Goal: Task Accomplishment & Management: Manage account settings

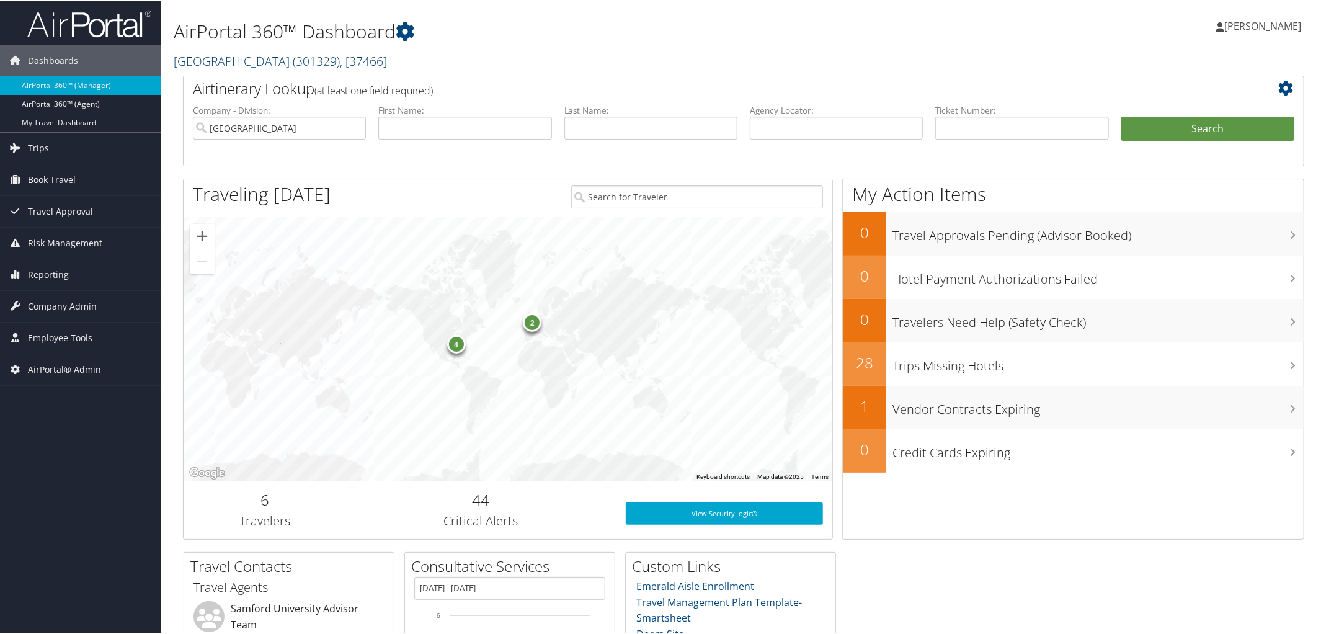
click at [269, 55] on link "Samford University ( 301329 ) , [ 37466 ]" at bounding box center [280, 59] width 213 height 17
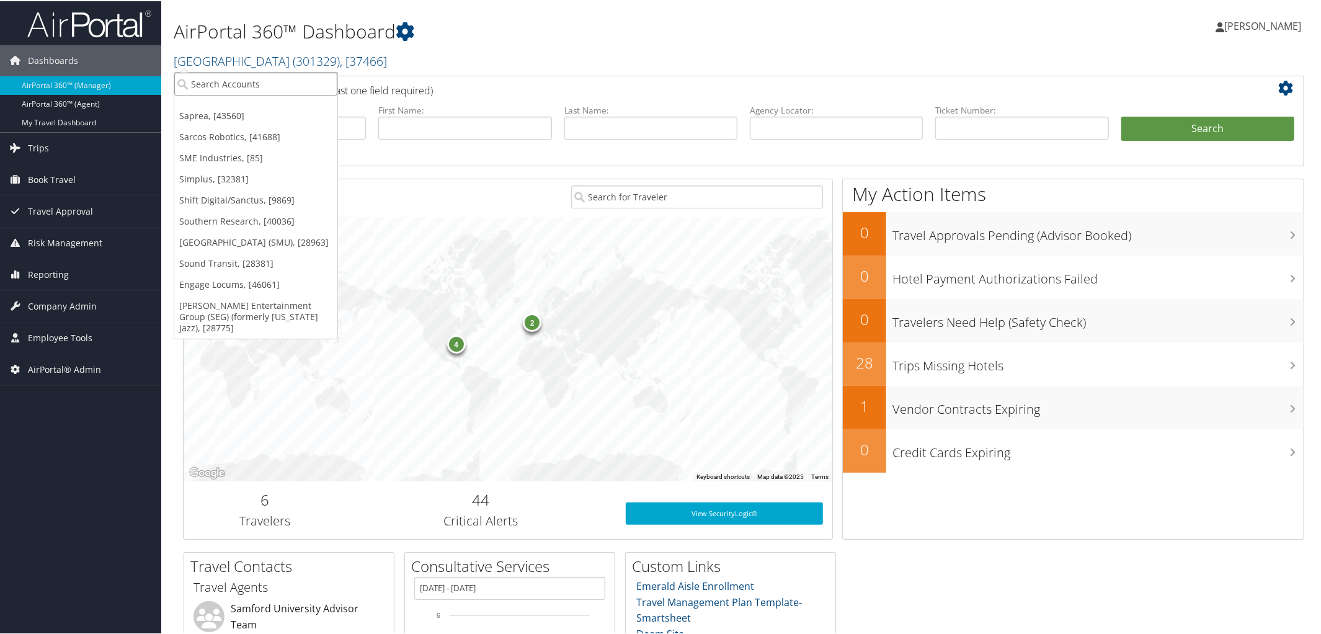
click at [269, 80] on input "search" at bounding box center [255, 82] width 163 height 23
type input "Crocs"
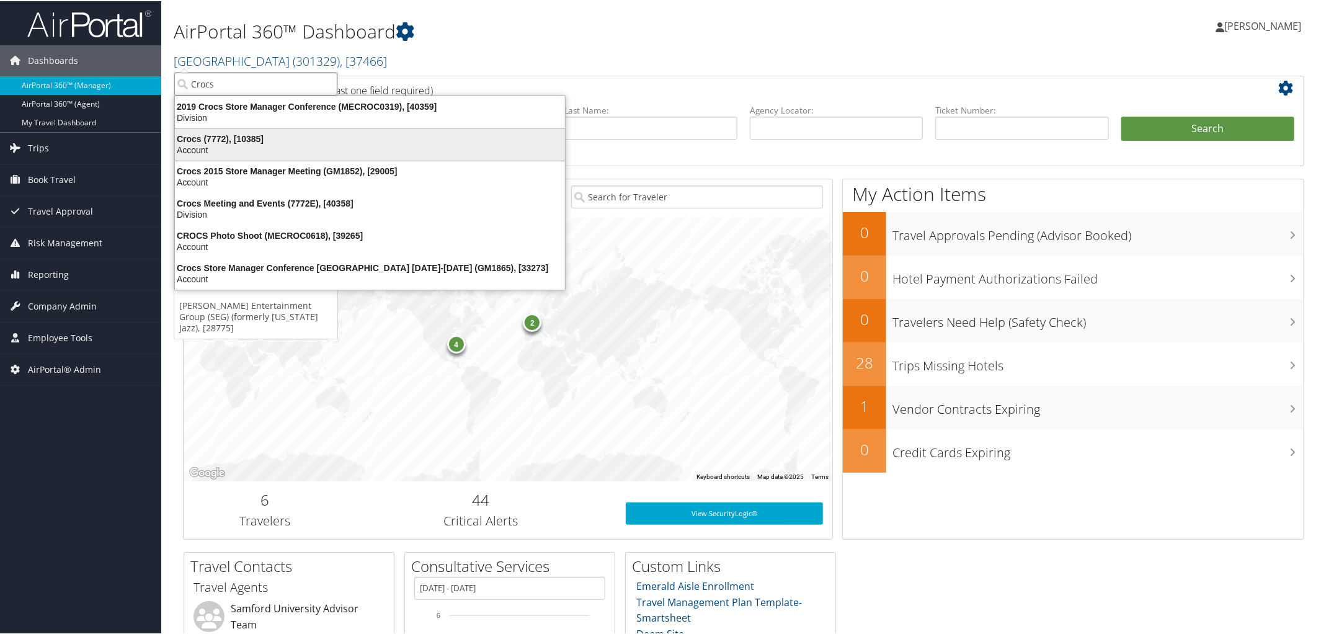
click at [198, 134] on div "Crocs (7772), [10385]" at bounding box center [369, 137] width 405 height 11
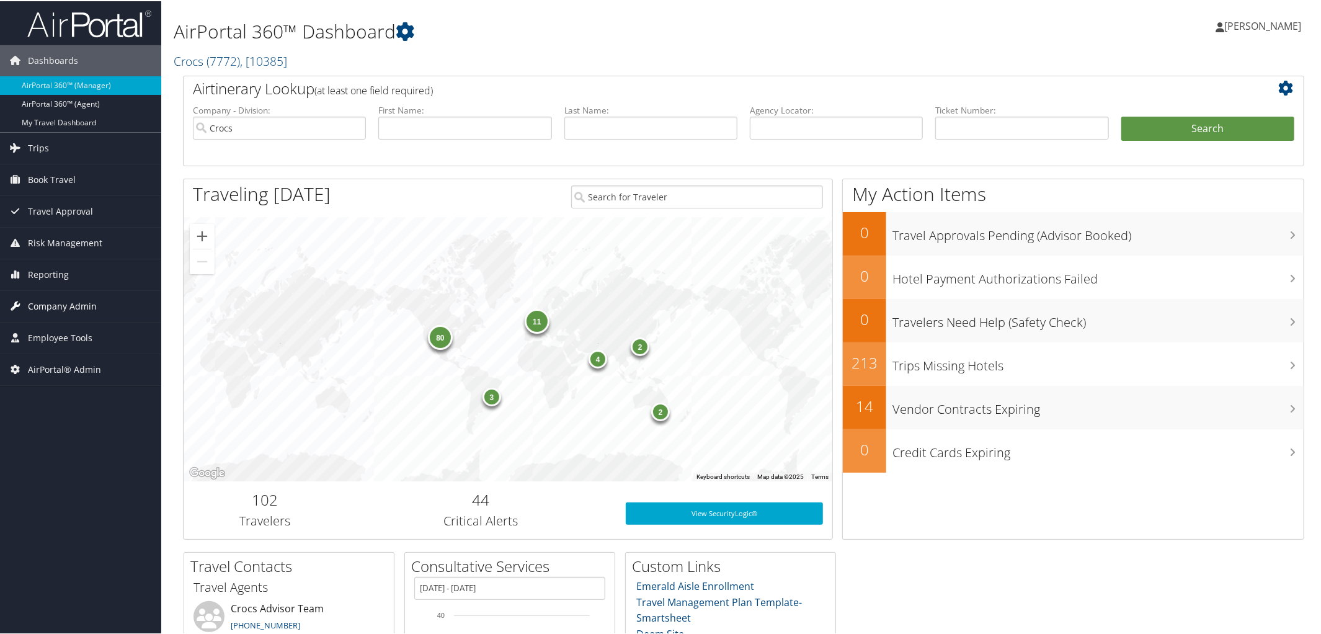
click at [63, 303] on span "Company Admin" at bounding box center [62, 305] width 69 height 31
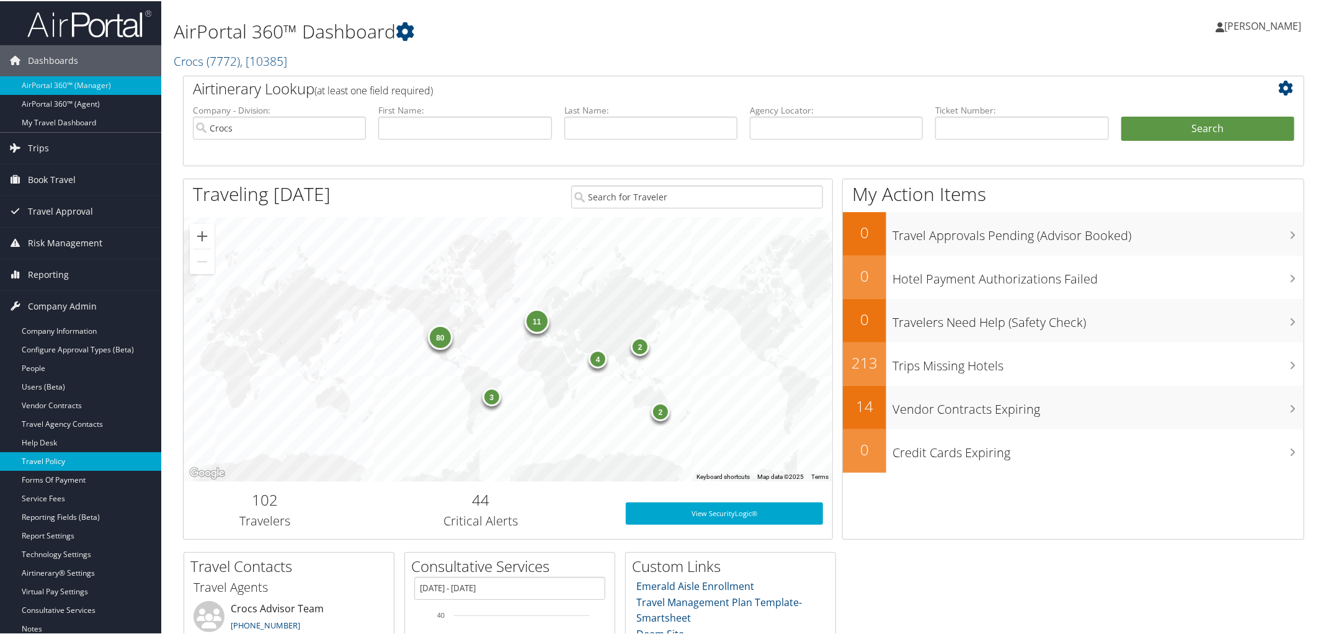
click at [86, 460] on link "Travel Policy" at bounding box center [80, 460] width 161 height 19
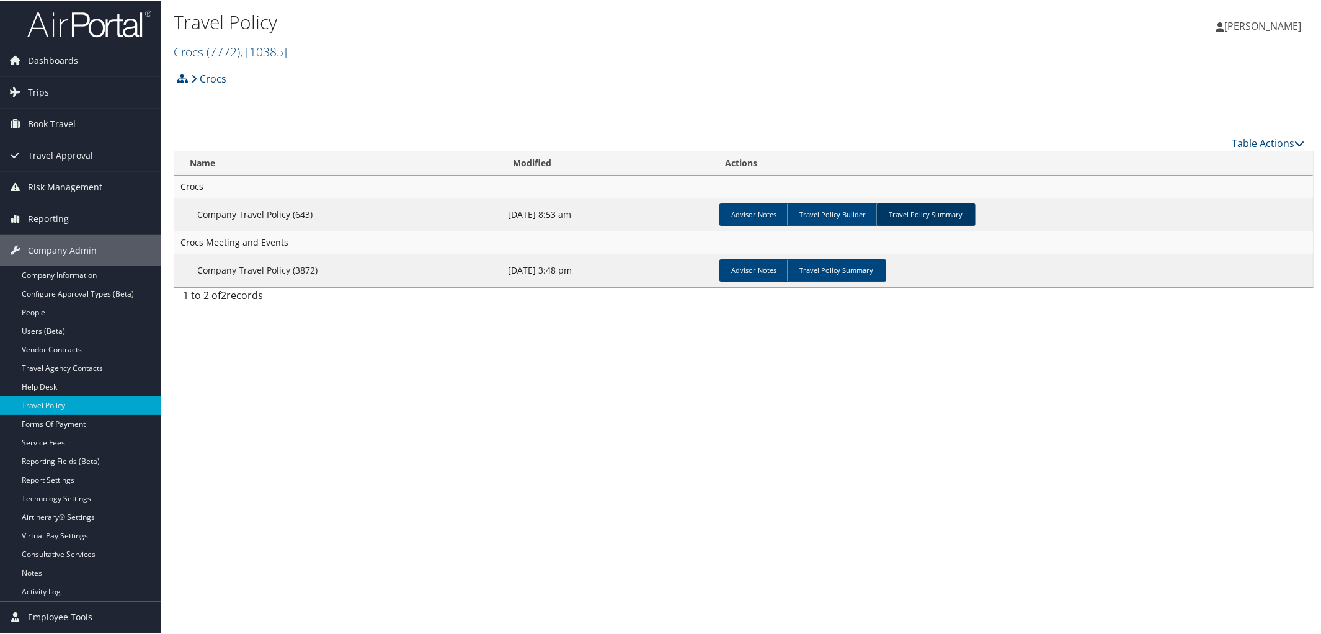
click at [925, 204] on link "Travel Policy Summary" at bounding box center [926, 213] width 99 height 22
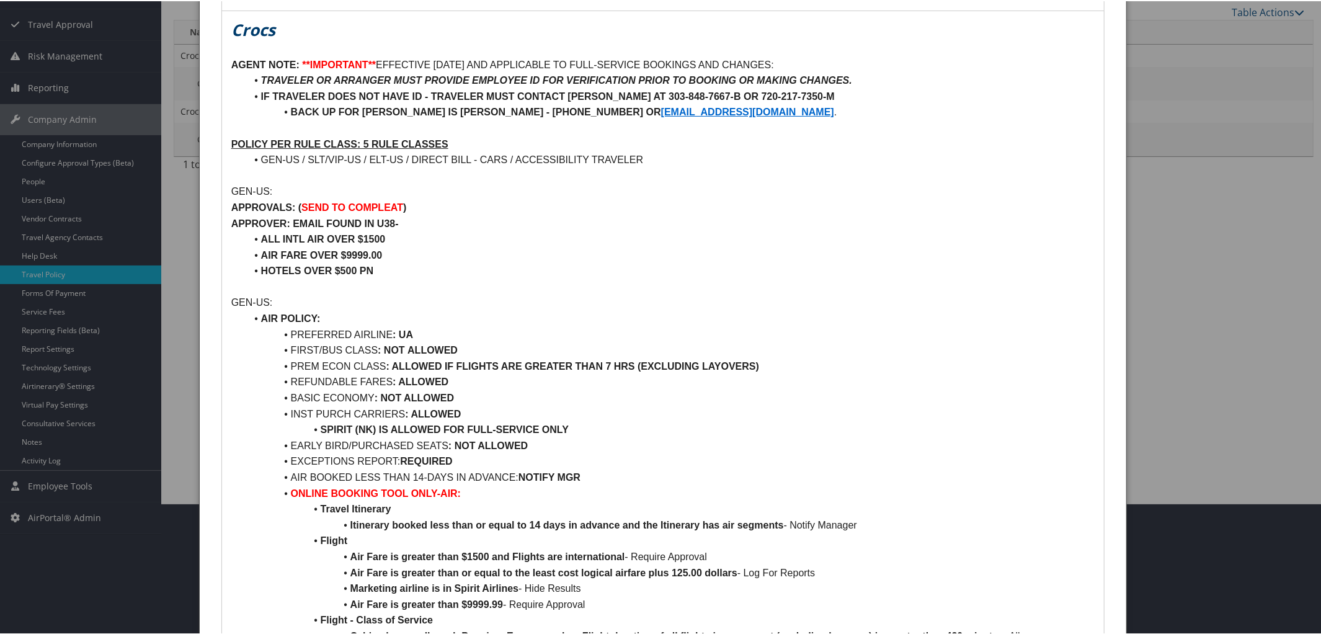
scroll to position [132, 0]
click at [478, 438] on strong ": NOT ALLOWED" at bounding box center [488, 443] width 79 height 11
click at [532, 443] on li "EARLY BIRD/PURCHASED SEATS : ALLOWED" at bounding box center [670, 443] width 849 height 16
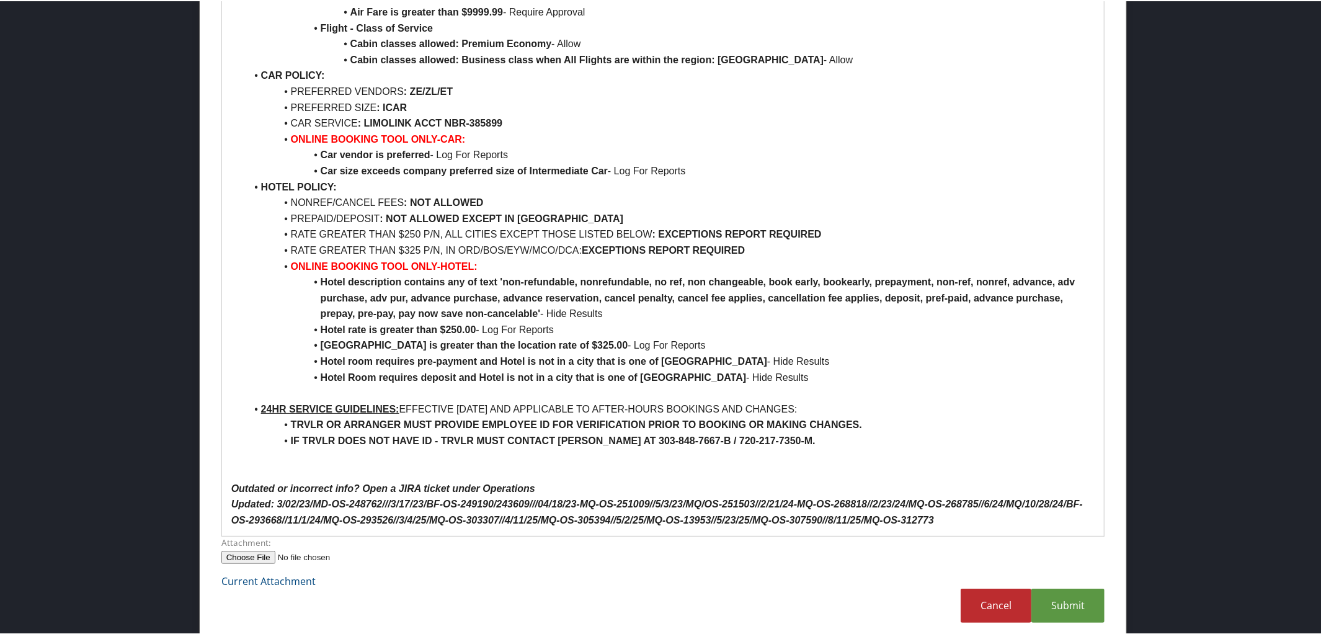
scroll to position [3657, 0]
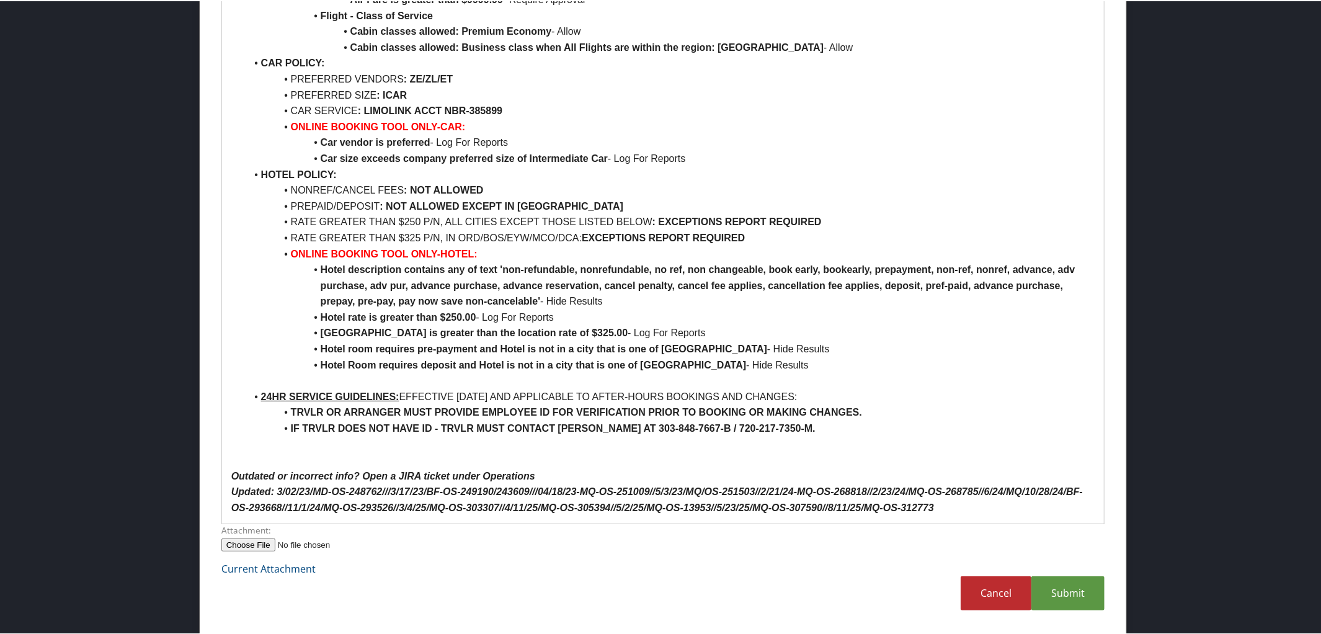
click at [939, 511] on p "Updated: 3/02/23/MD-OS-248762///3/17/23/BF-OS-249190/243609///04/18/23-MQ-OS-25…" at bounding box center [663, 499] width 864 height 32
click at [1079, 592] on link "Submit" at bounding box center [1068, 592] width 73 height 34
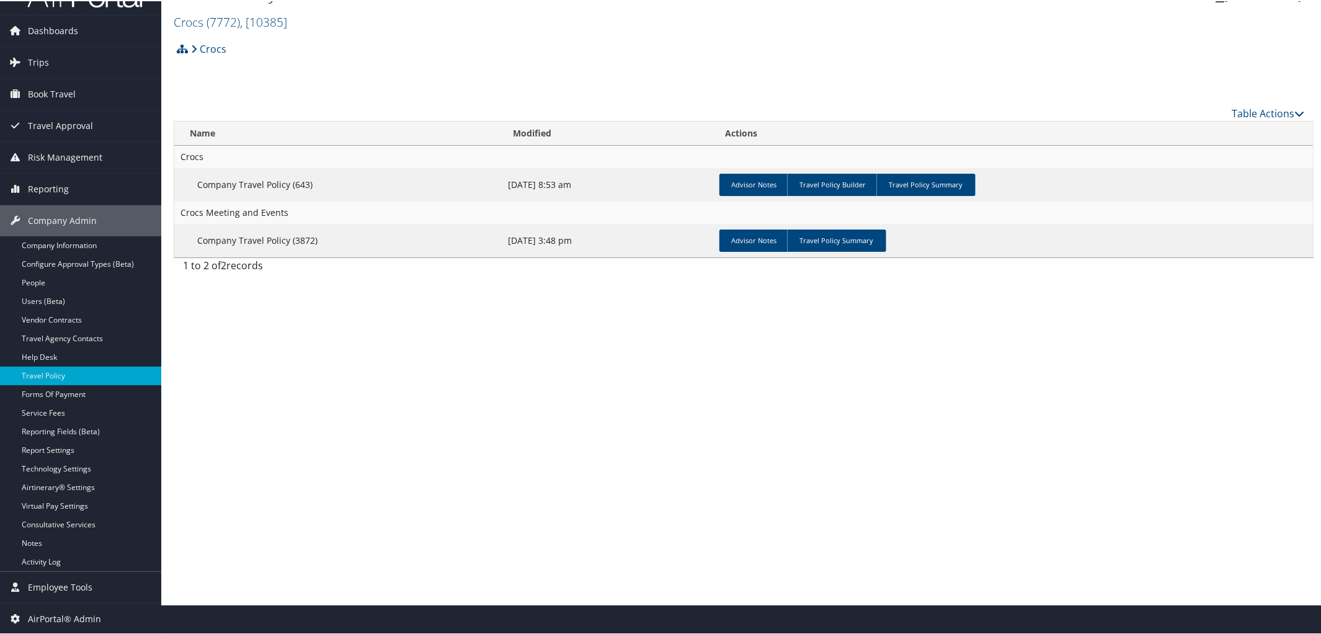
scroll to position [29, 0]
click at [944, 187] on link "Travel Policy Summary" at bounding box center [926, 184] width 99 height 22
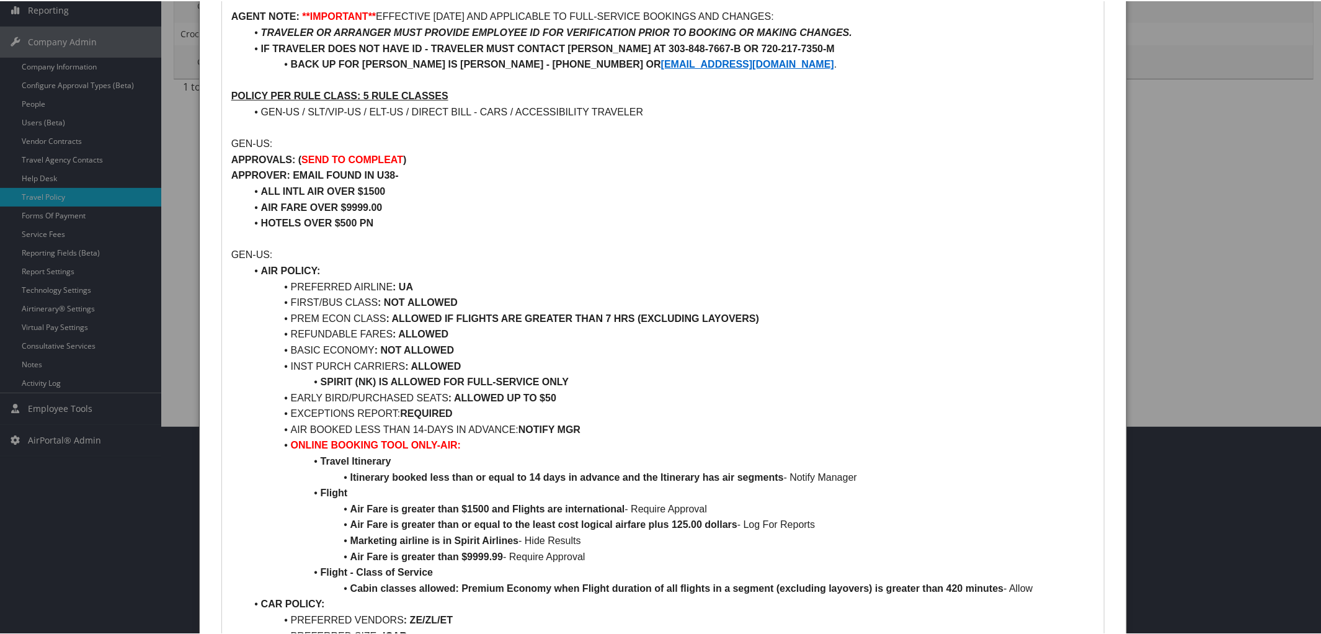
scroll to position [207, 0]
click at [871, 341] on li "REFUNDABLE FARES : ALLOWED" at bounding box center [670, 335] width 849 height 16
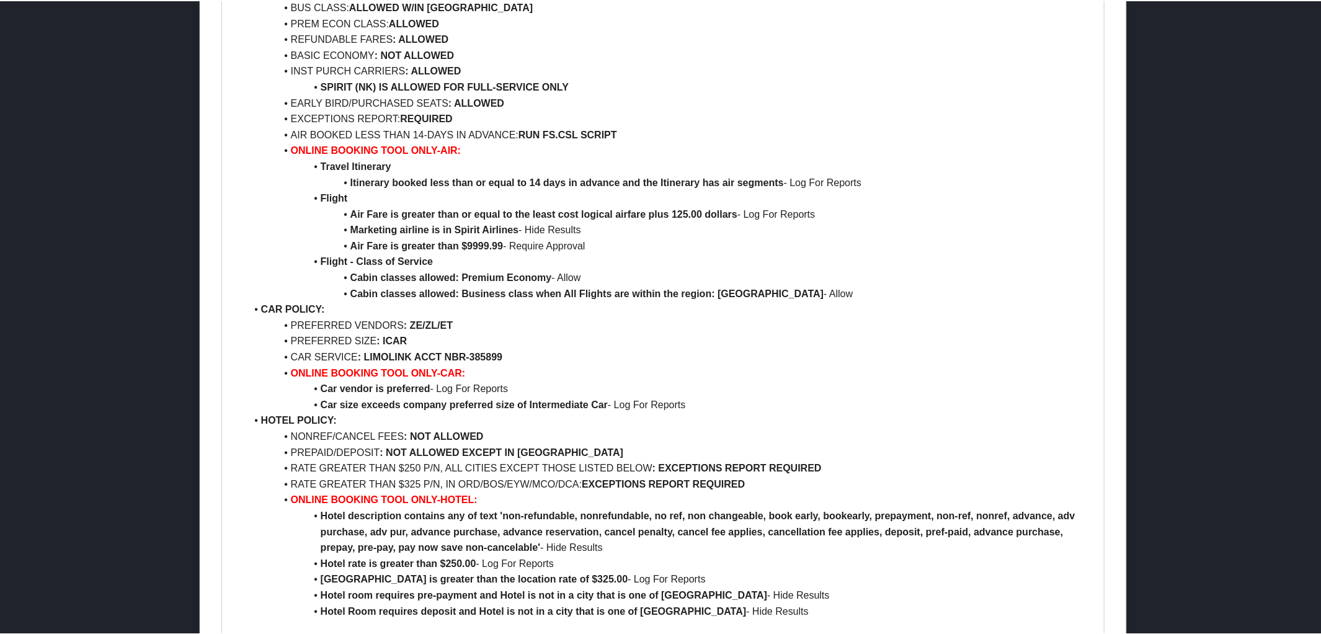
scroll to position [3687, 0]
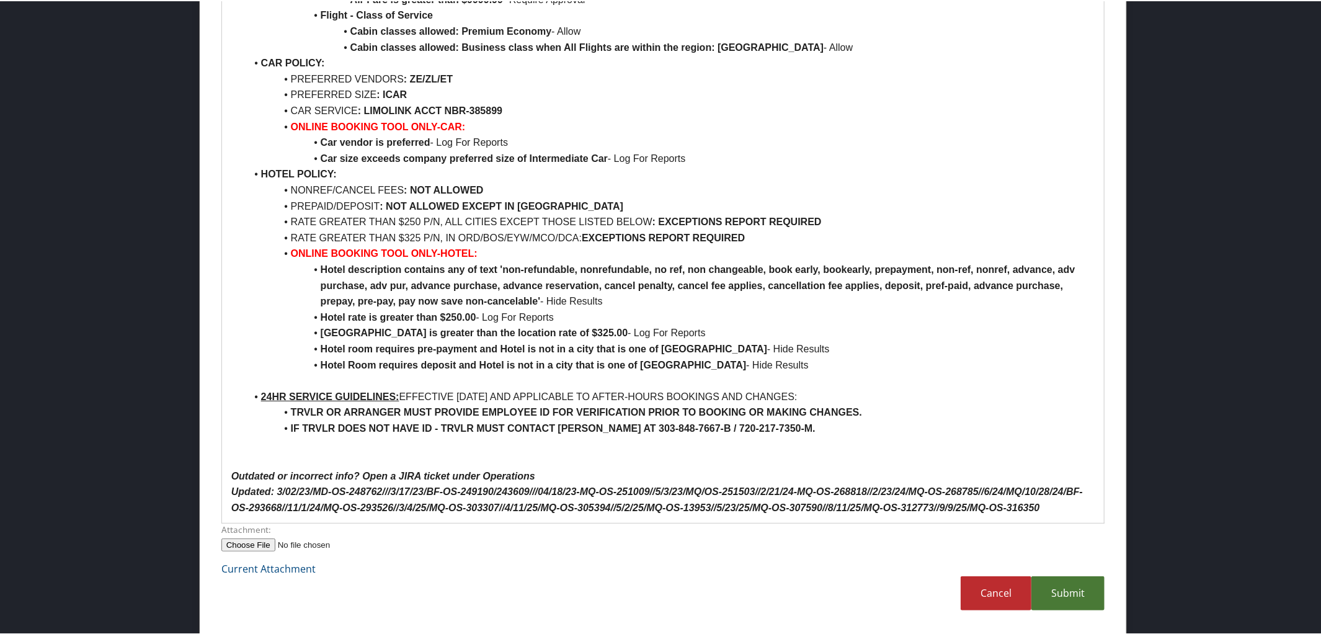
click at [1061, 590] on link "Submit" at bounding box center [1068, 592] width 73 height 34
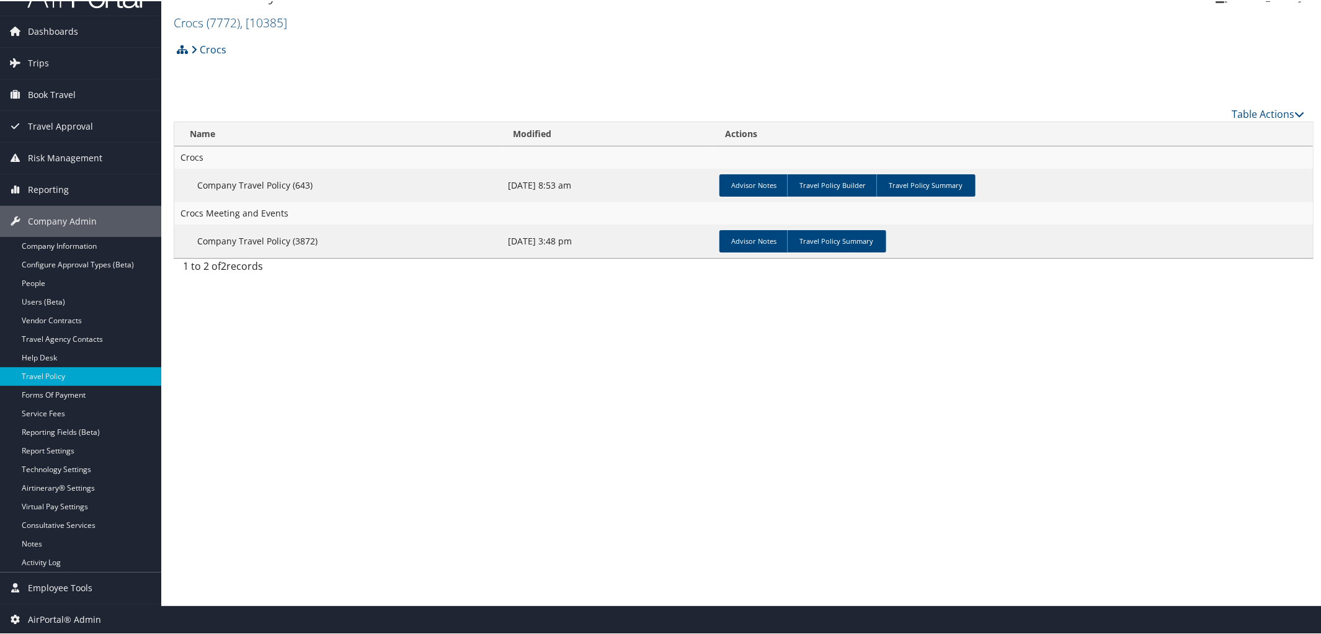
scroll to position [0, 0]
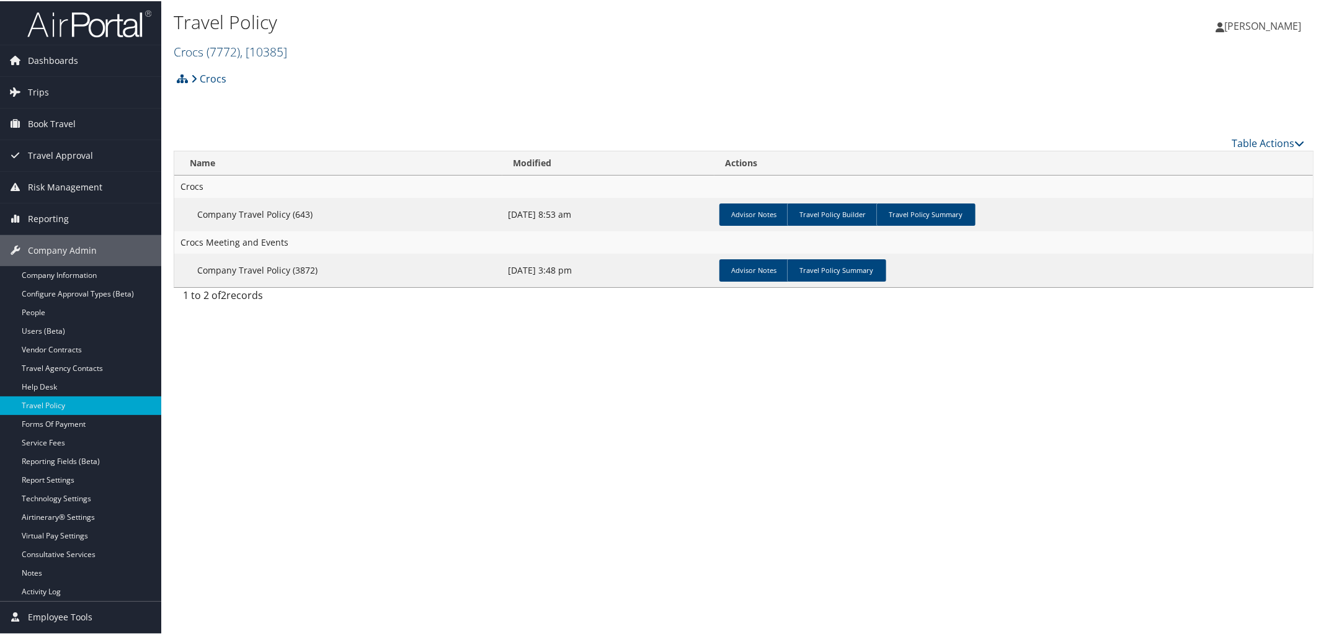
click at [225, 47] on span "( 7772 )" at bounding box center [223, 50] width 33 height 17
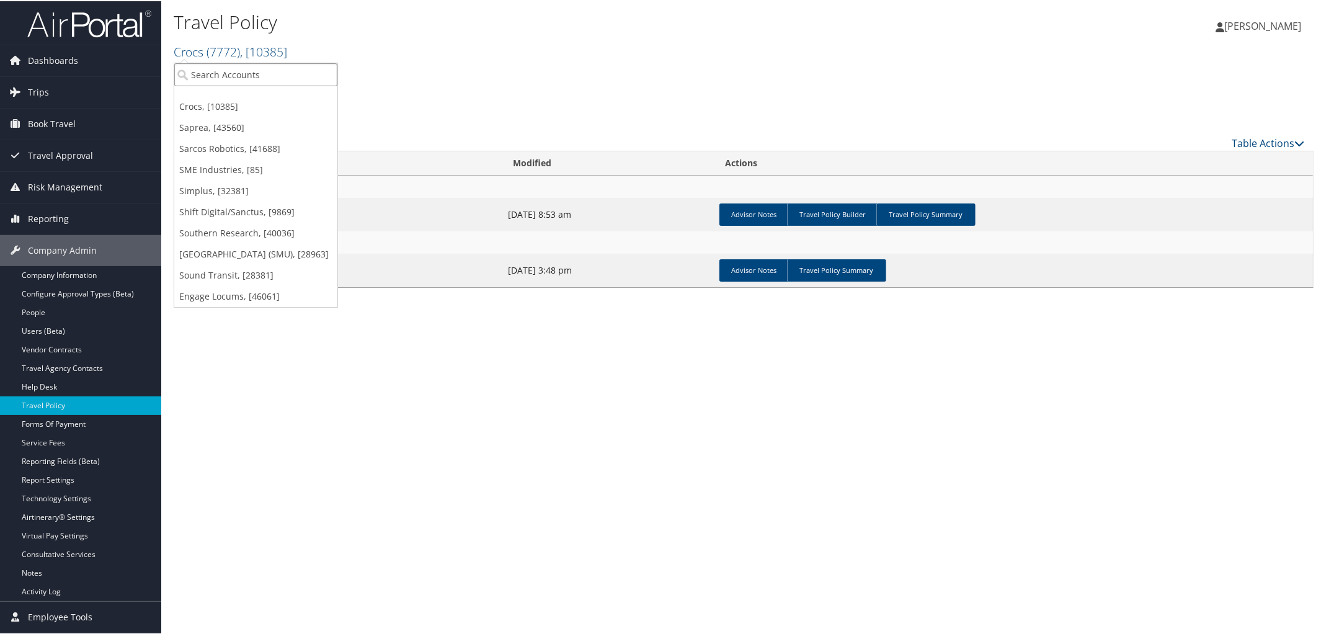
click at [247, 78] on input "search" at bounding box center [255, 73] width 163 height 23
type input "Aviation"
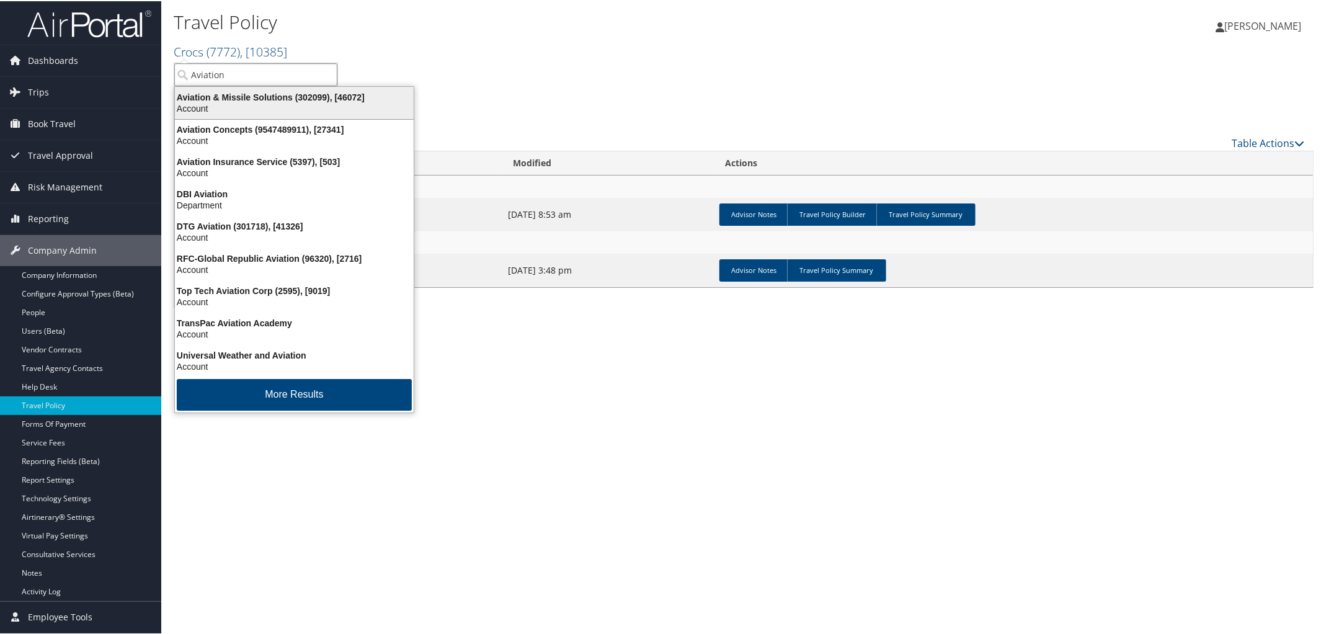
click at [251, 96] on div "Aviation & Missile Solutions (302099), [46072]" at bounding box center [294, 96] width 254 height 11
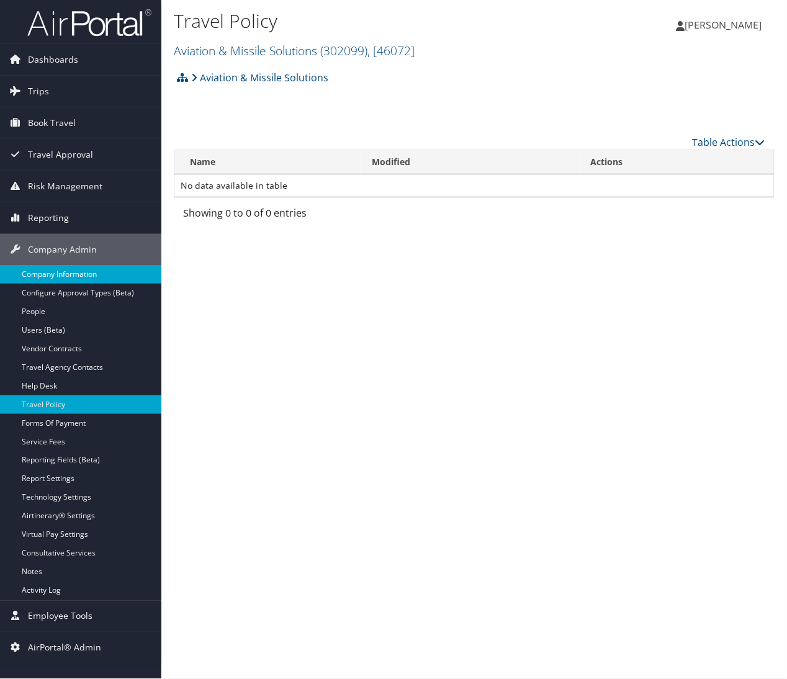
click at [83, 269] on link "Company Information" at bounding box center [80, 274] width 161 height 19
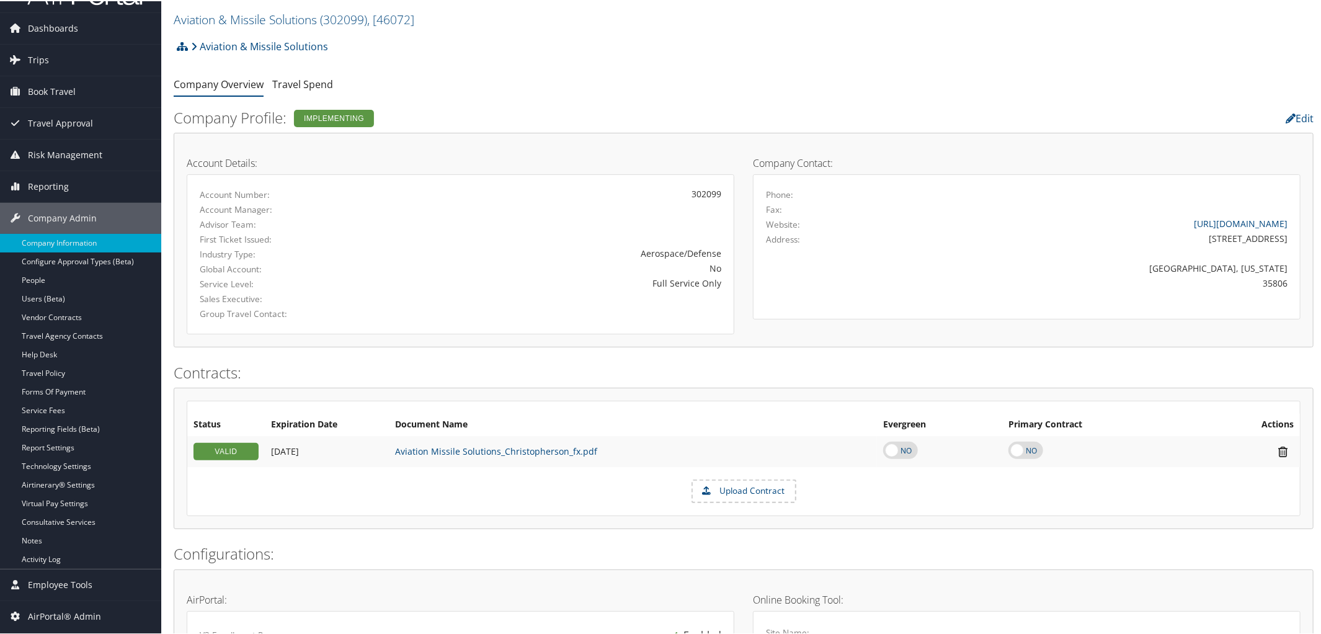
scroll to position [31, 0]
click at [54, 378] on link "Travel Policy" at bounding box center [80, 373] width 161 height 19
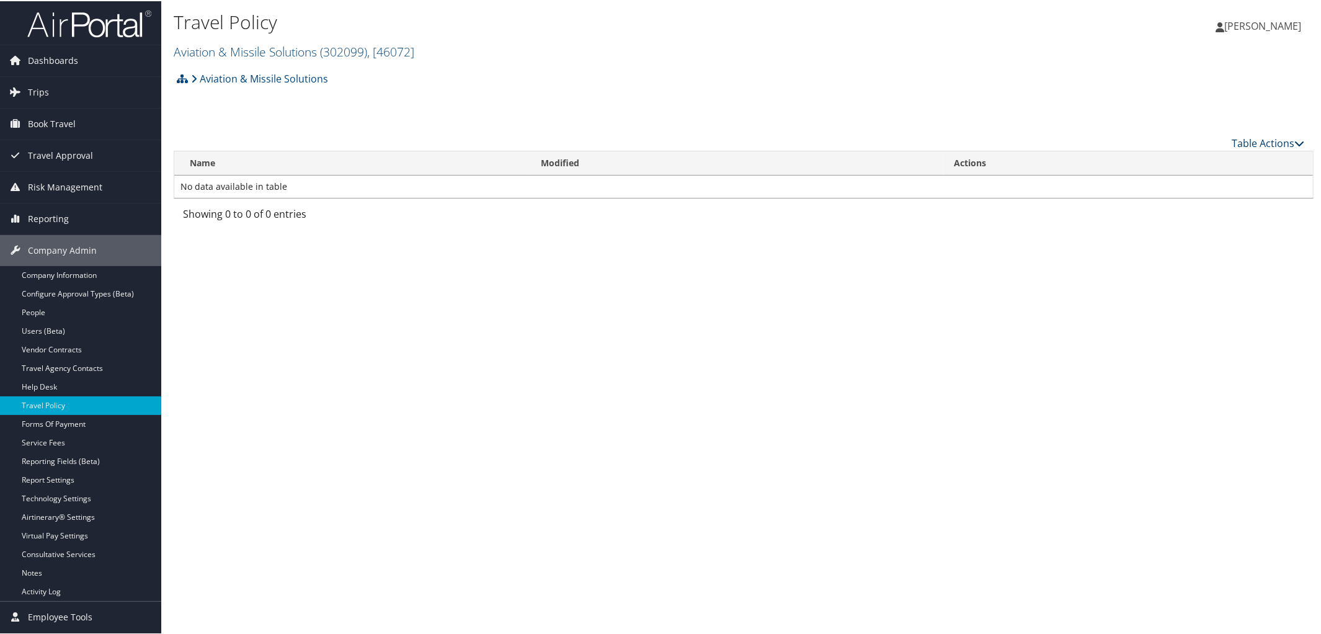
click at [1297, 140] on icon at bounding box center [1300, 142] width 10 height 10
click at [1193, 161] on link "Add New Policy" at bounding box center [1226, 160] width 163 height 21
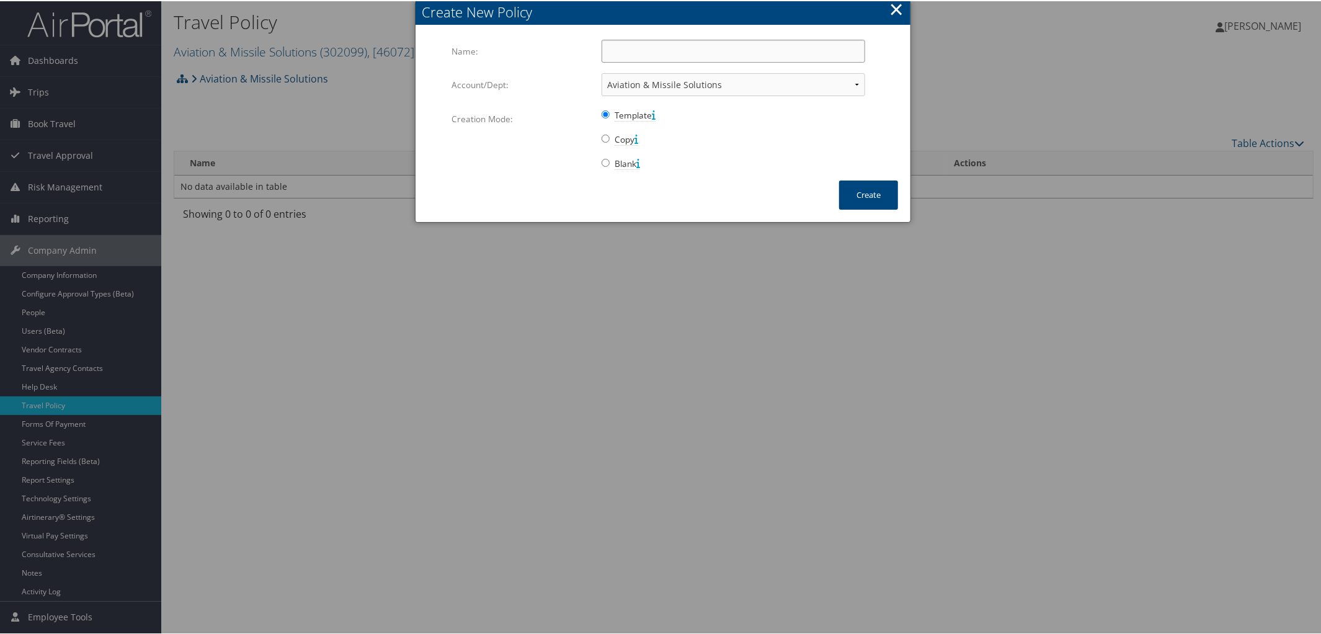
click at [652, 51] on input "Name:" at bounding box center [734, 49] width 264 height 23
type input "Company Travel Policy"
click at [881, 199] on button "Create" at bounding box center [868, 193] width 59 height 29
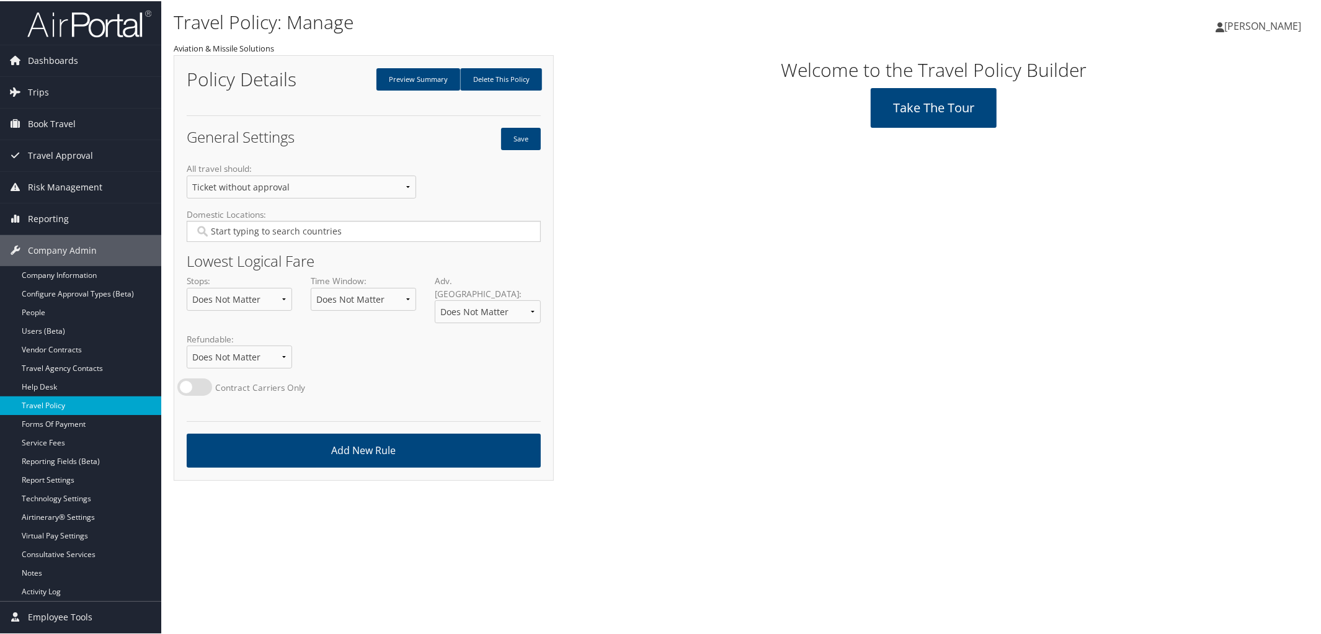
click at [103, 401] on link "Travel Policy" at bounding box center [80, 404] width 161 height 19
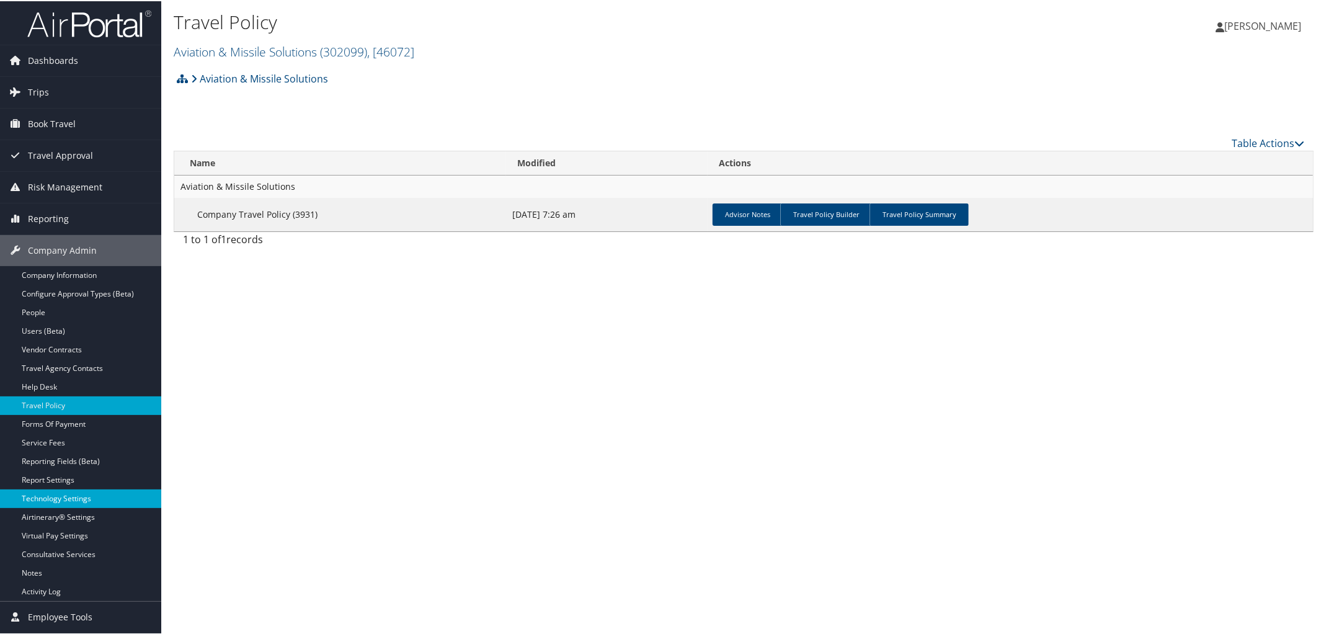
click at [62, 503] on link "Technology Settings" at bounding box center [80, 497] width 161 height 19
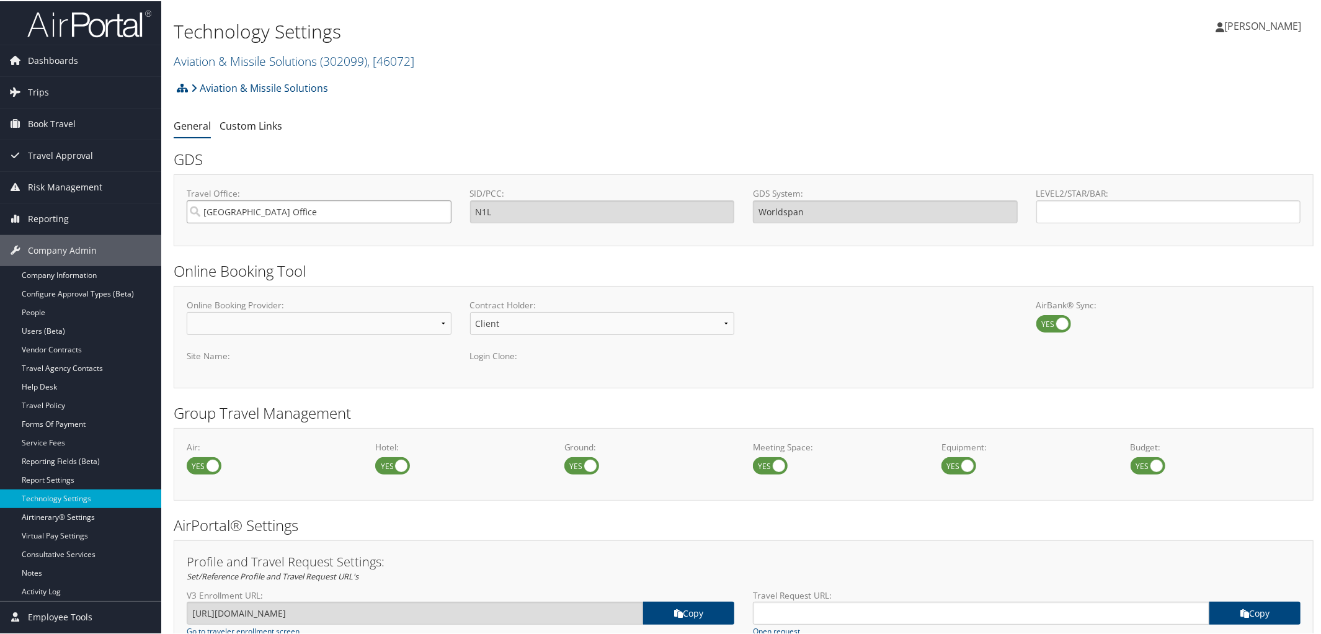
click at [287, 202] on input "Salt Lake City Office" at bounding box center [319, 210] width 265 height 23
type input "2N1L"
paste input "AVIATION"
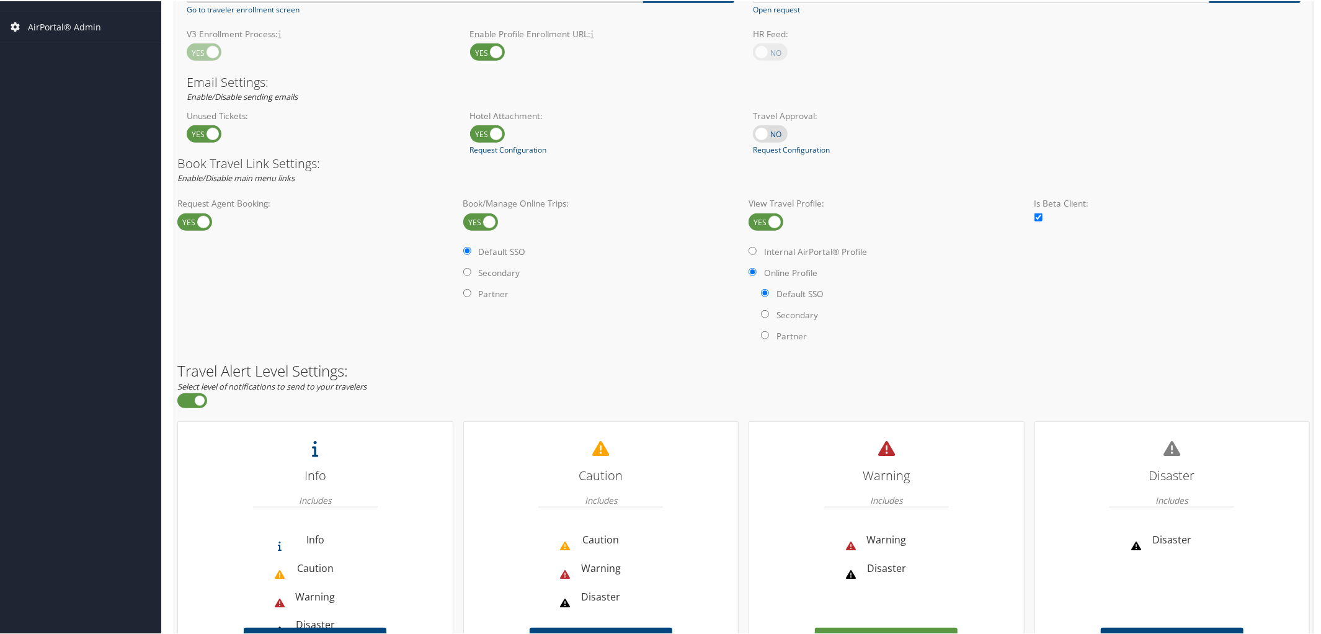
scroll to position [716, 0]
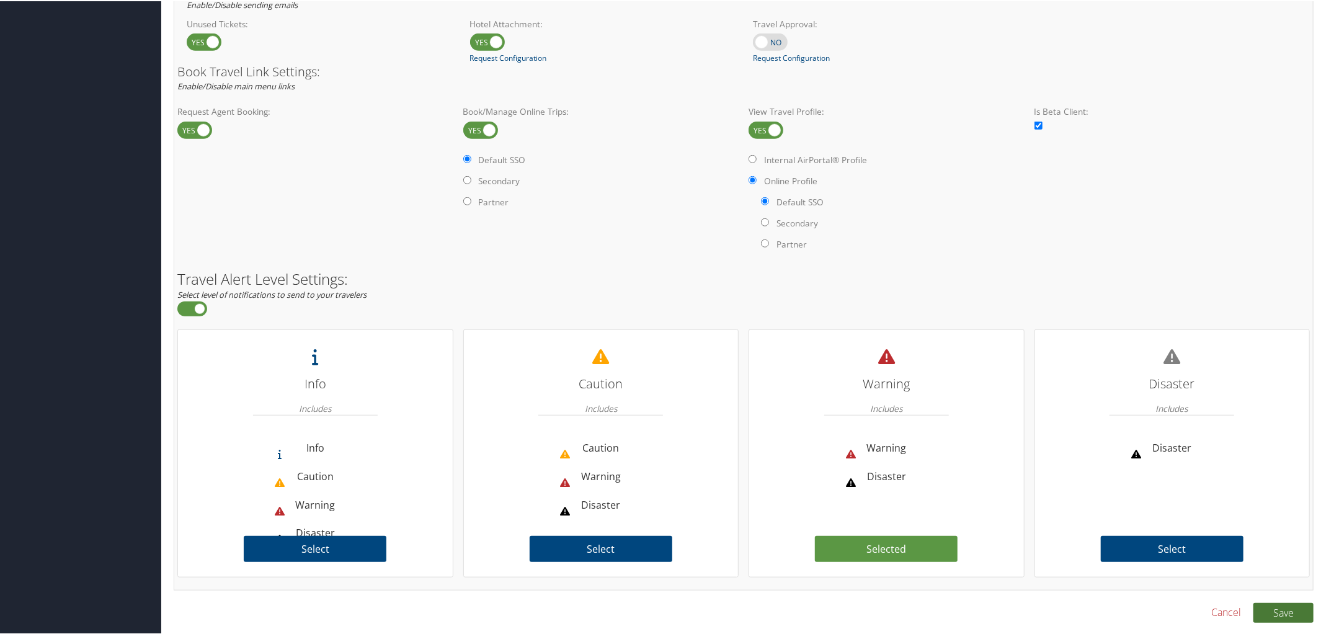
type input "AVIATION"
click at [1280, 607] on button "Save" at bounding box center [1284, 612] width 60 height 20
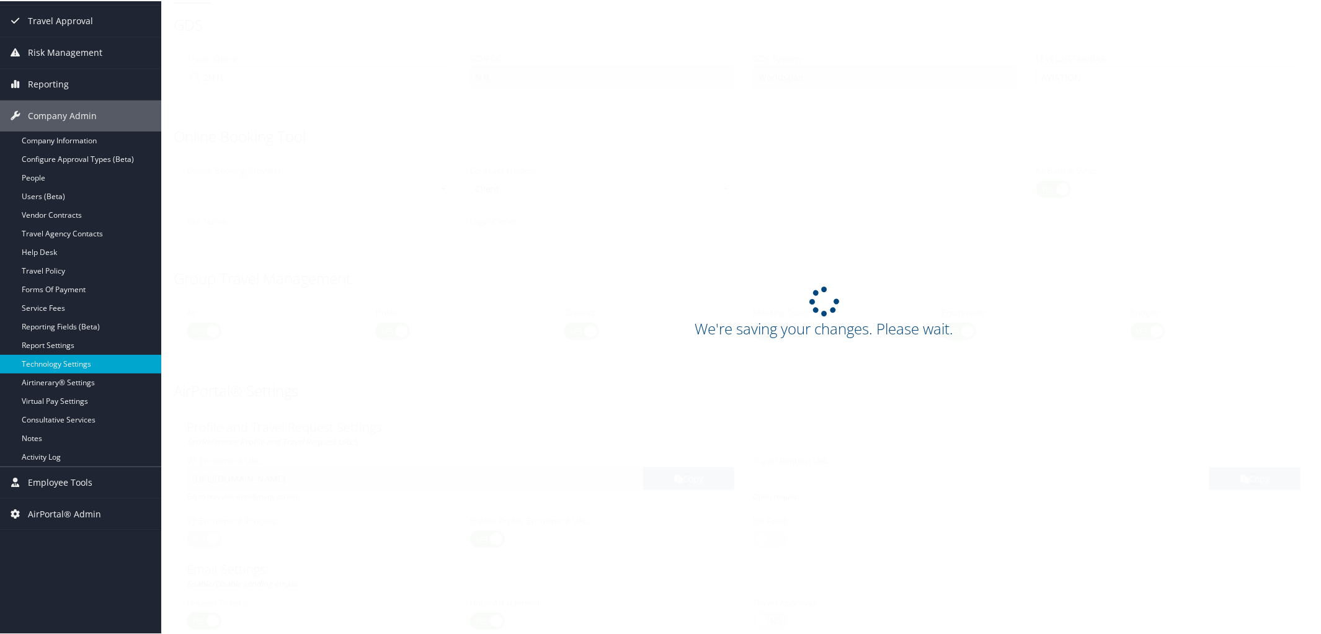
scroll to position [0, 0]
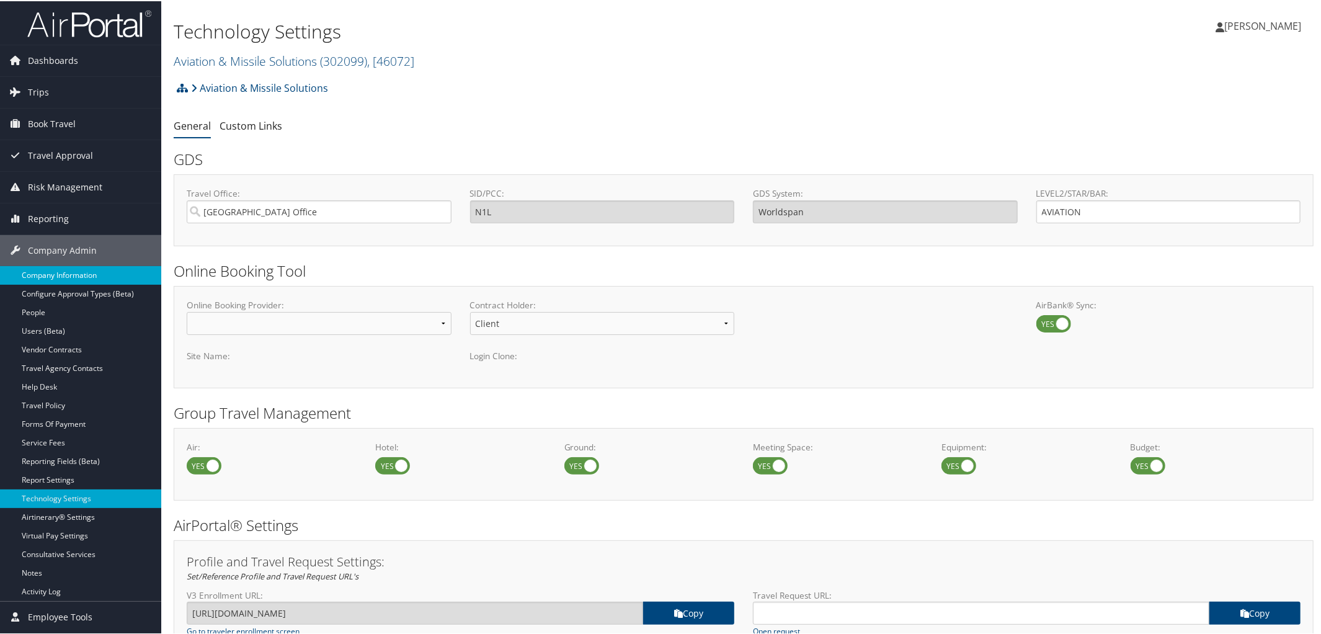
click at [83, 271] on link "Company Information" at bounding box center [80, 274] width 161 height 19
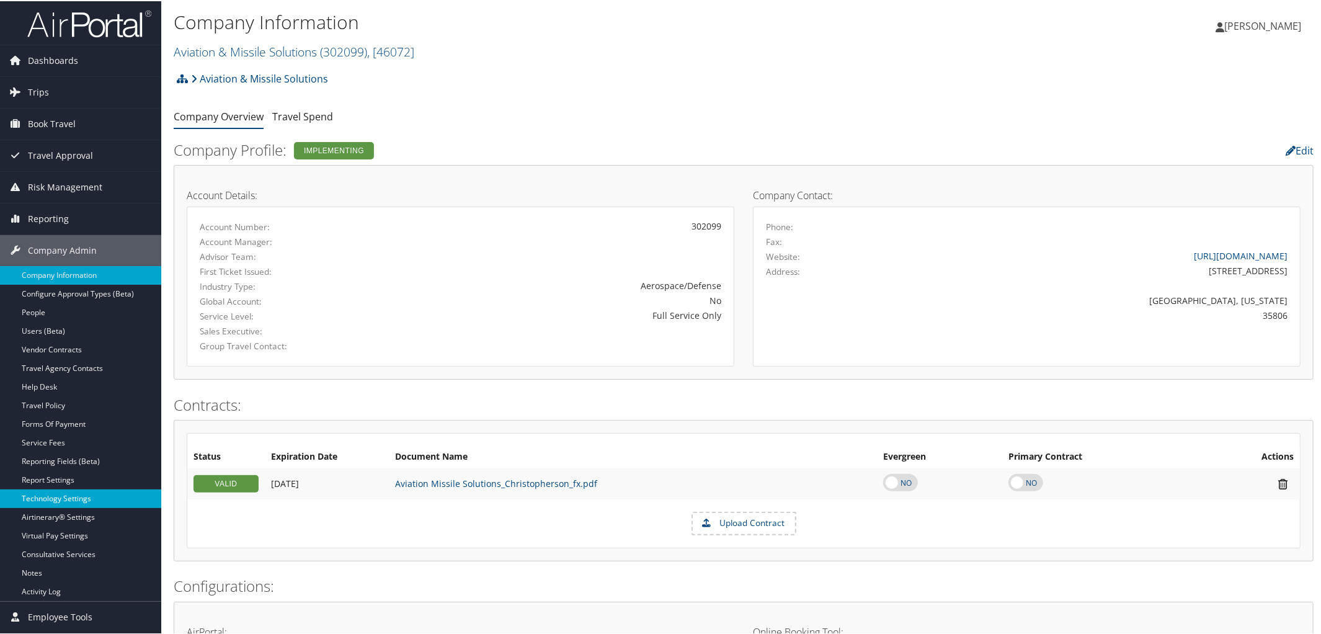
click at [58, 496] on link "Technology Settings" at bounding box center [80, 497] width 161 height 19
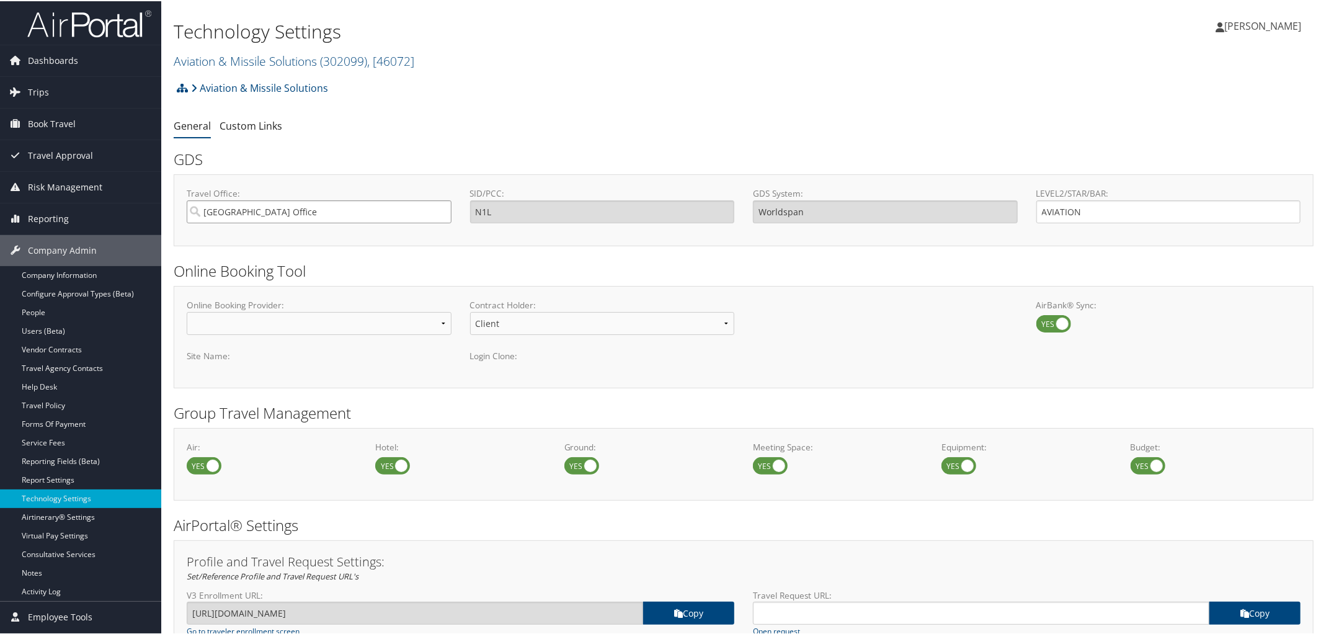
click at [237, 207] on input "Salt Lake City Office" at bounding box center [319, 210] width 265 height 23
click at [237, 236] on div "2N1L 2N1L – TP+ Office" at bounding box center [318, 234] width 259 height 12
type input "2N1L 2N1L – TP+ Office"
type input "2N1L"
type input "Travelport+"
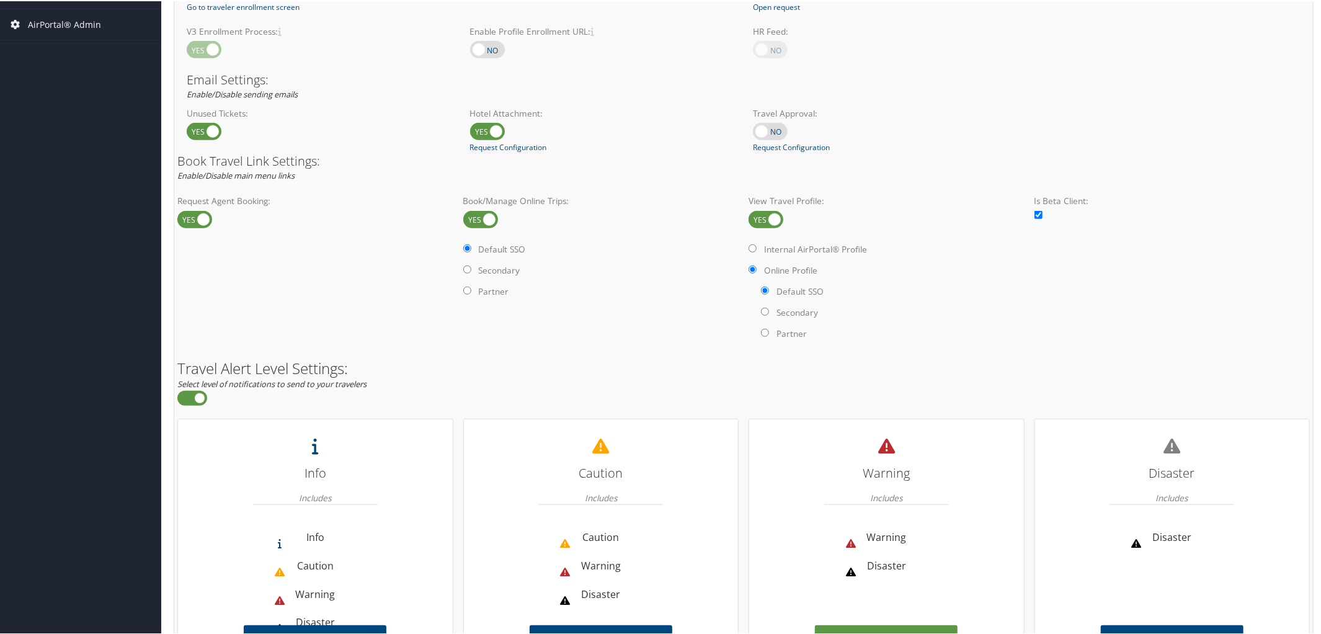
scroll to position [716, 0]
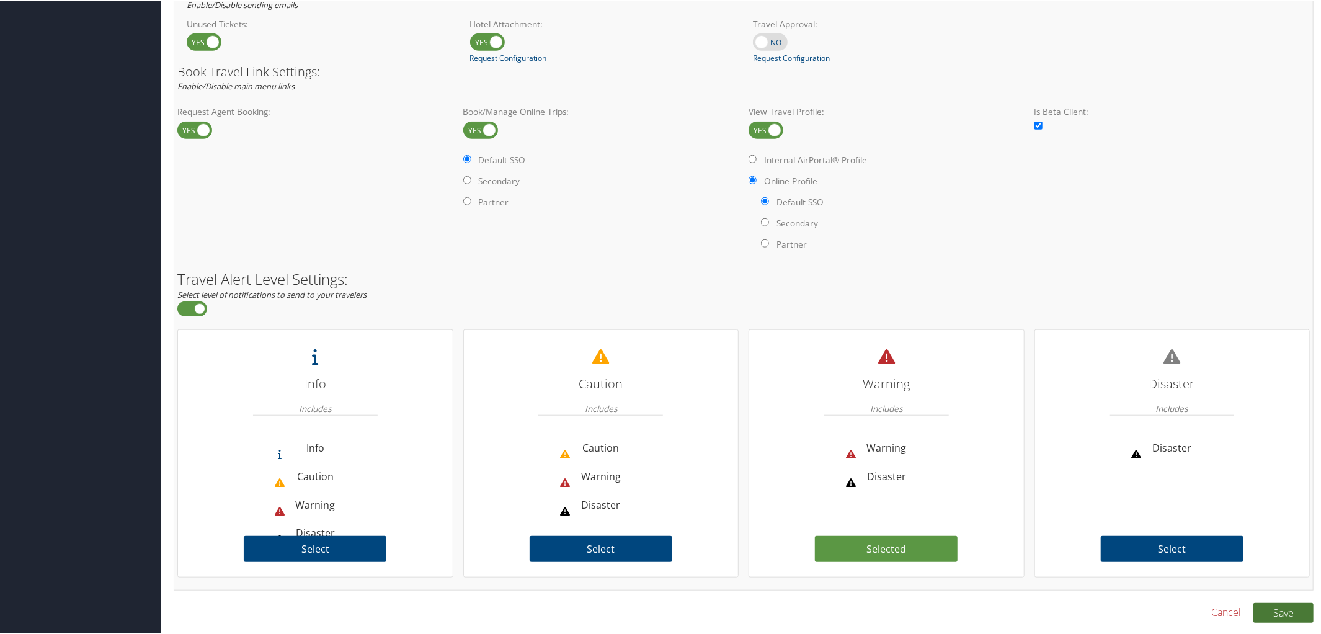
click at [1280, 608] on button "Save" at bounding box center [1284, 612] width 60 height 20
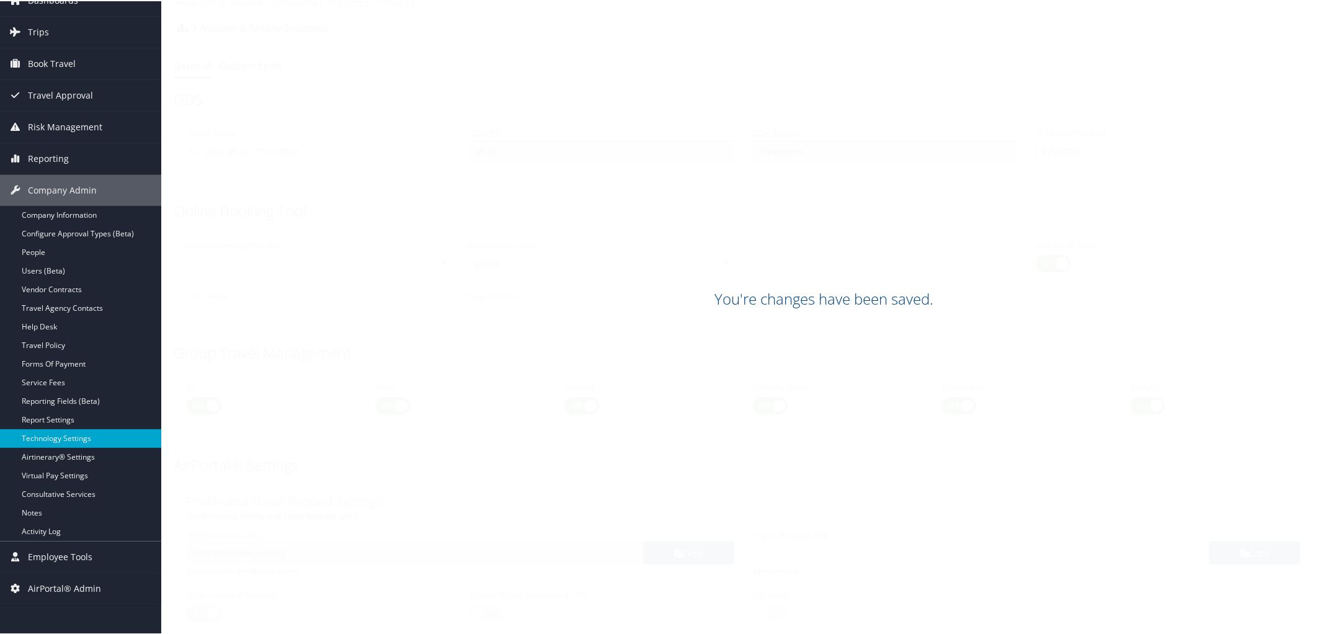
scroll to position [34, 0]
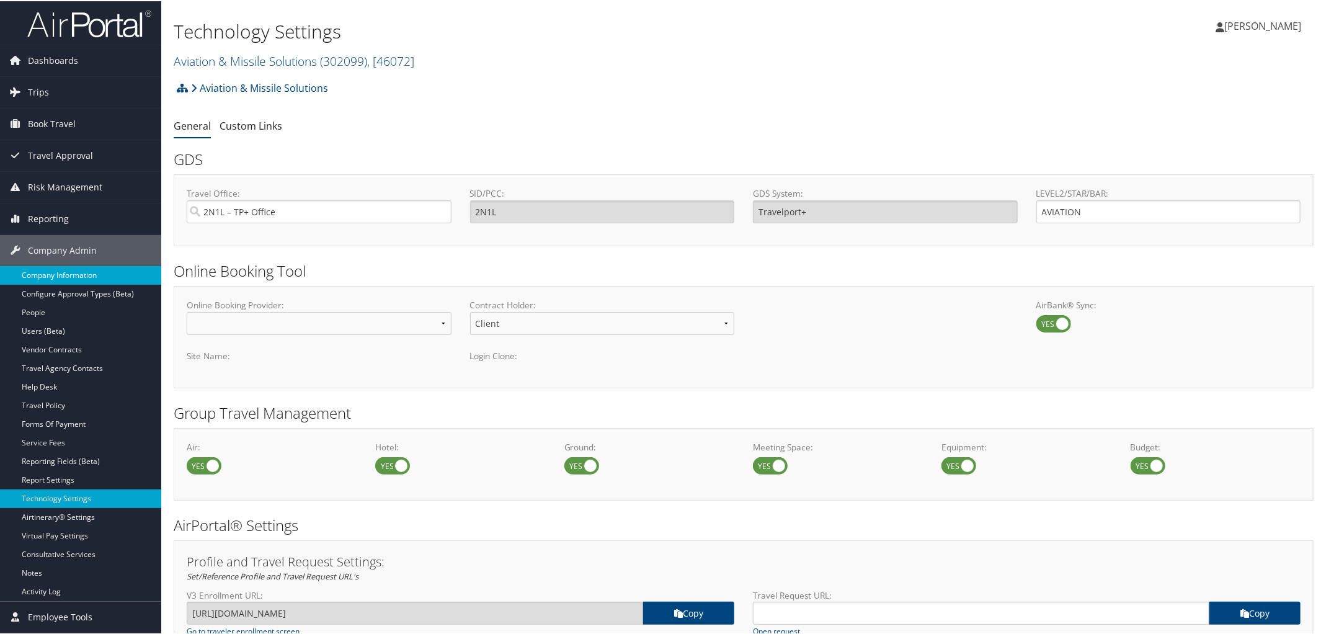
click at [80, 266] on link "Company Information" at bounding box center [80, 274] width 161 height 19
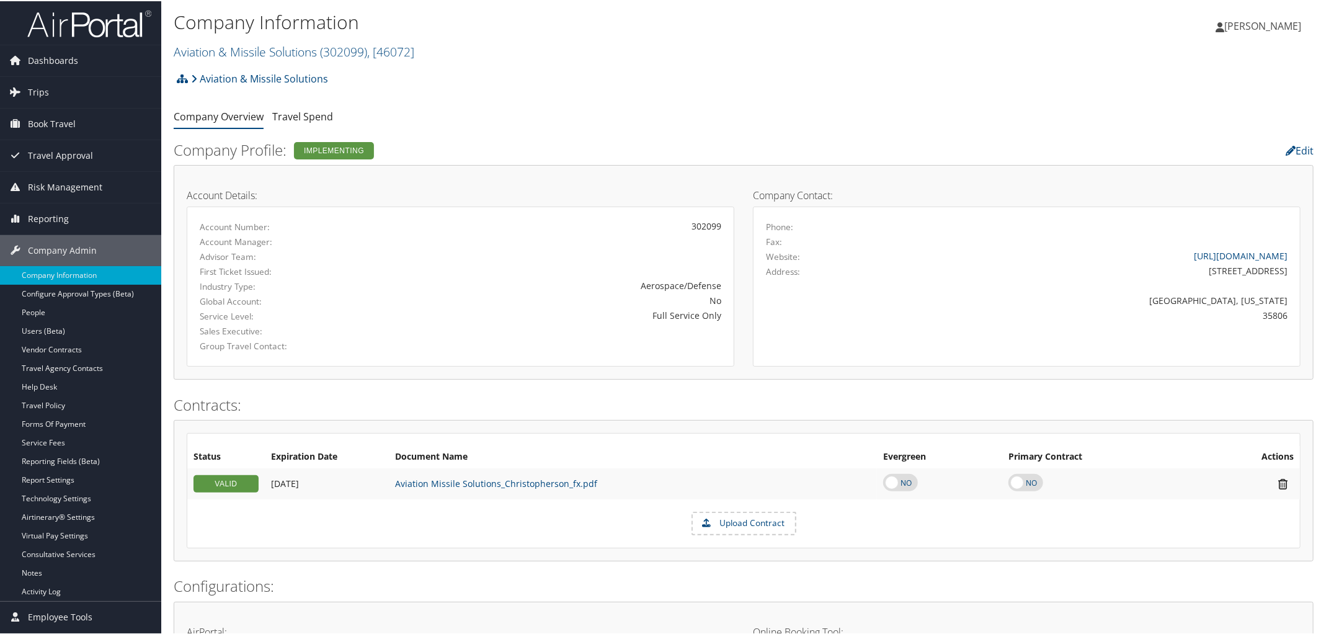
scroll to position [1, 0]
click at [295, 52] on link "Aviation & Missile Solutions ( 302099 ) , [ 46072 ]" at bounding box center [294, 50] width 241 height 17
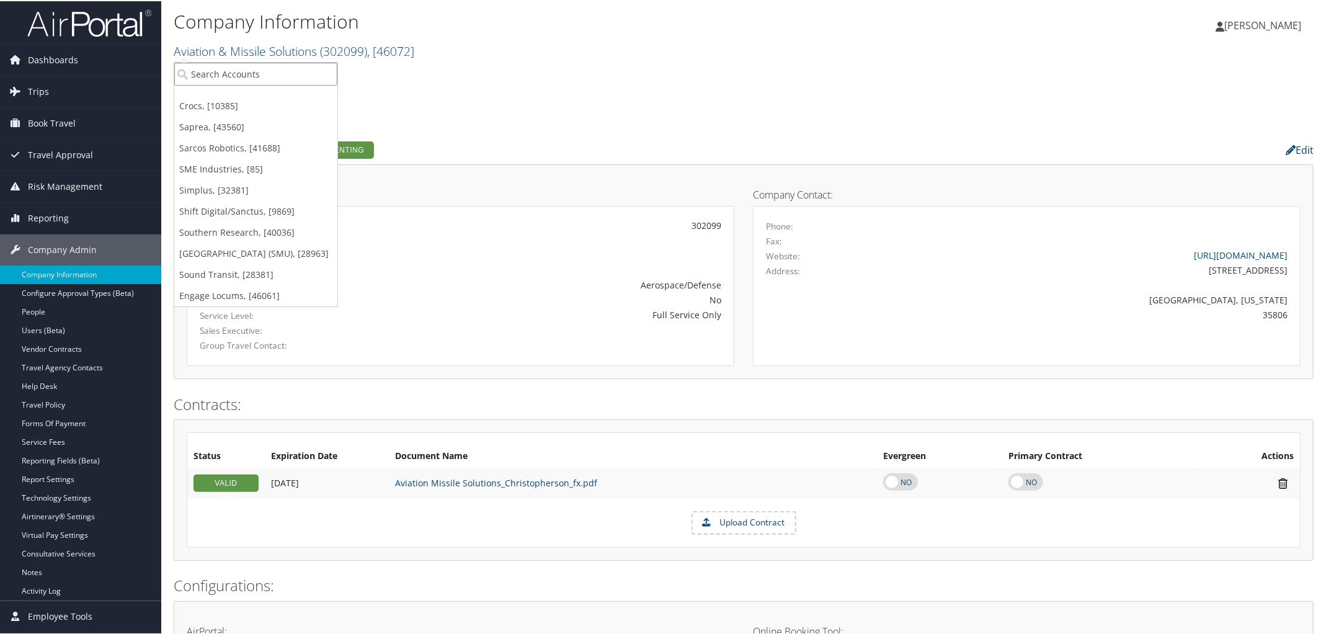
click at [293, 65] on input "search" at bounding box center [255, 72] width 163 height 23
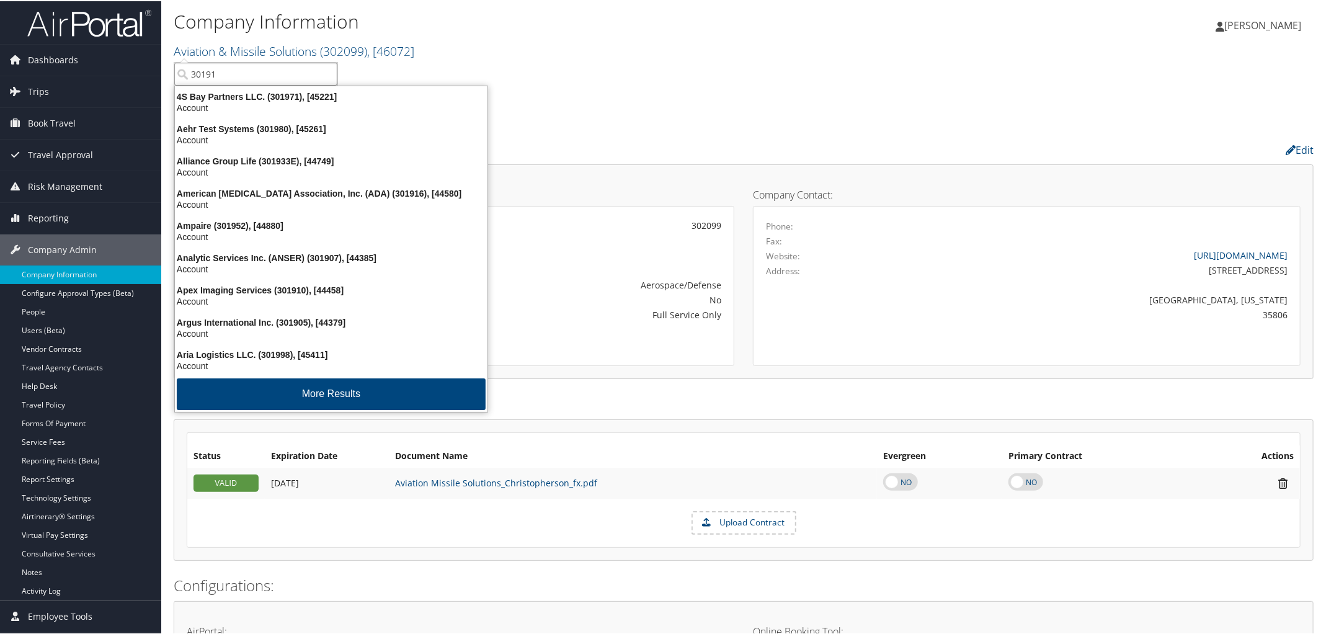
type input "301916"
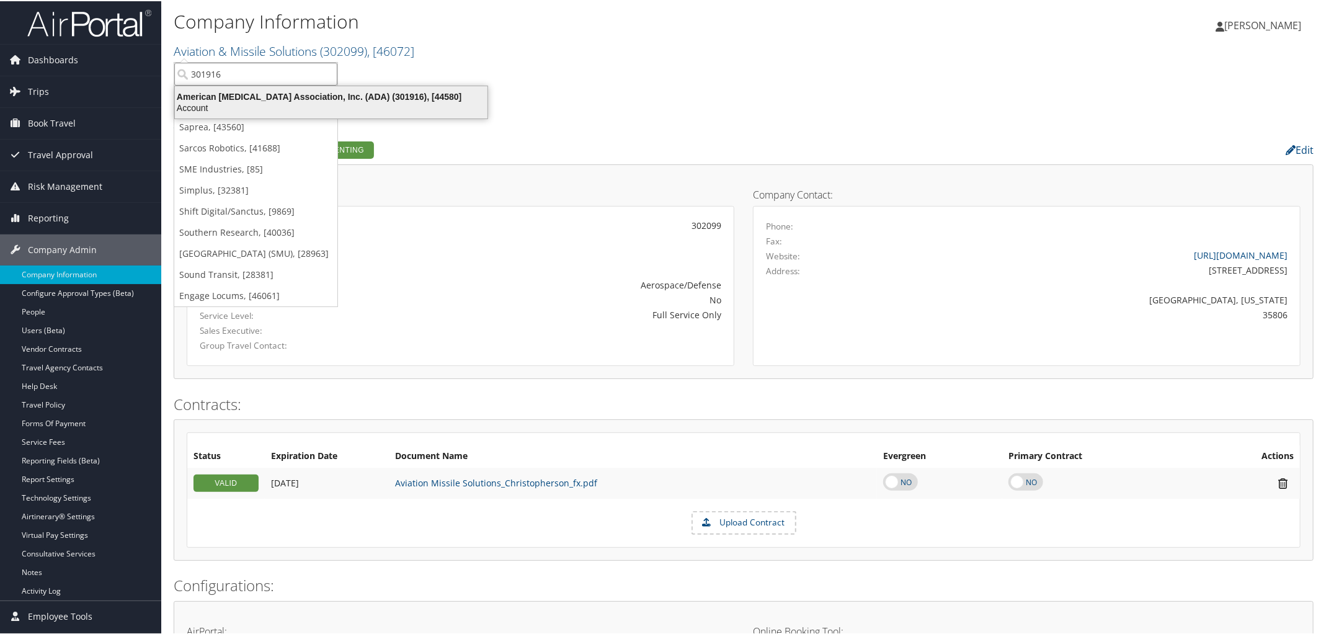
click at [340, 99] on div "American Diabetes Association, Inc. (ADA) (301916), [44580]" at bounding box center [331, 95] width 328 height 11
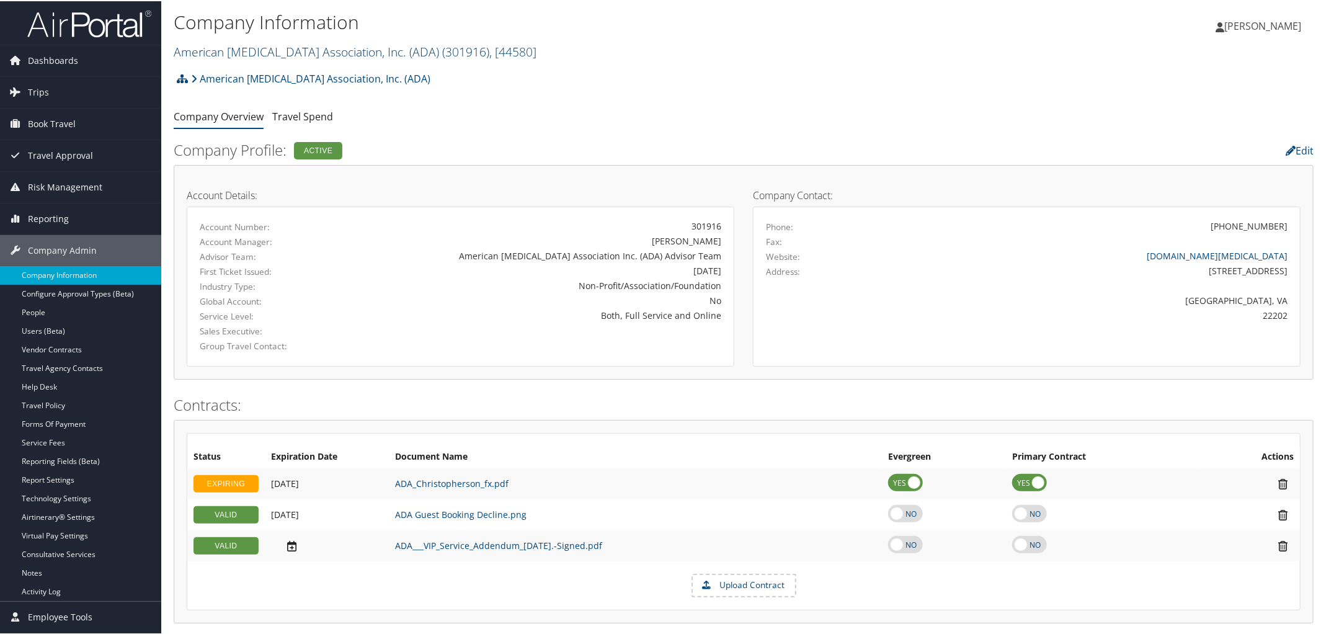
click at [261, 47] on link "American [MEDICAL_DATA] Association, Inc. (ADA) ( 301916 ) , [ 44580 ]" at bounding box center [355, 50] width 363 height 17
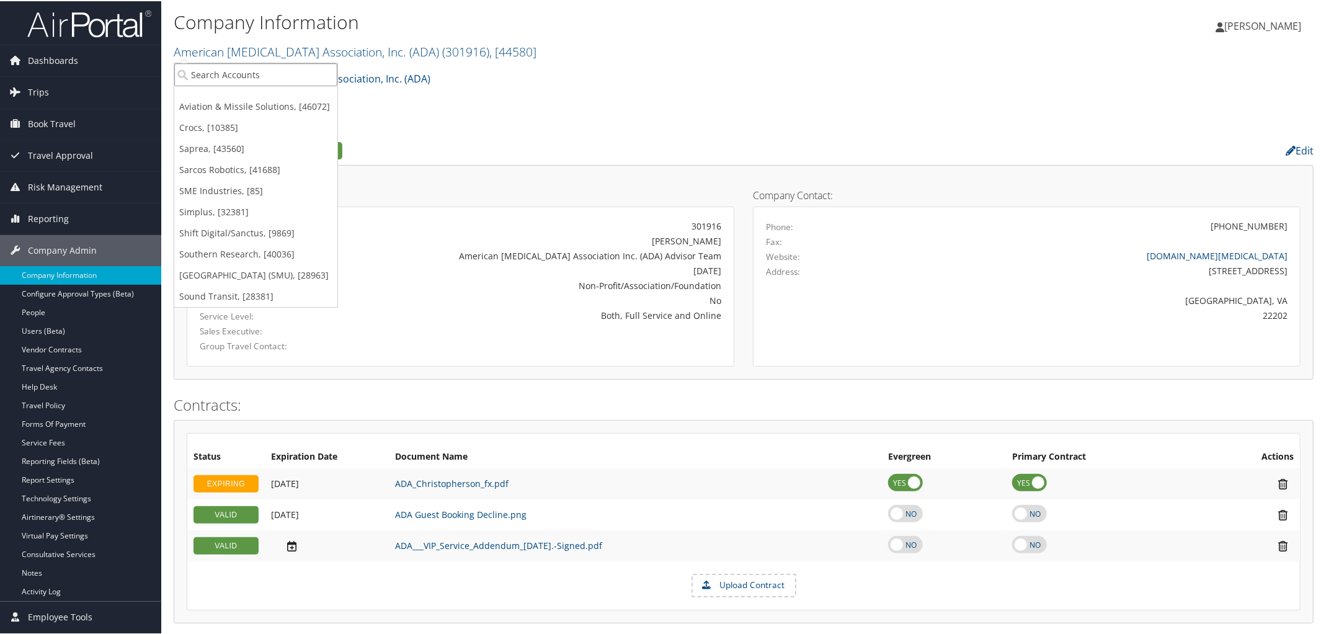
click at [266, 69] on input "search" at bounding box center [255, 73] width 163 height 23
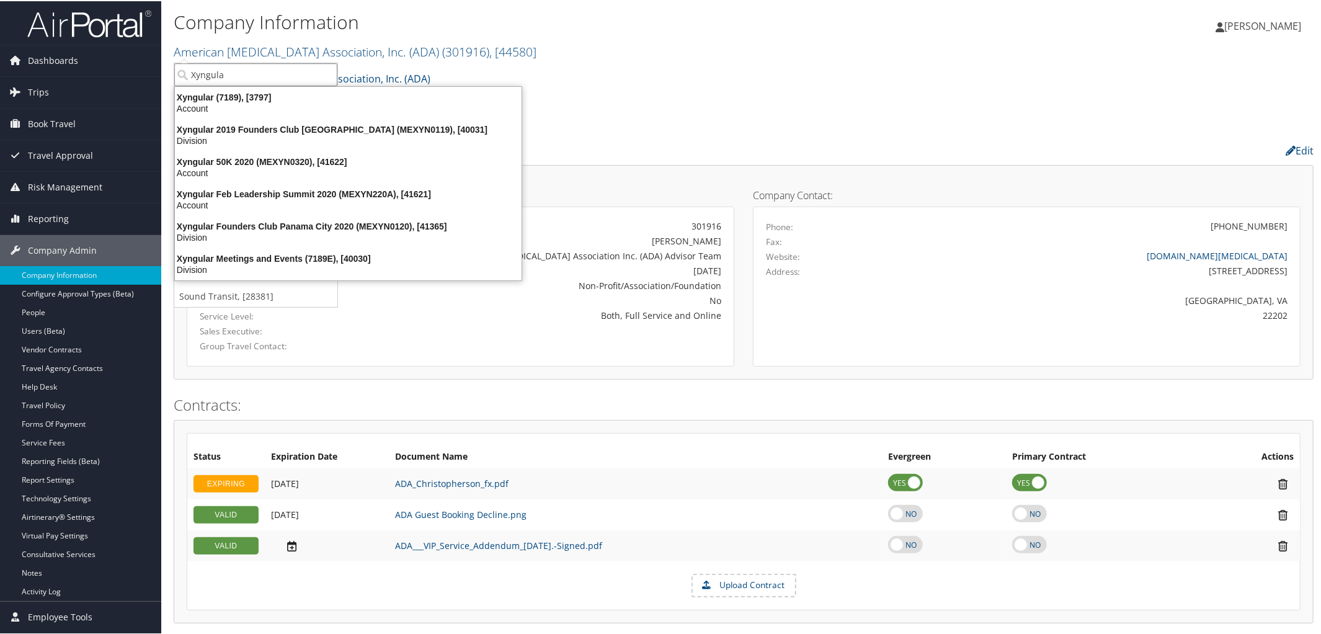
type input "Xyngular"
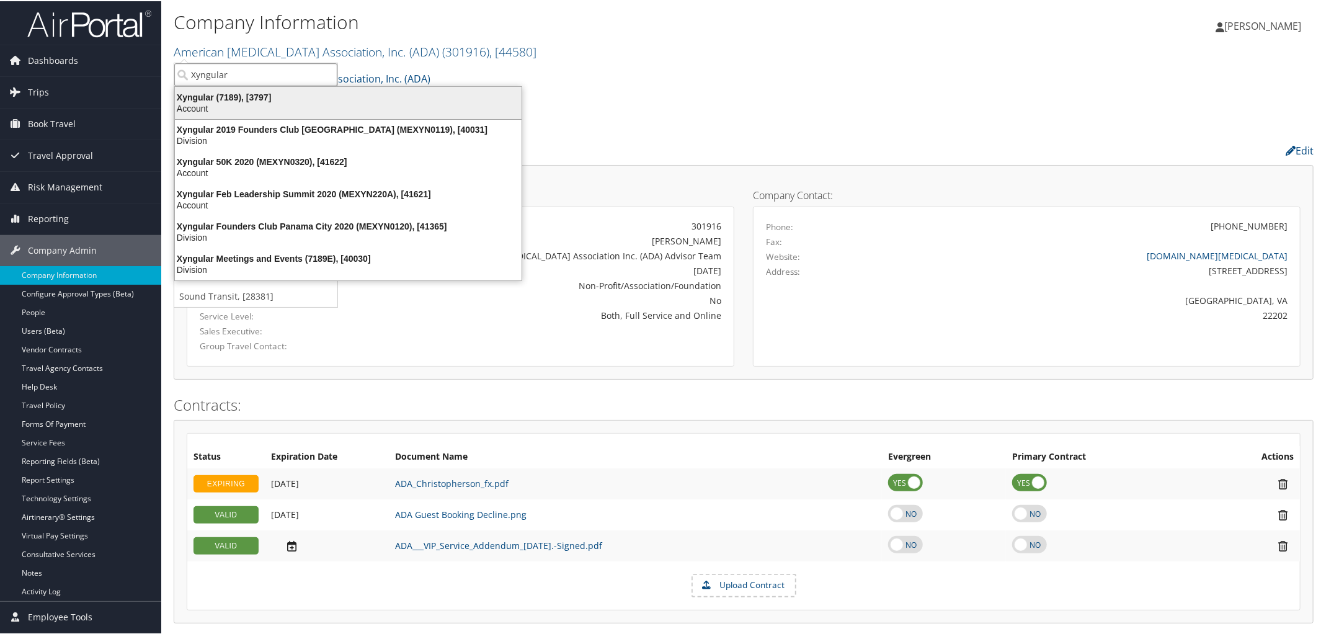
click at [262, 89] on div "Xyngular (7189), [3797] Account" at bounding box center [348, 101] width 343 height 29
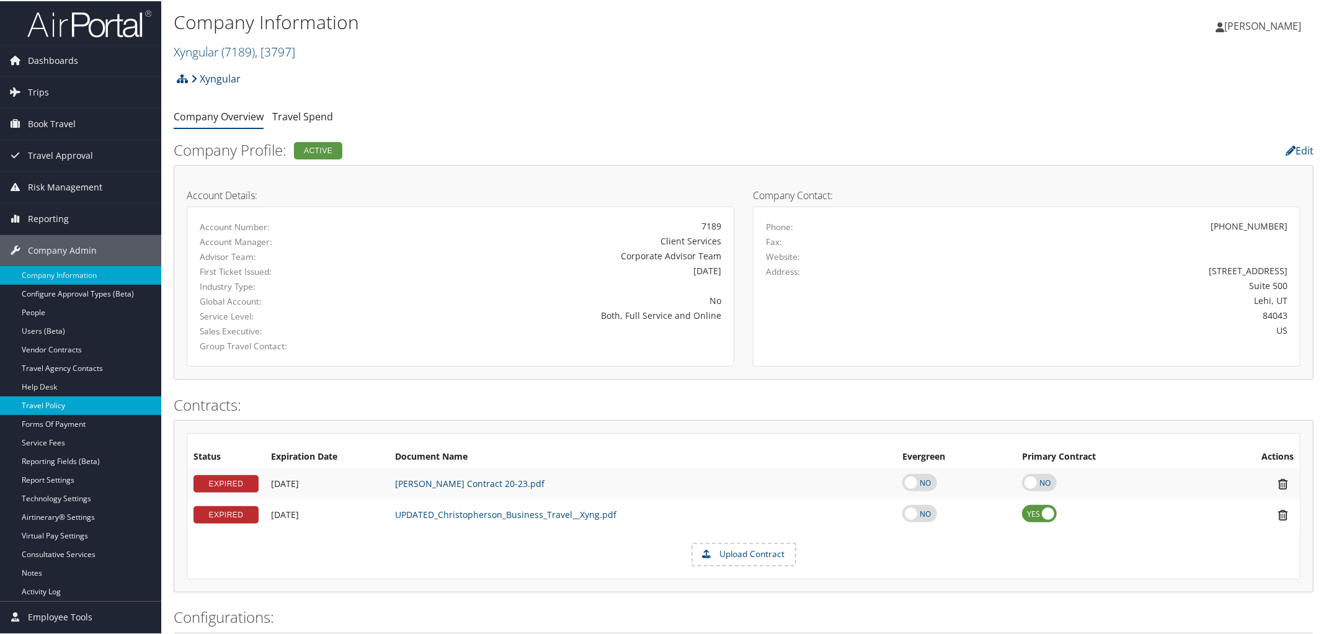
click at [58, 403] on link "Travel Policy" at bounding box center [80, 404] width 161 height 19
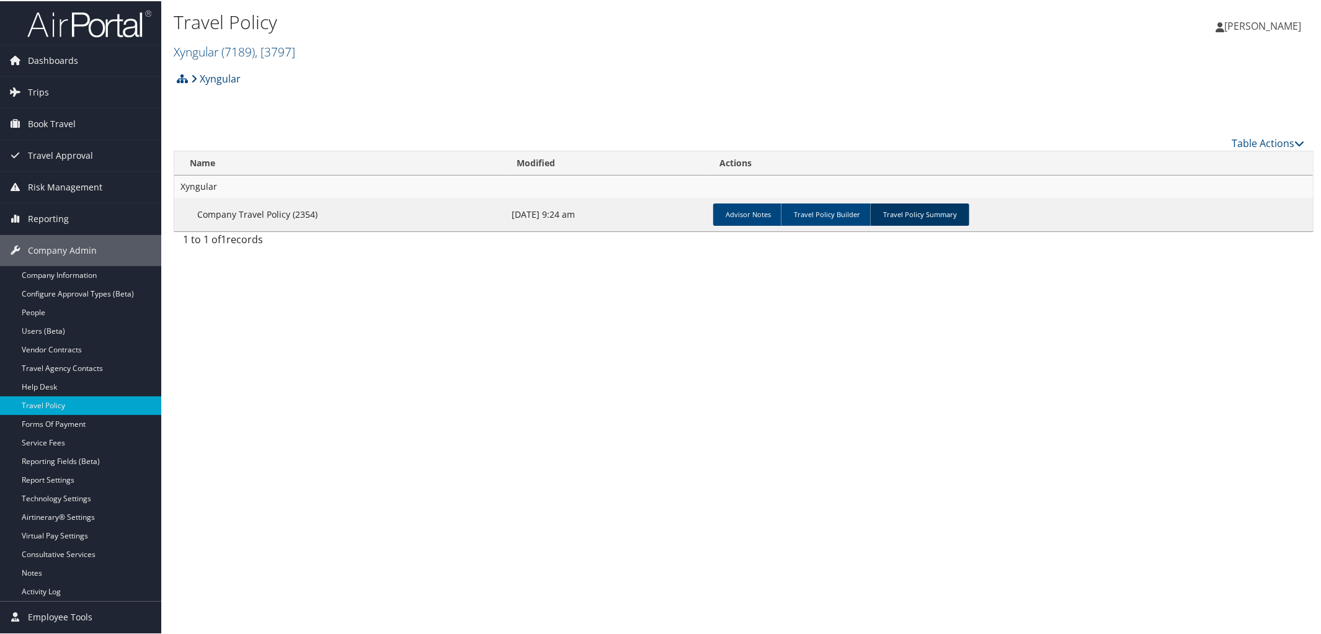
click at [926, 206] on link "Travel Policy Summary" at bounding box center [919, 213] width 99 height 22
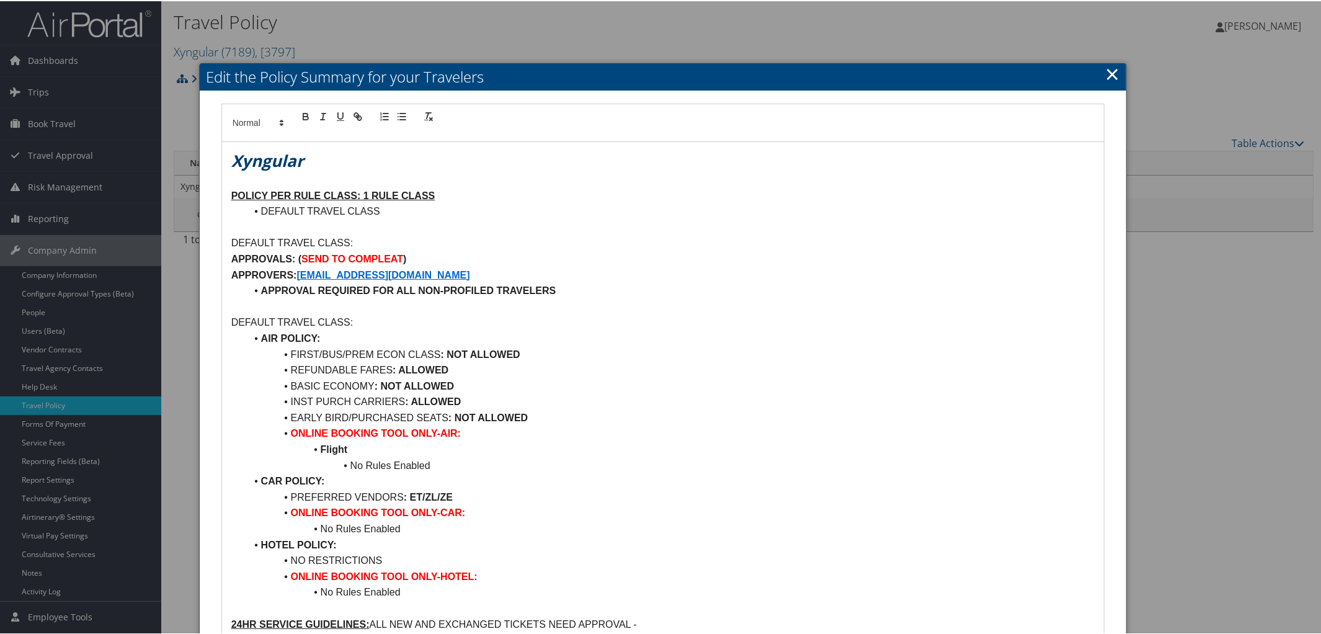
click at [404, 257] on strong ")" at bounding box center [404, 257] width 3 height 11
click at [403, 260] on strong ")" at bounding box center [404, 257] width 3 height 11
click at [306, 256] on strong "SNOT REQUIRED" at bounding box center [342, 257] width 83 height 11
click at [450, 272] on p "APPROVERS: [EMAIL_ADDRESS][DOMAIN_NAME]" at bounding box center [663, 274] width 864 height 16
drag, startPoint x: 249, startPoint y: 288, endPoint x: 619, endPoint y: 289, distance: 369.1
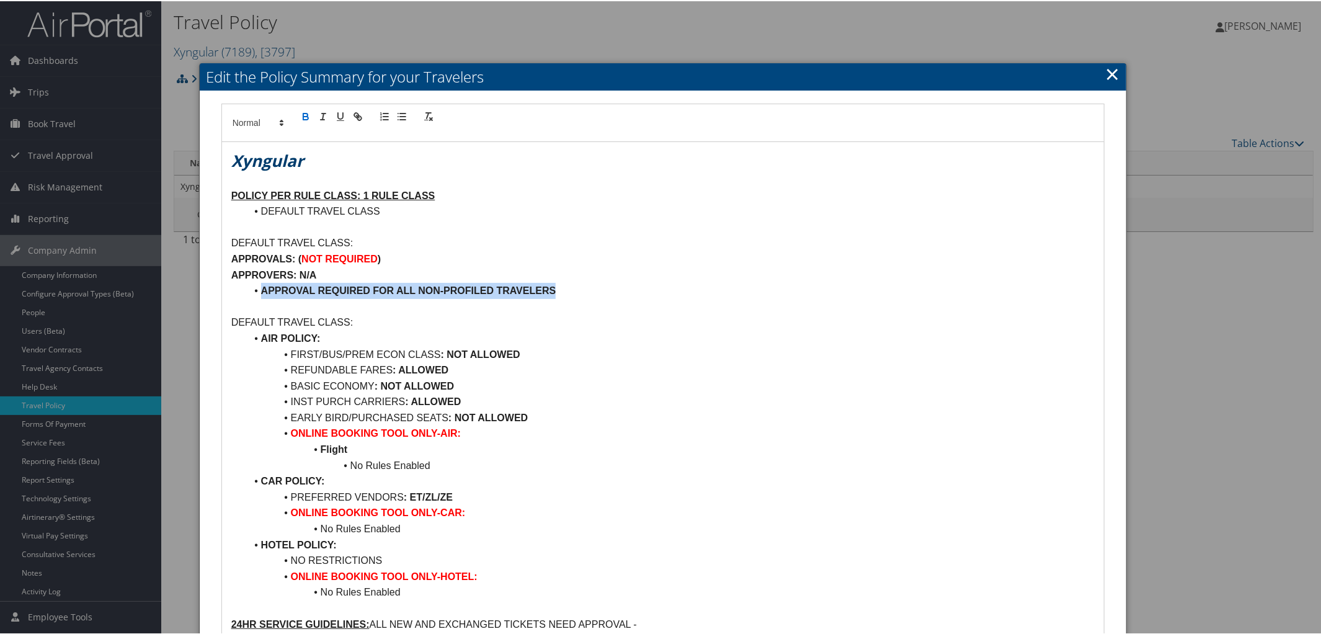
click at [619, 289] on li "APPROVAL REQUIRED FOR ALL NON-PROFILED TRAVELERS" at bounding box center [670, 290] width 849 height 16
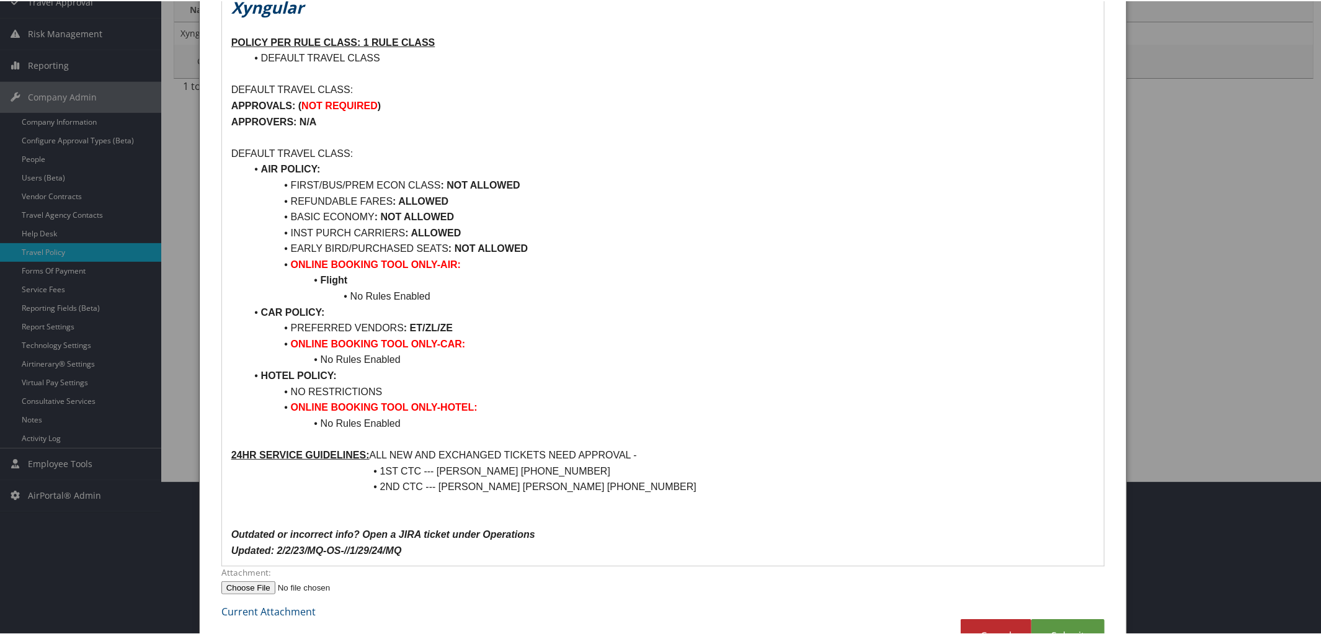
scroll to position [169, 0]
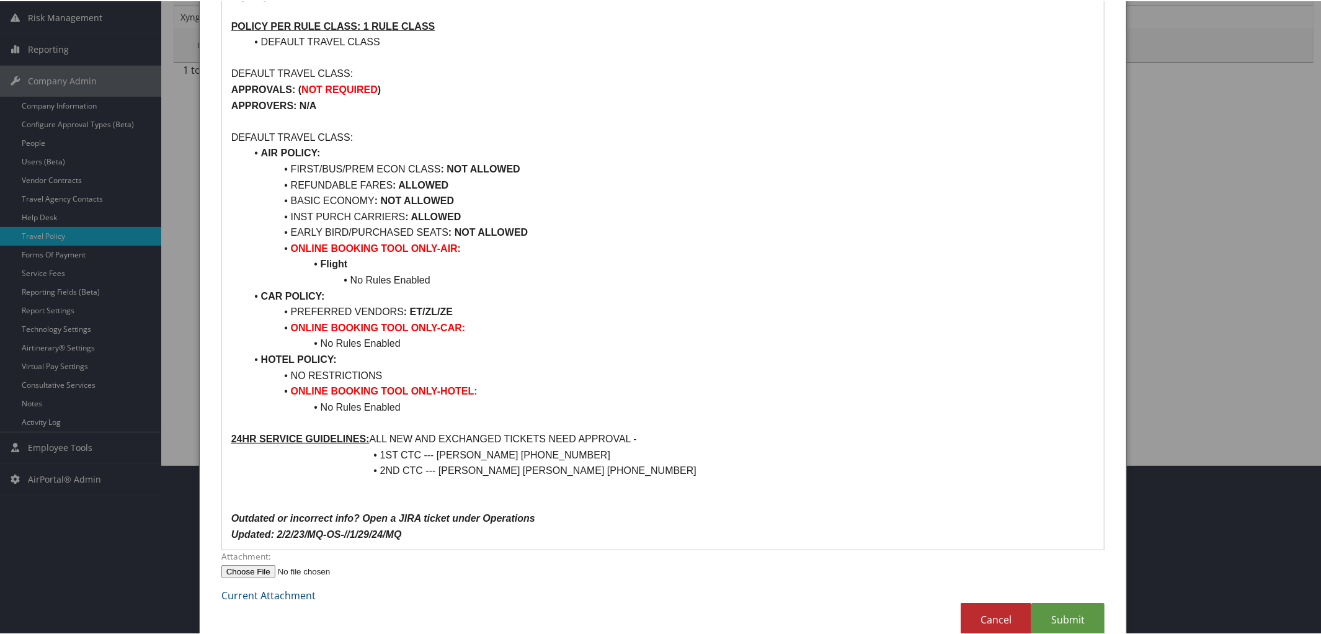
click at [410, 535] on p "Updated: 2/2/23/MQ-OS-//1/29/24/MQ" at bounding box center [663, 533] width 864 height 16
click at [1070, 614] on link "Submit" at bounding box center [1068, 619] width 73 height 34
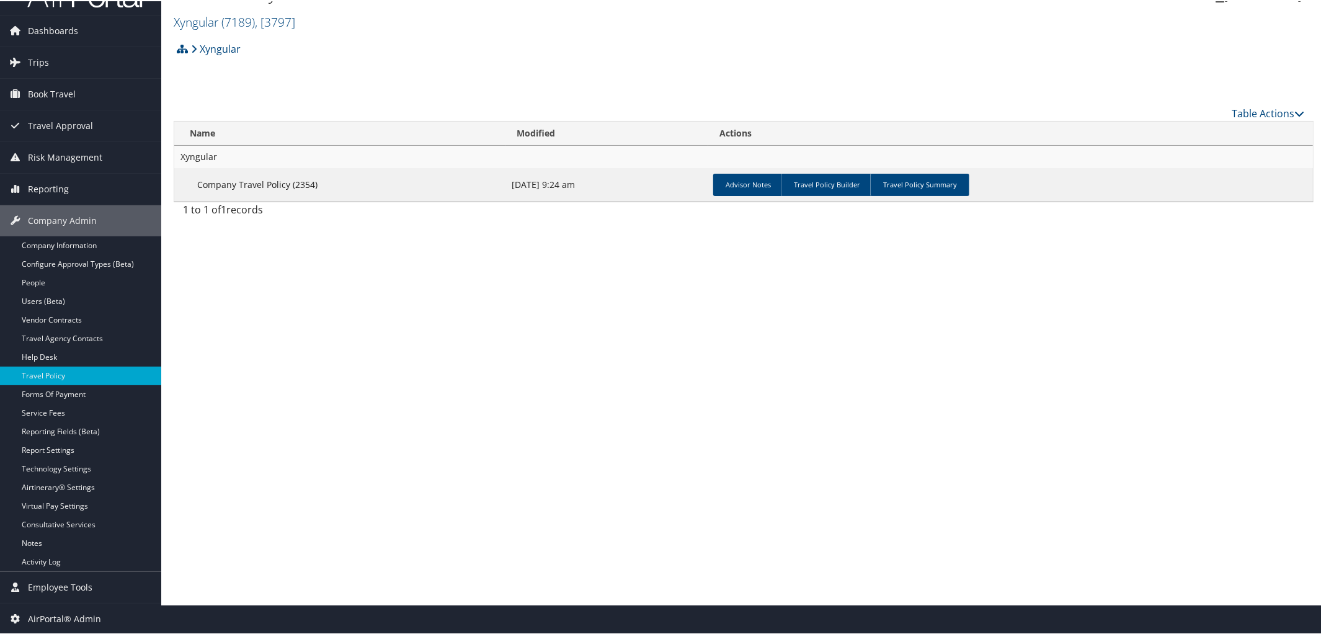
scroll to position [29, 0]
click at [944, 177] on link "Travel Policy Summary" at bounding box center [919, 184] width 99 height 22
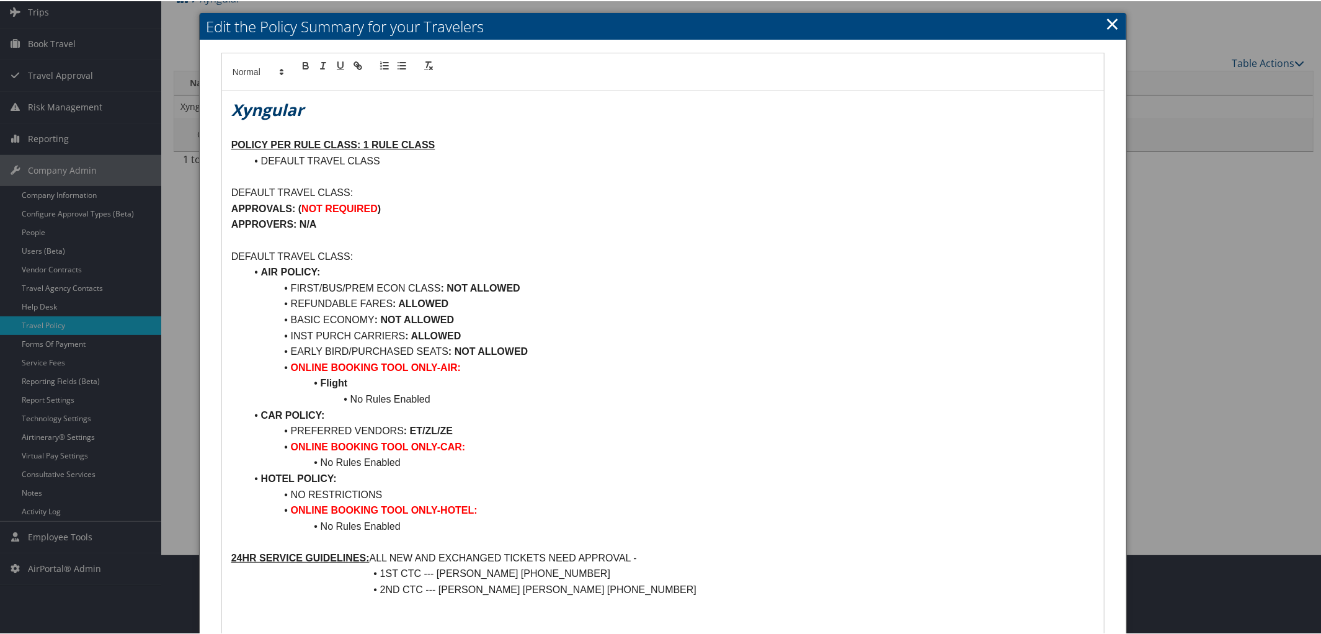
scroll to position [81, 0]
click at [1106, 20] on link "×" at bounding box center [1112, 21] width 14 height 25
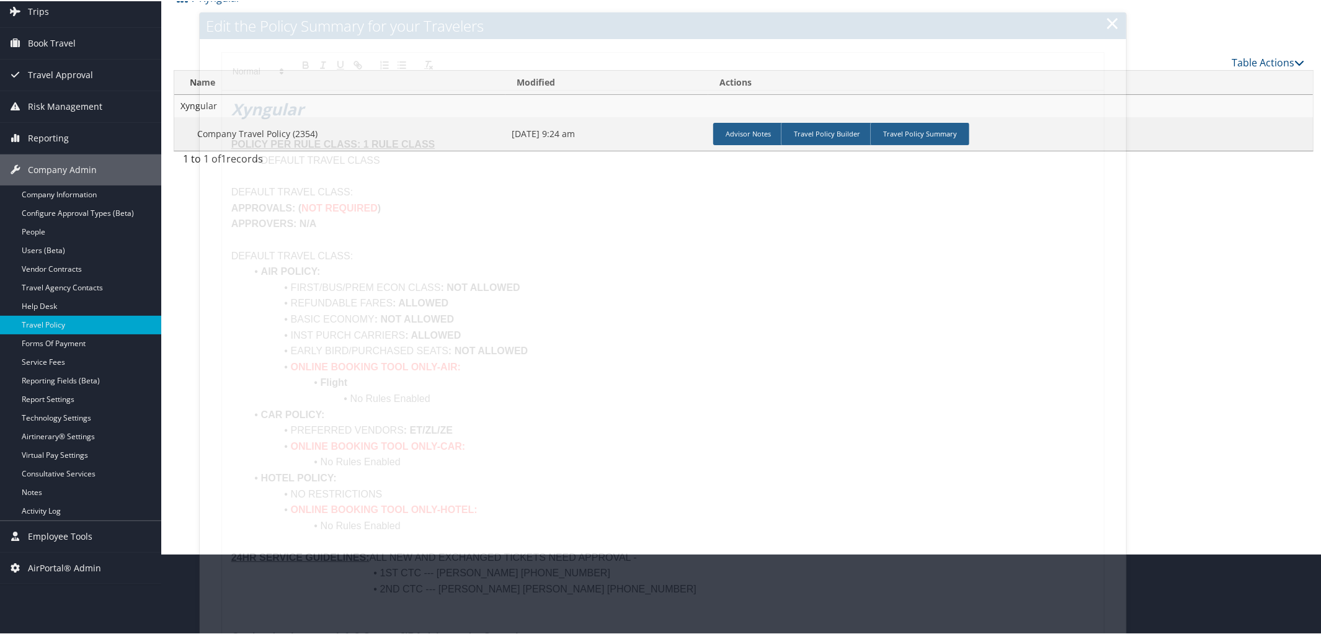
scroll to position [29, 0]
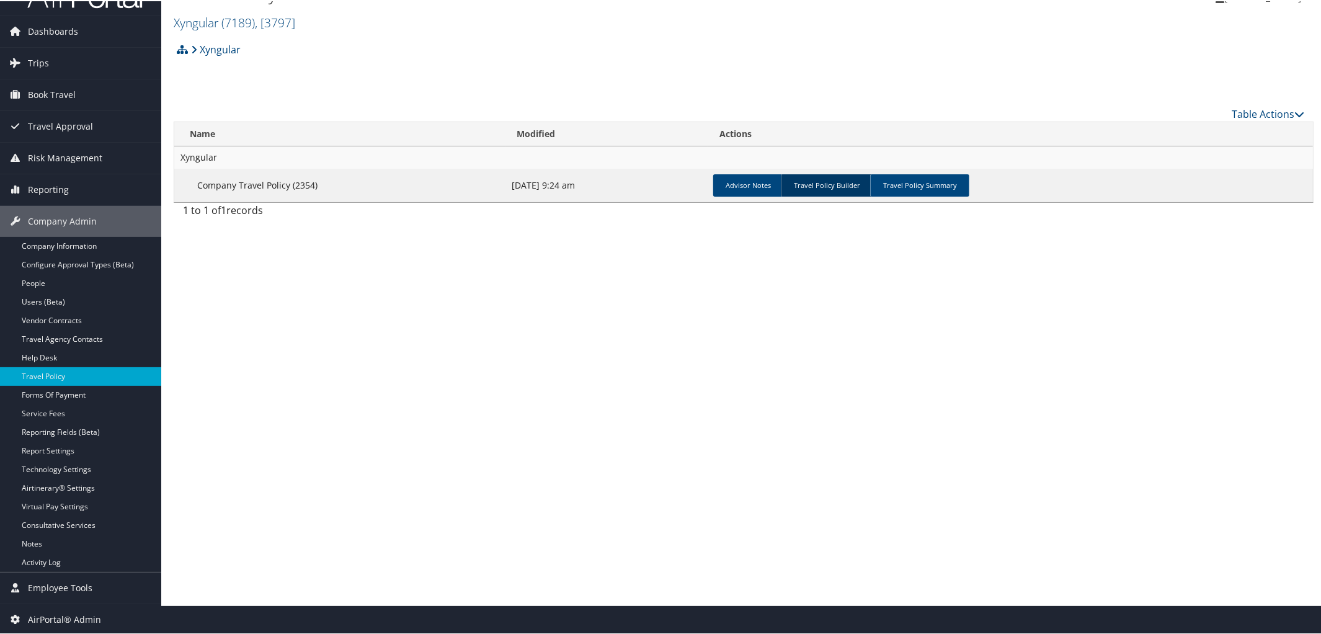
click at [847, 180] on link "Travel Policy Builder" at bounding box center [827, 184] width 92 height 22
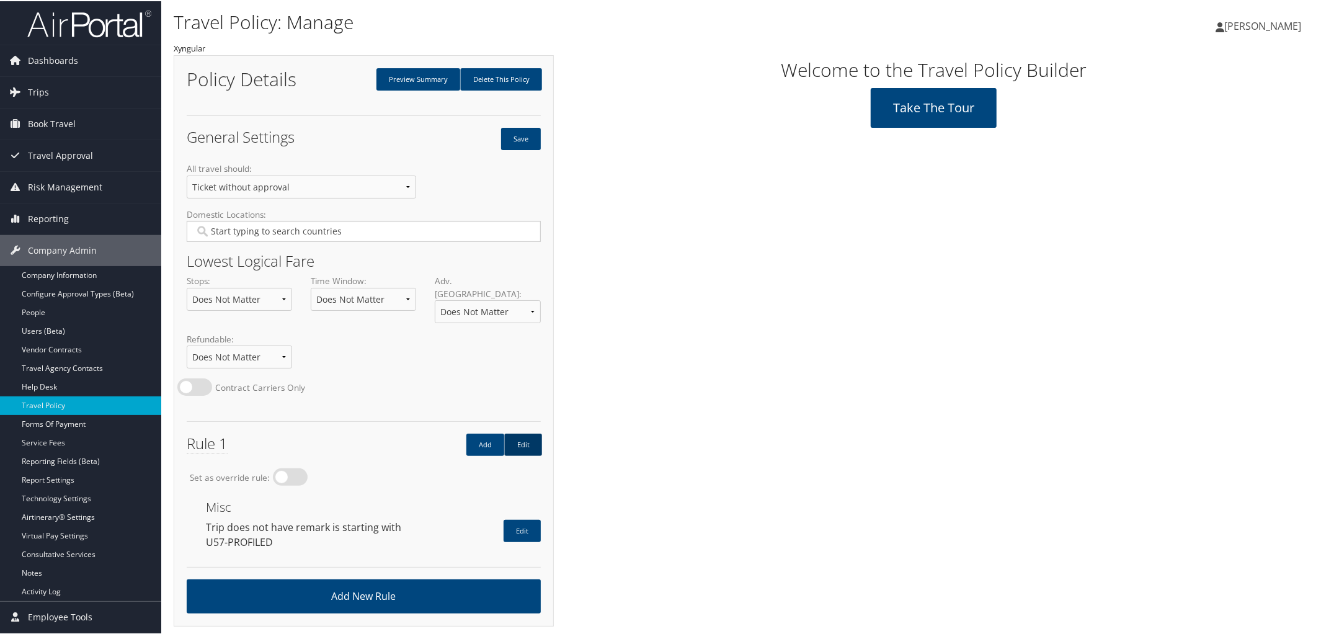
click at [529, 432] on link "Edit" at bounding box center [523, 443] width 38 height 22
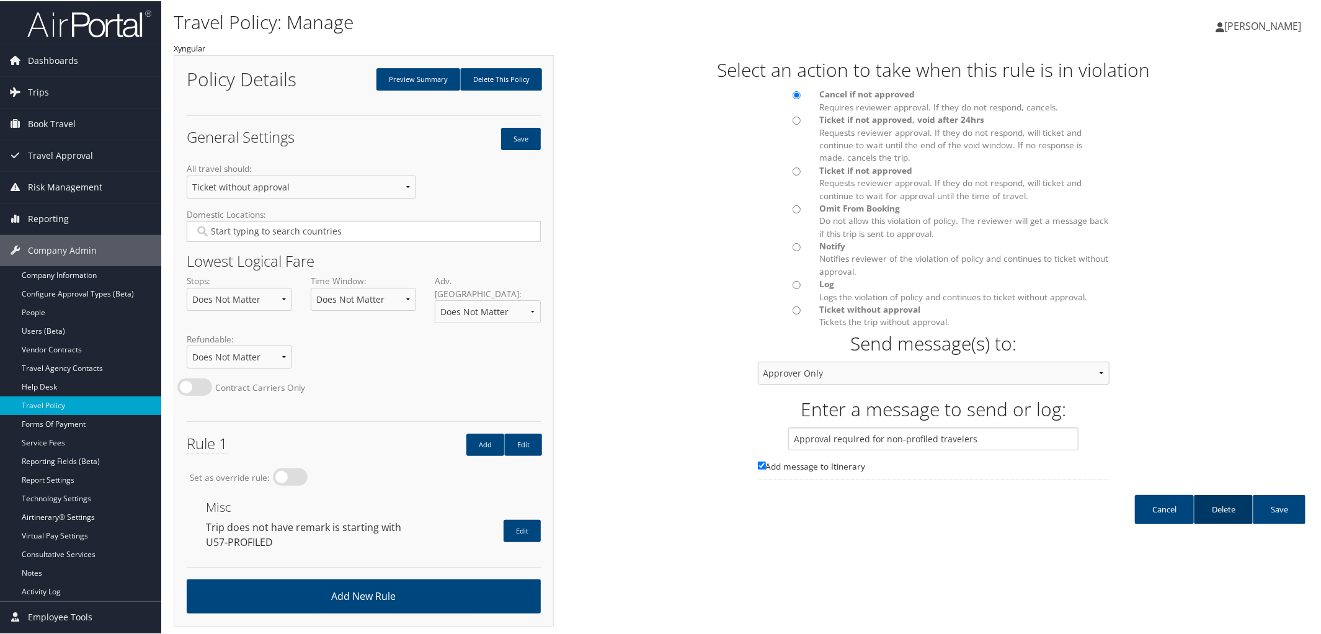
click at [1223, 506] on link "Delete" at bounding box center [1223, 508] width 59 height 29
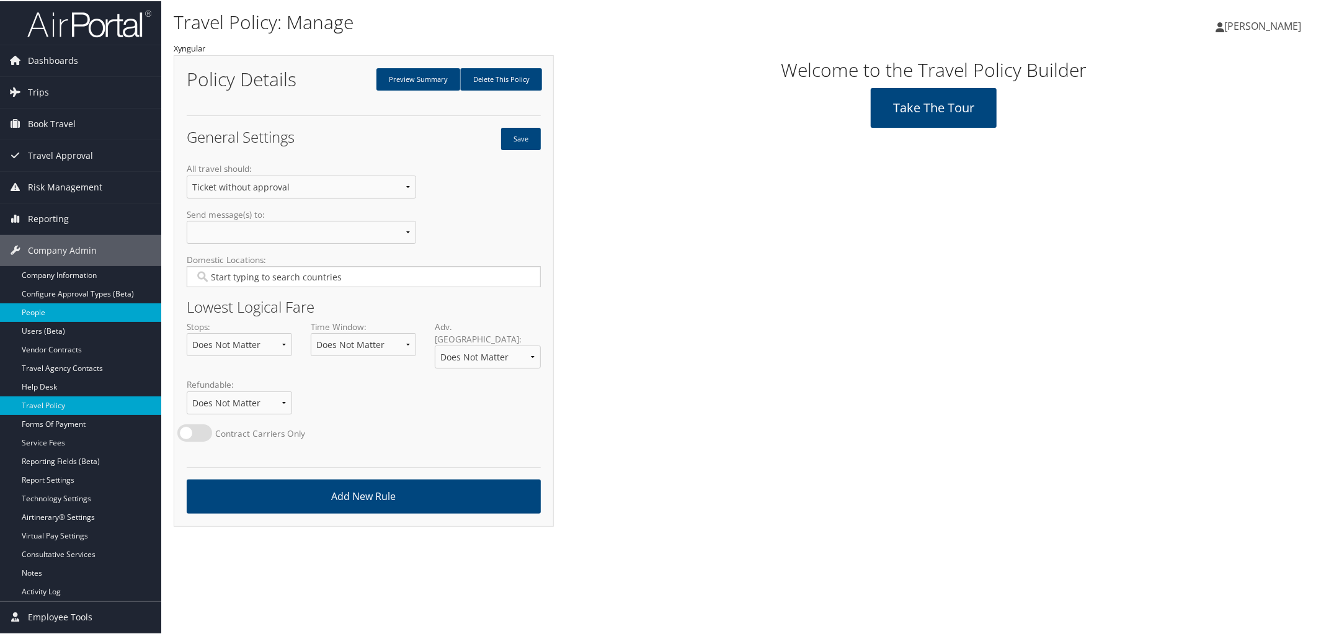
click at [25, 310] on link "People" at bounding box center [80, 311] width 161 height 19
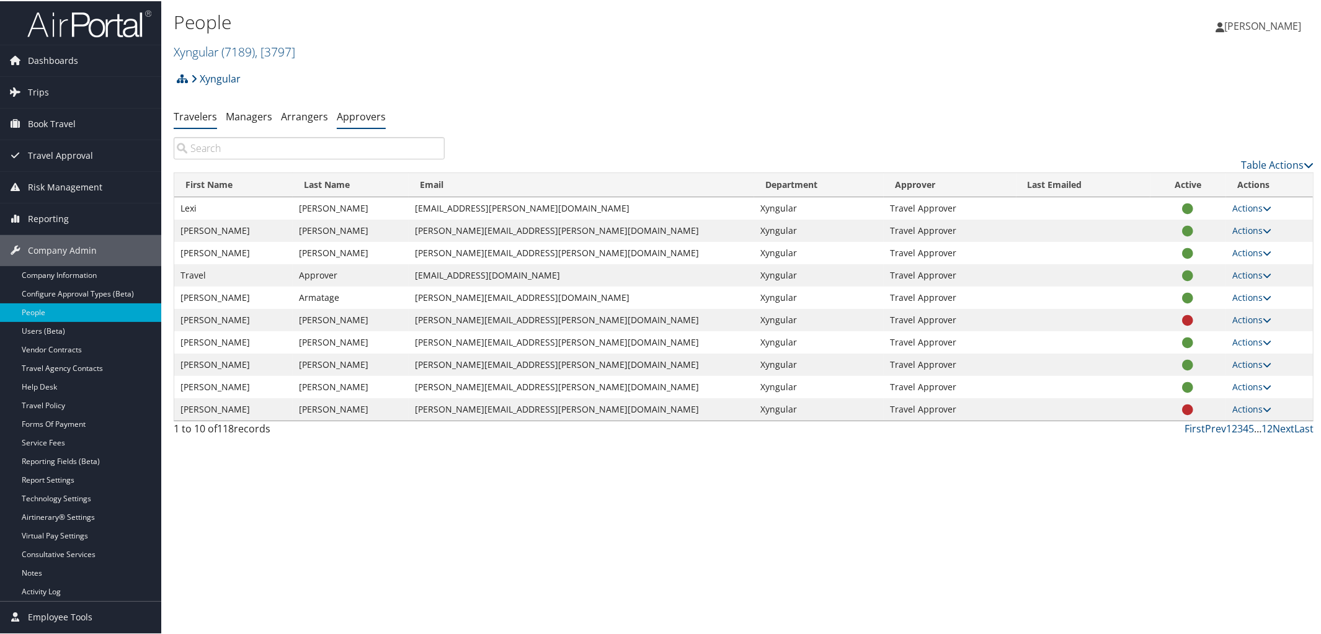
click at [361, 118] on link "Approvers" at bounding box center [361, 116] width 49 height 14
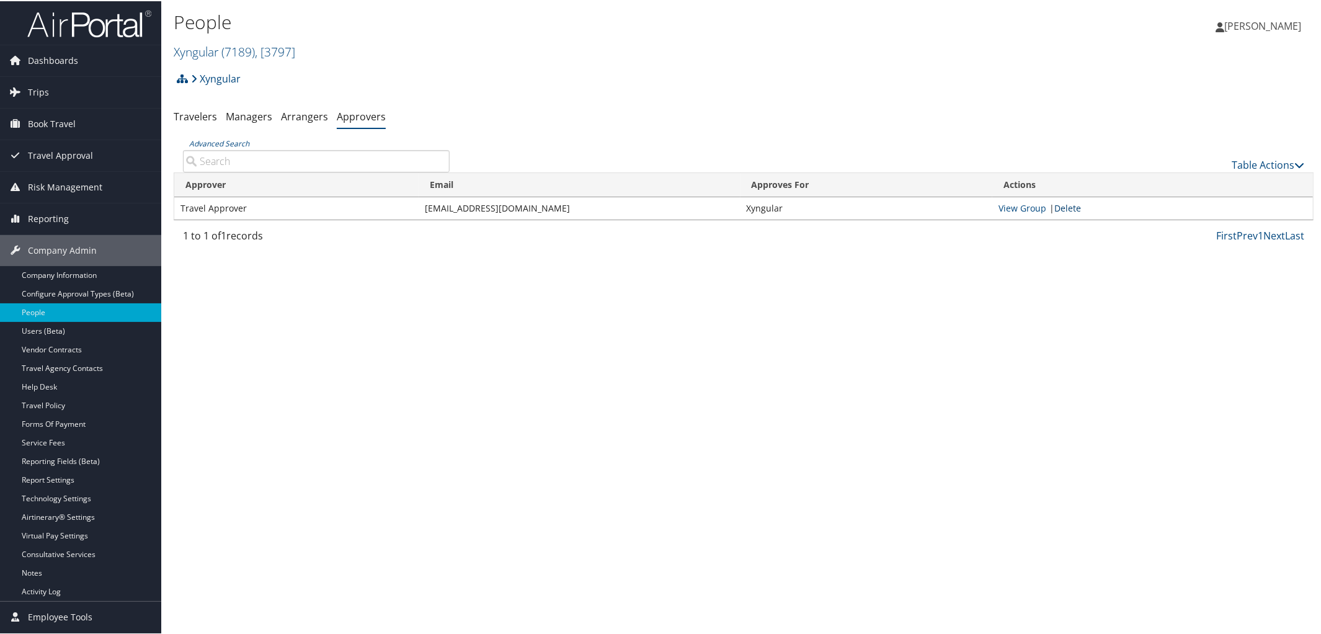
click at [1074, 206] on link "Delete" at bounding box center [1068, 207] width 27 height 12
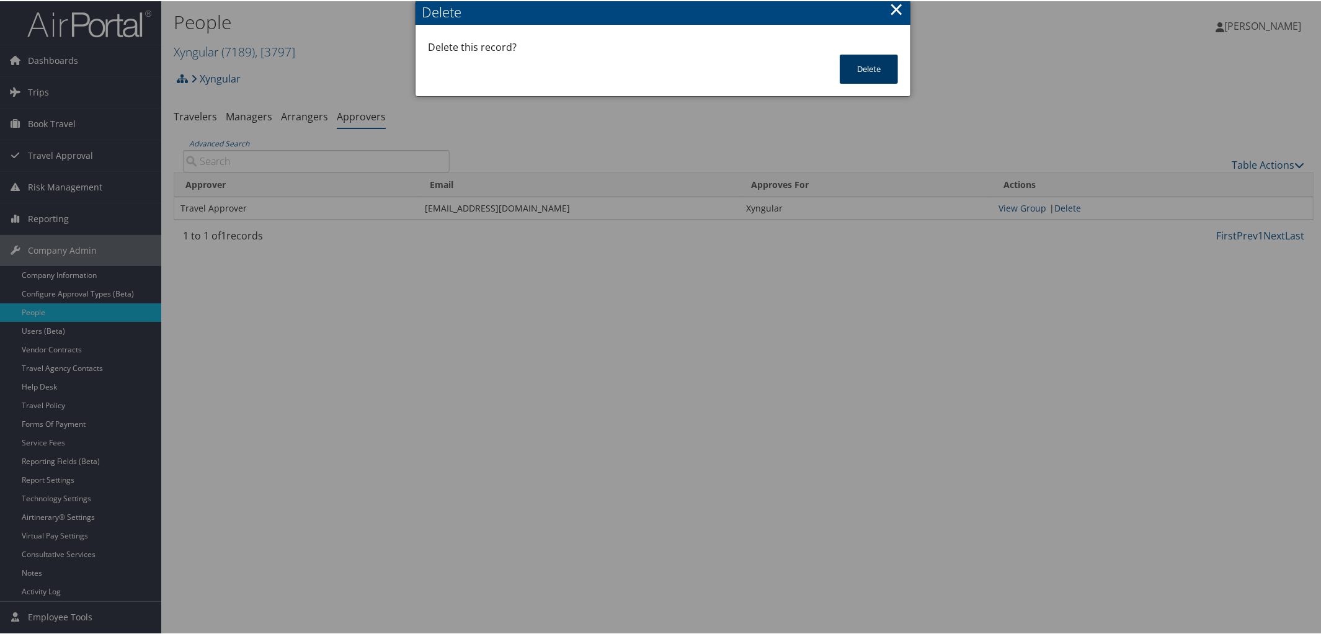
click at [869, 77] on button "Delete" at bounding box center [869, 67] width 58 height 29
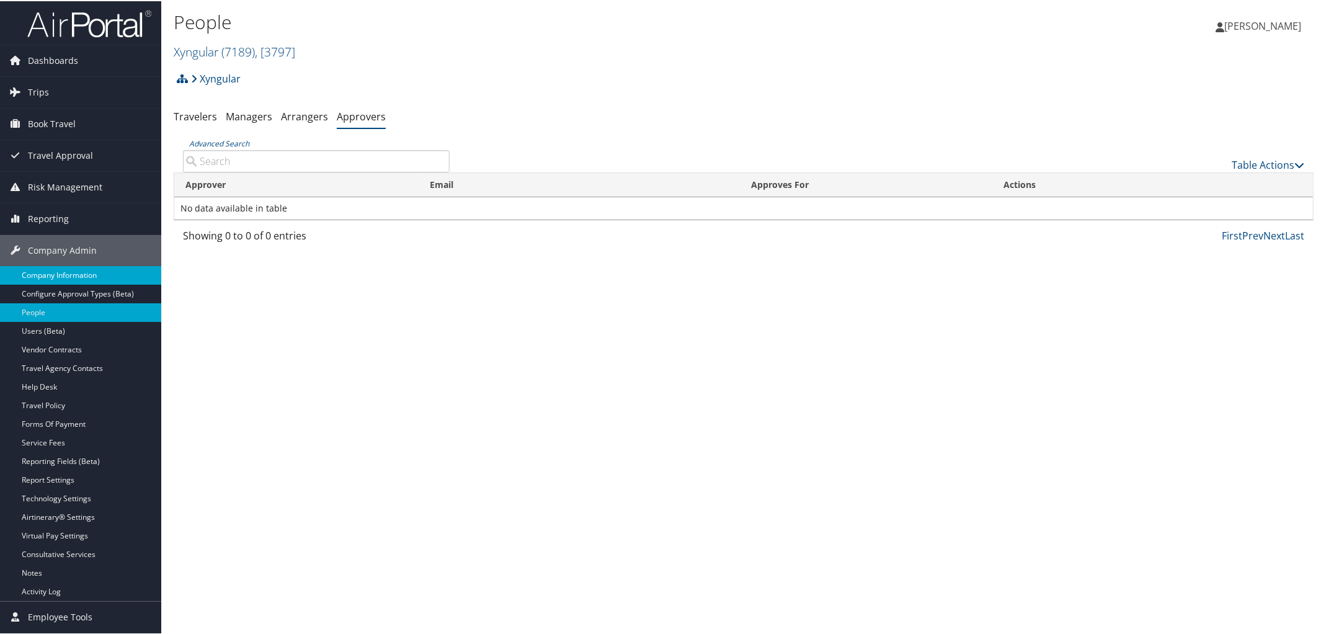
click at [55, 265] on link "Company Information" at bounding box center [80, 274] width 161 height 19
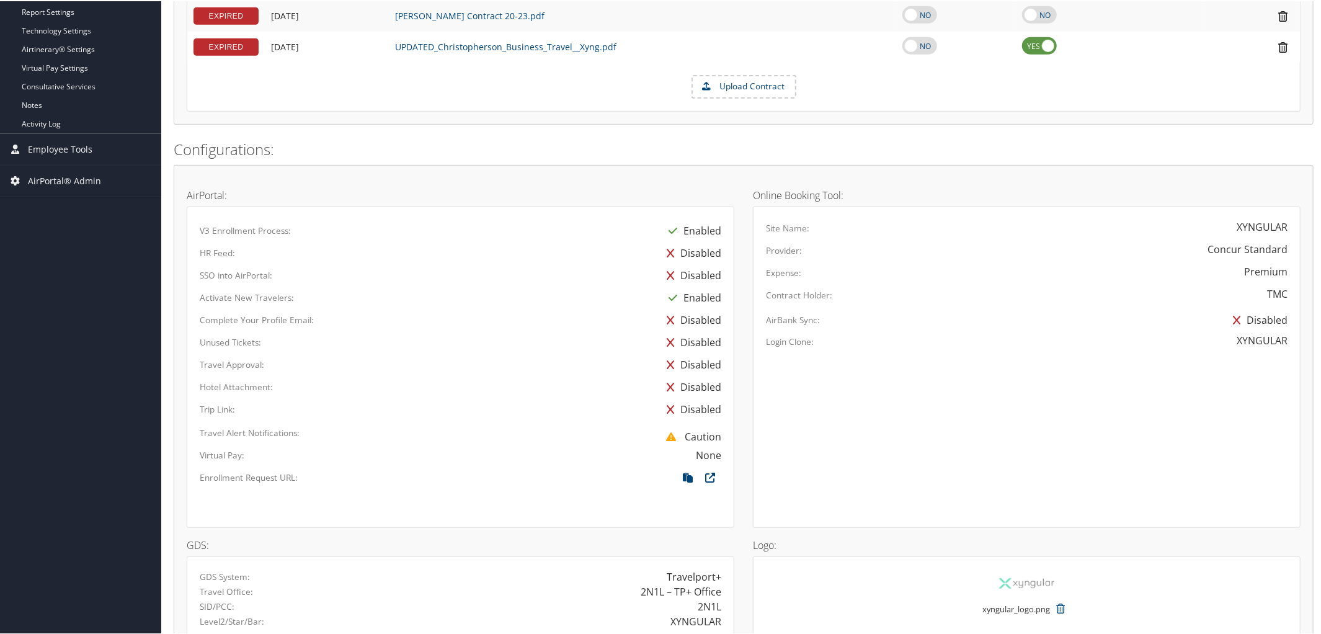
scroll to position [735, 0]
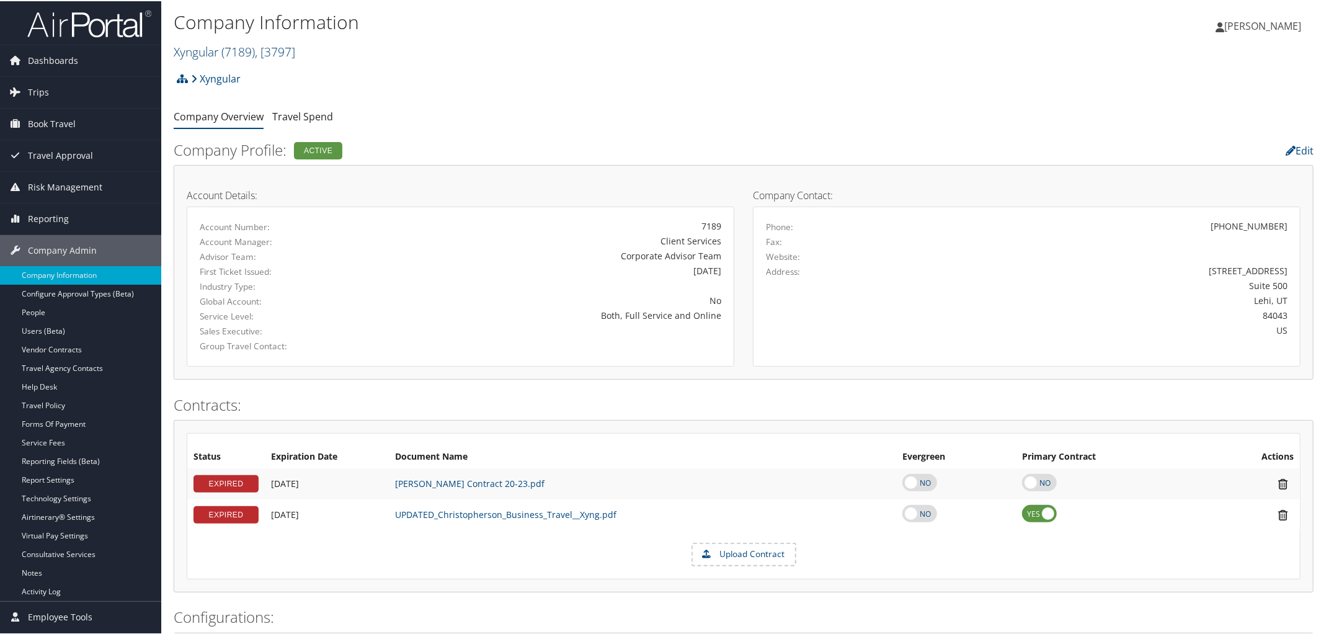
click at [187, 51] on link "Xyngular ( 7189 ) , [ 3797 ]" at bounding box center [235, 50] width 122 height 17
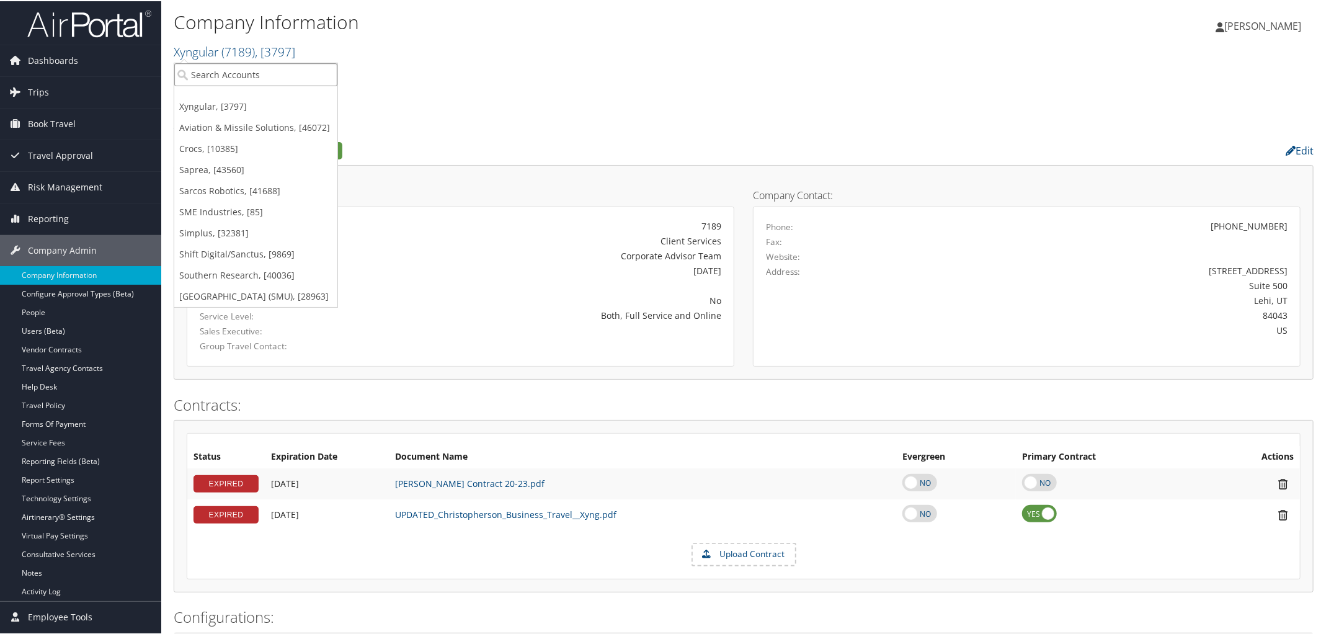
click at [236, 63] on input "search" at bounding box center [255, 73] width 163 height 23
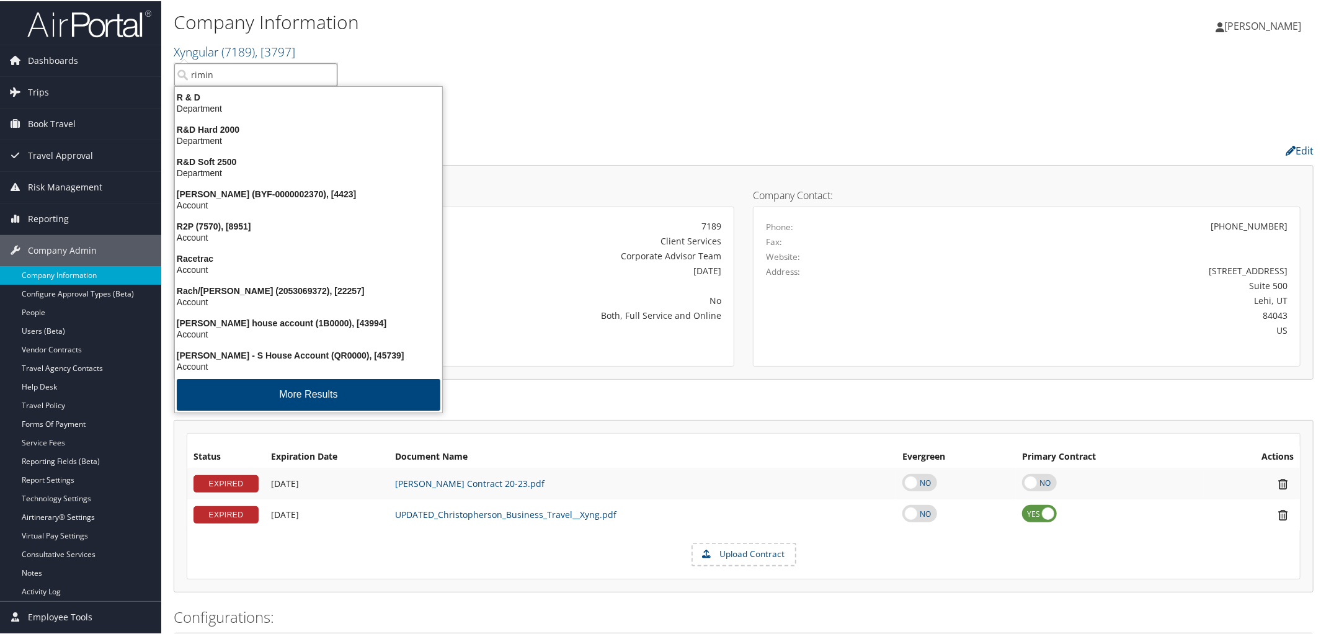
type input "[GEOGRAPHIC_DATA]"
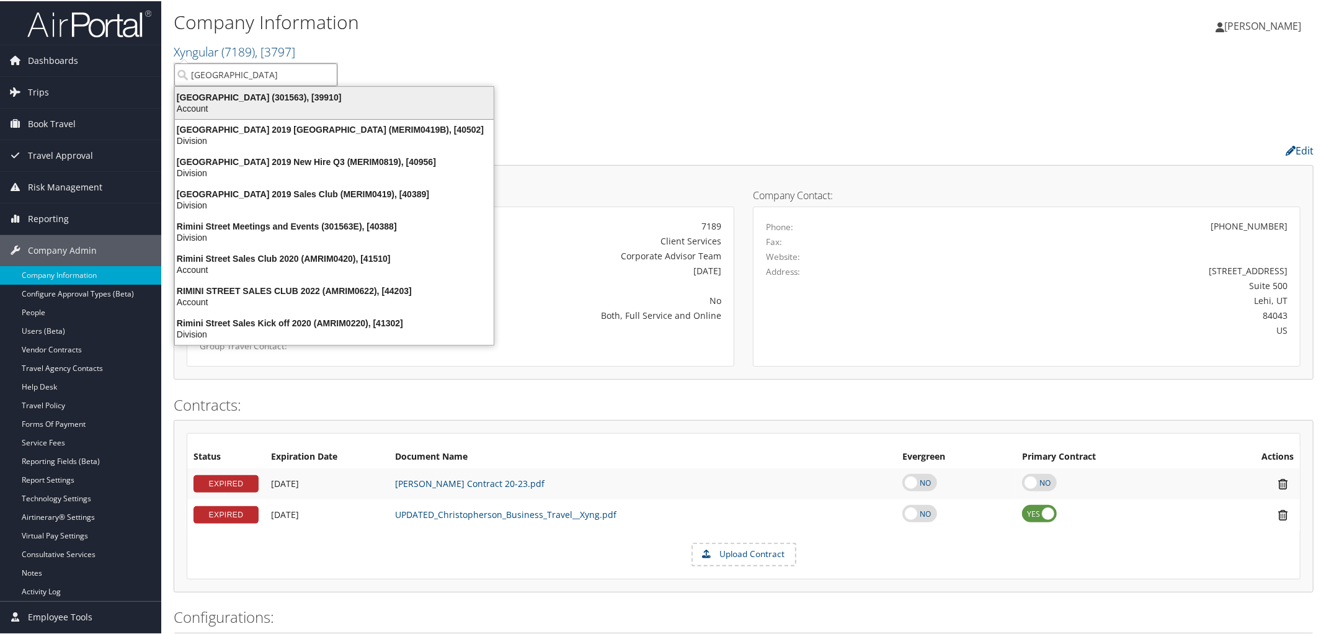
click at [240, 99] on div "[GEOGRAPHIC_DATA] (301563), [39910]" at bounding box center [334, 96] width 334 height 11
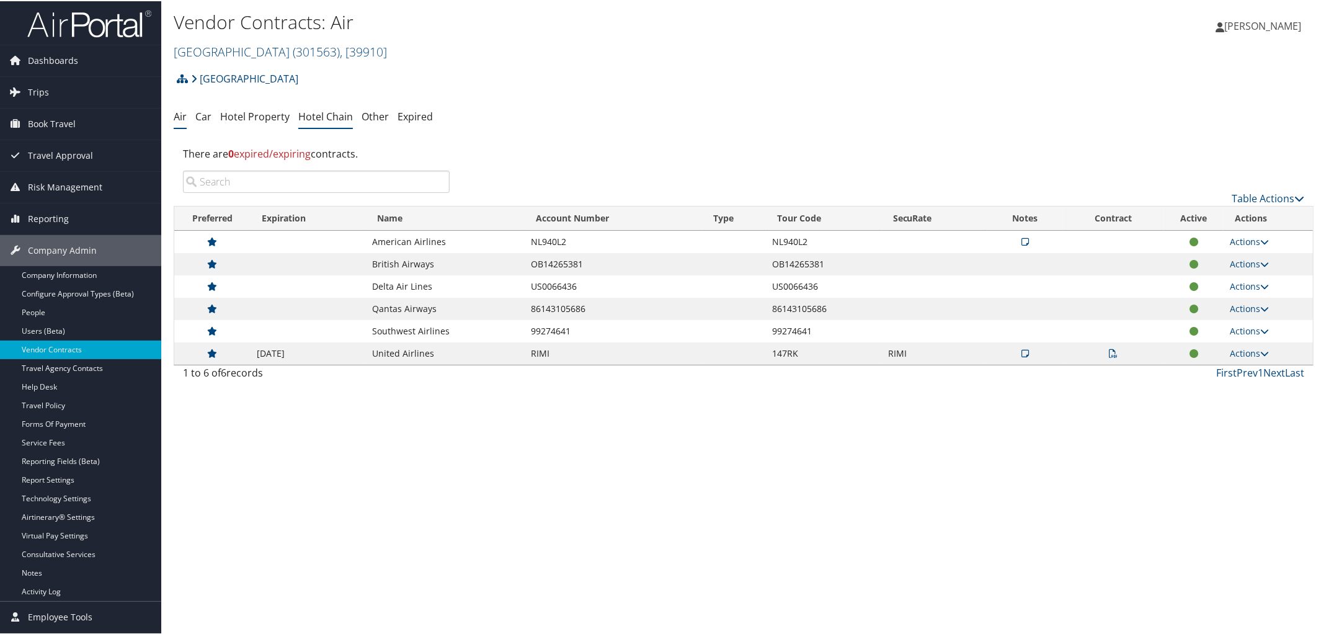
click at [330, 110] on link "Hotel Chain" at bounding box center [325, 116] width 55 height 14
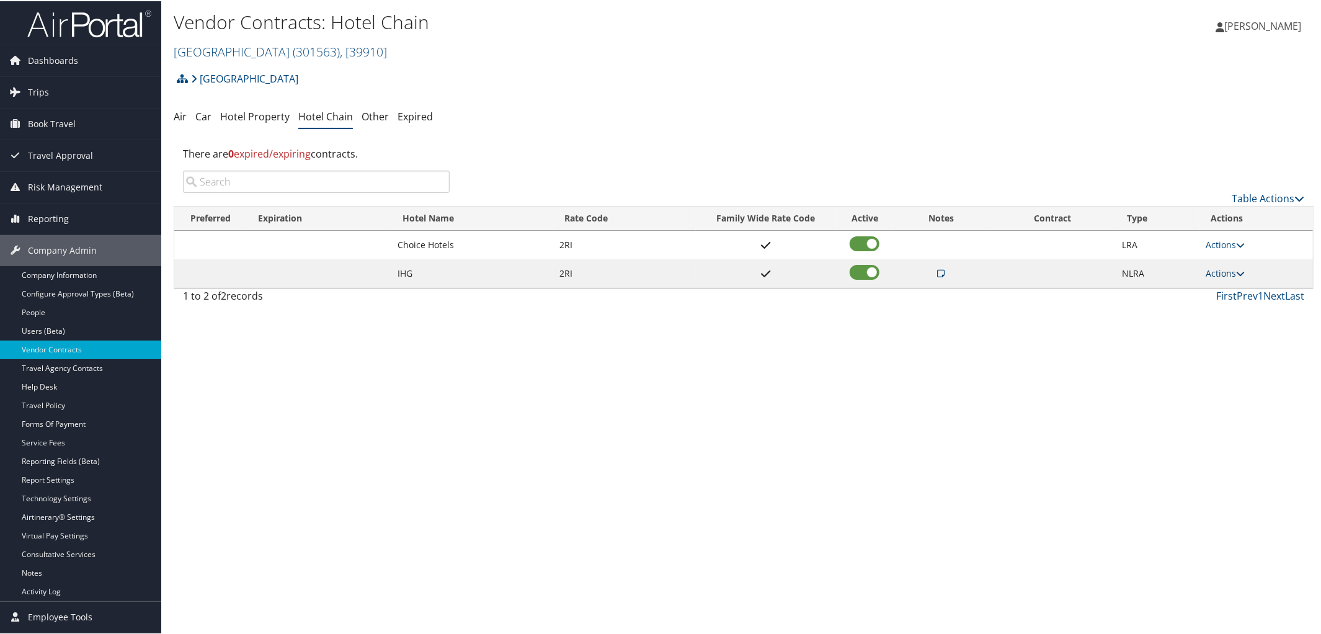
click at [1239, 272] on icon at bounding box center [1240, 272] width 9 height 9
click at [1223, 307] on link "Edit" at bounding box center [1236, 311] width 67 height 21
select select "NLRA"
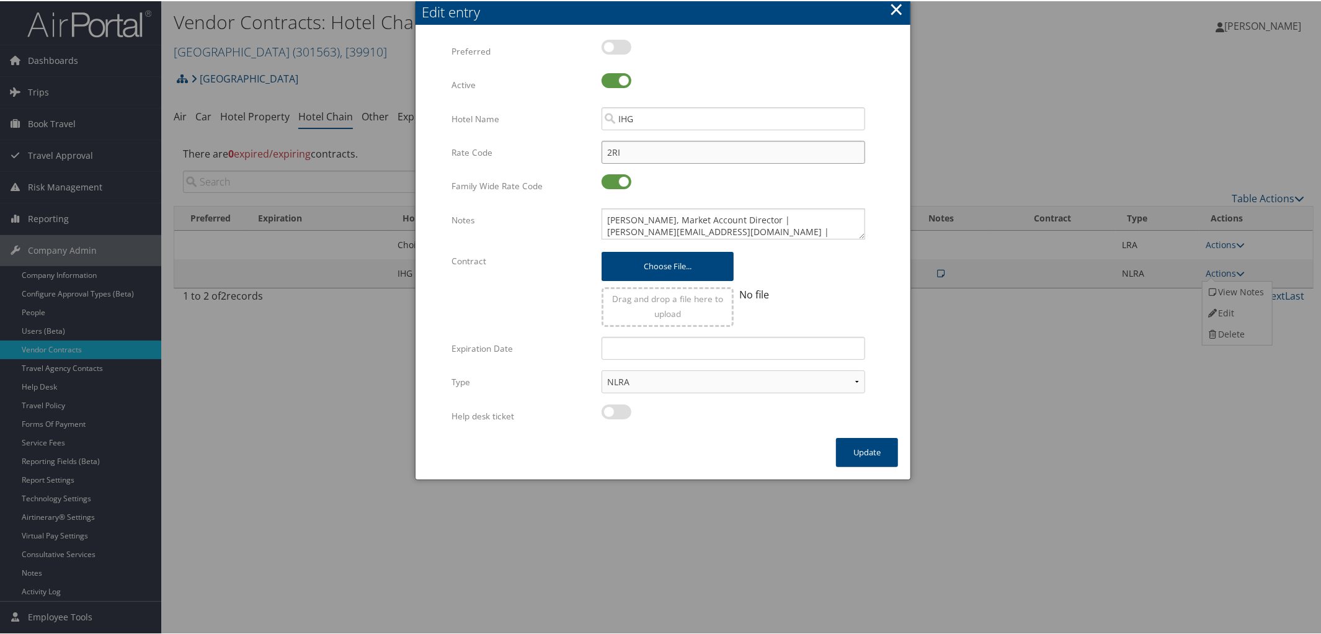
drag, startPoint x: 626, startPoint y: 150, endPoint x: 504, endPoint y: 140, distance: 122.6
click at [504, 140] on div "Rate Code 2RI Multiple values The selected items contain different values for t…" at bounding box center [663, 156] width 423 height 33
type input "RI"
checkbox input "true"
type input "RIMI"
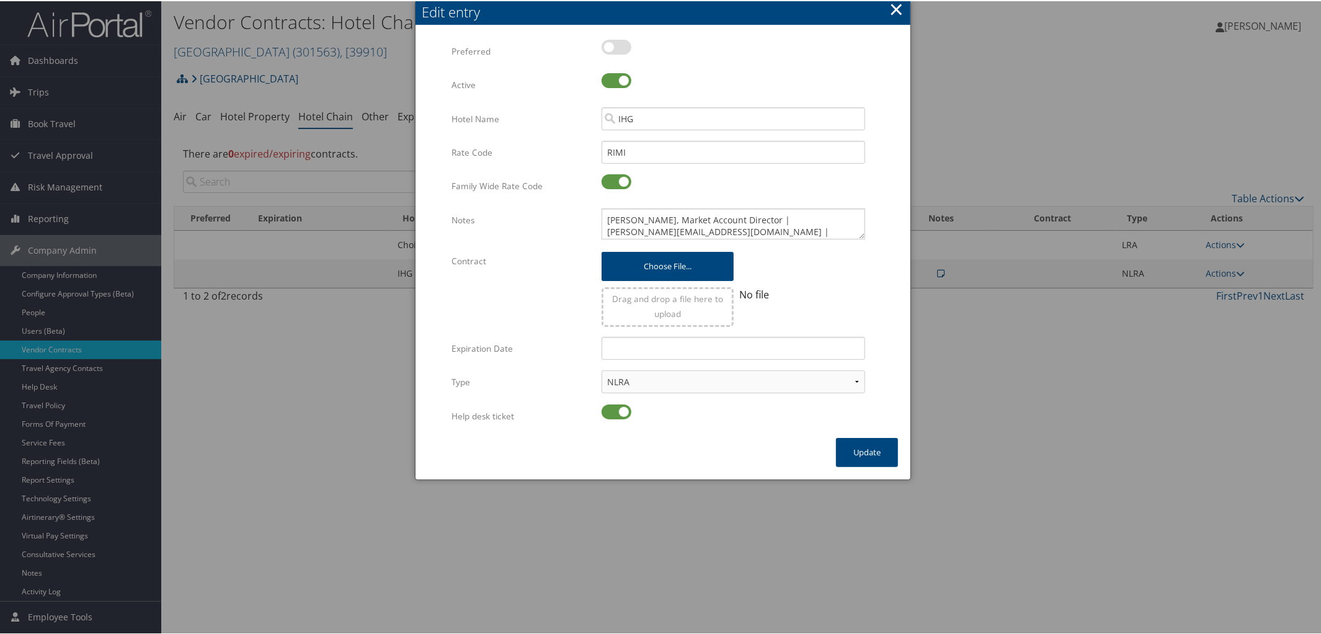
click at [605, 407] on label at bounding box center [617, 410] width 30 height 15
click at [608, 409] on input "checkbox" at bounding box center [612, 413] width 8 height 8
checkbox input "false"
click at [877, 450] on button "Update" at bounding box center [867, 451] width 62 height 29
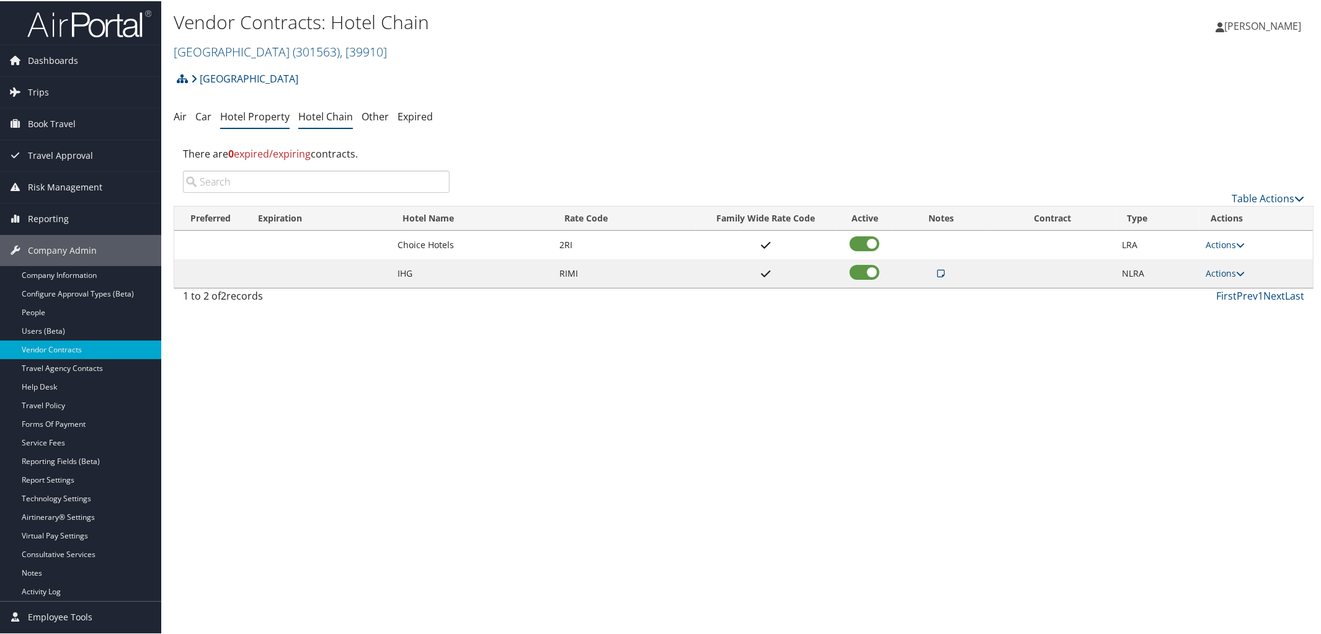
click at [246, 117] on link "Hotel Property" at bounding box center [254, 116] width 69 height 14
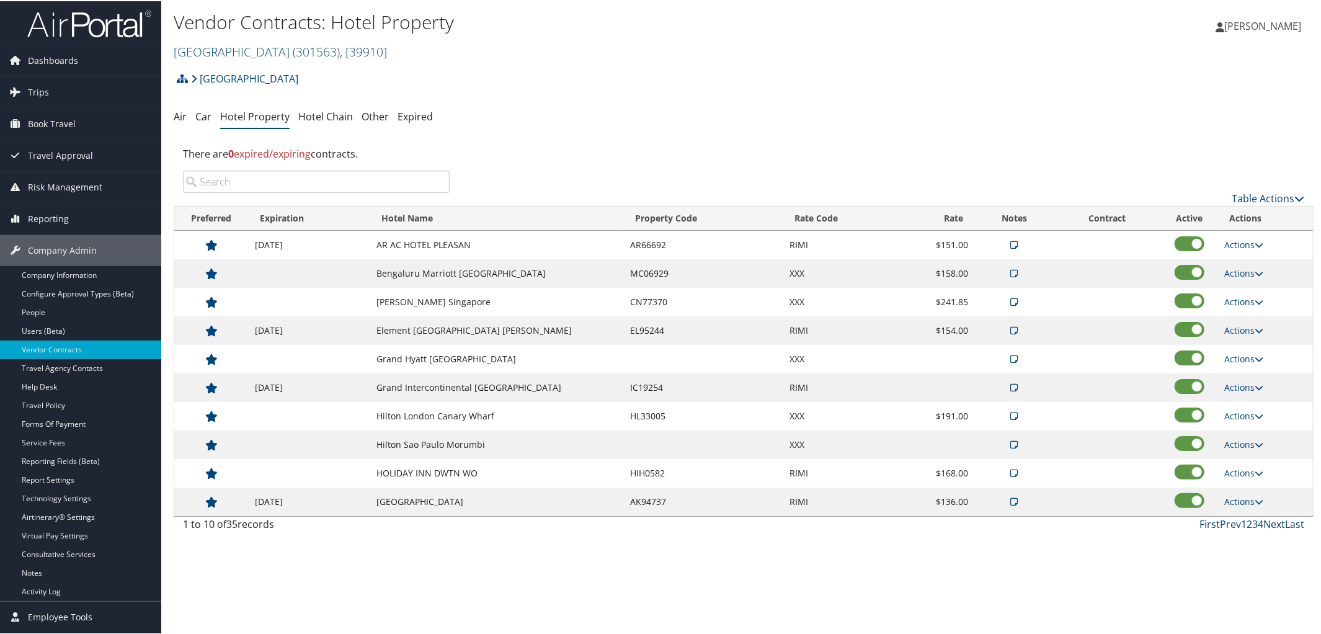
click at [1269, 525] on link "Next" at bounding box center [1275, 523] width 22 height 14
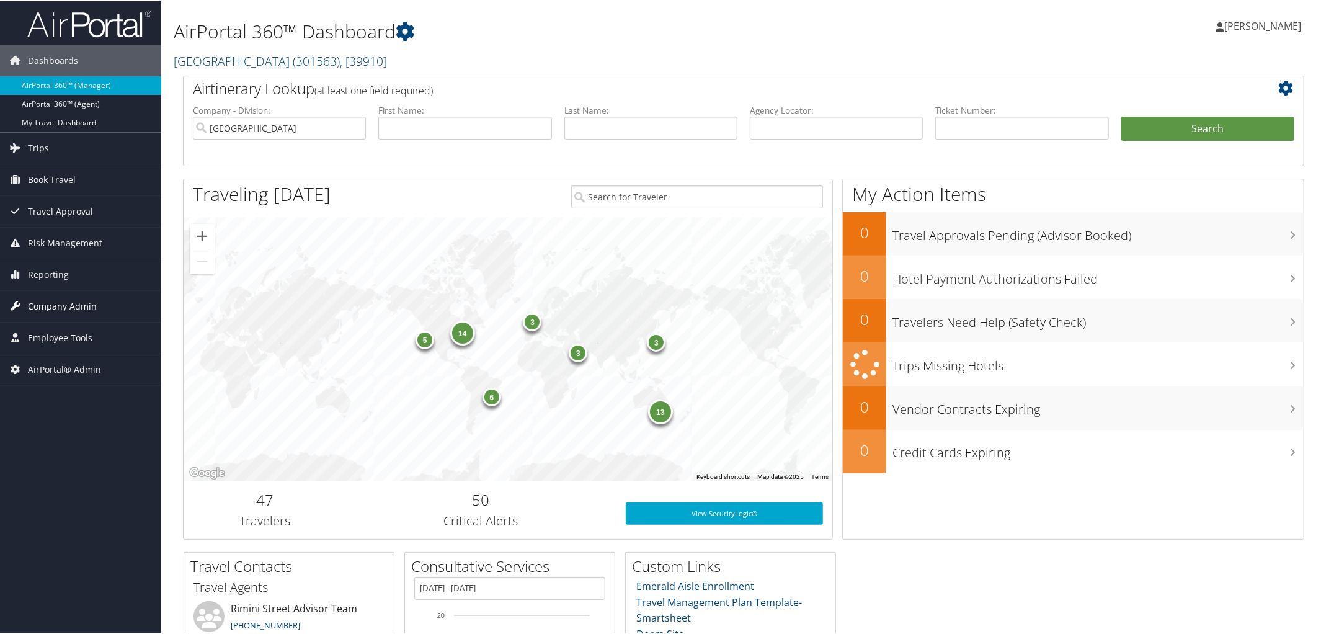
click at [57, 302] on span "Company Admin" at bounding box center [62, 305] width 69 height 31
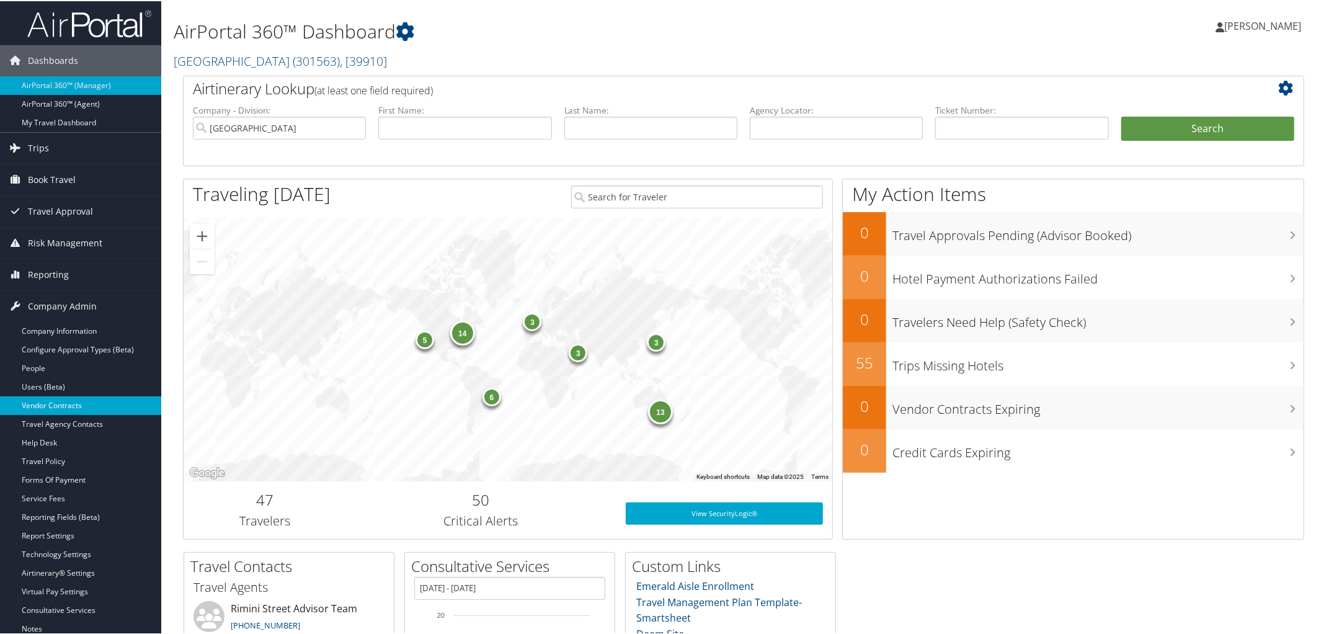
click at [73, 403] on link "Vendor Contracts" at bounding box center [80, 404] width 161 height 19
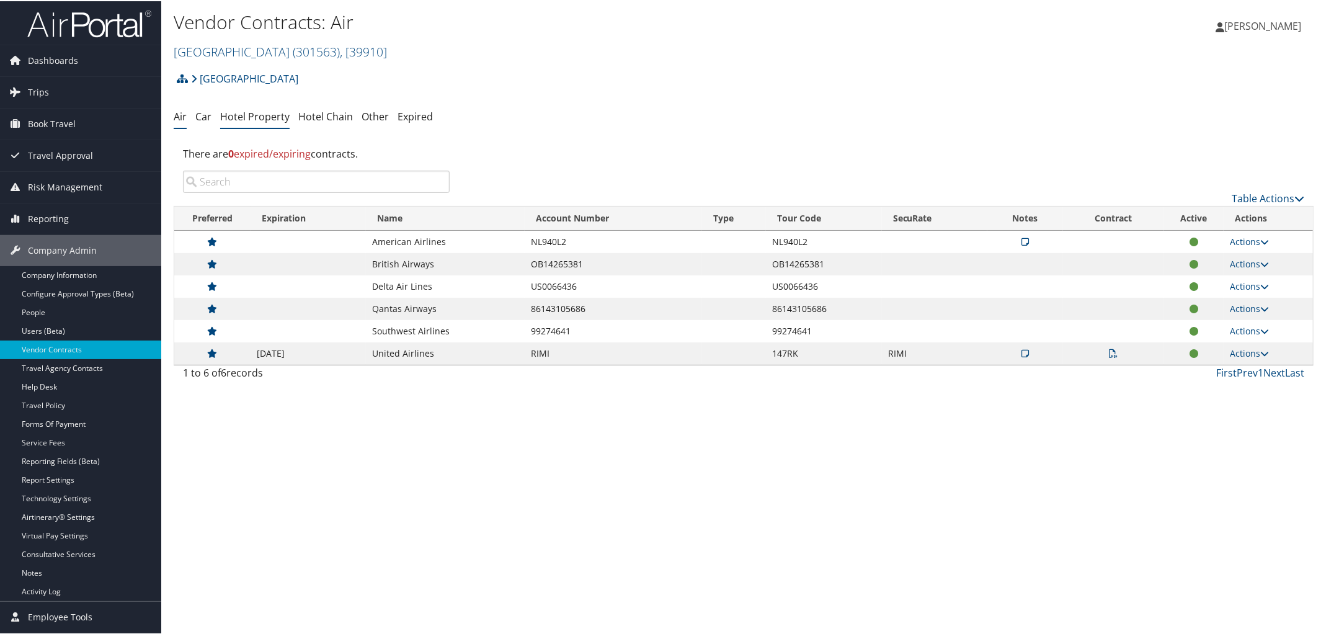
click at [278, 114] on link "Hotel Property" at bounding box center [254, 116] width 69 height 14
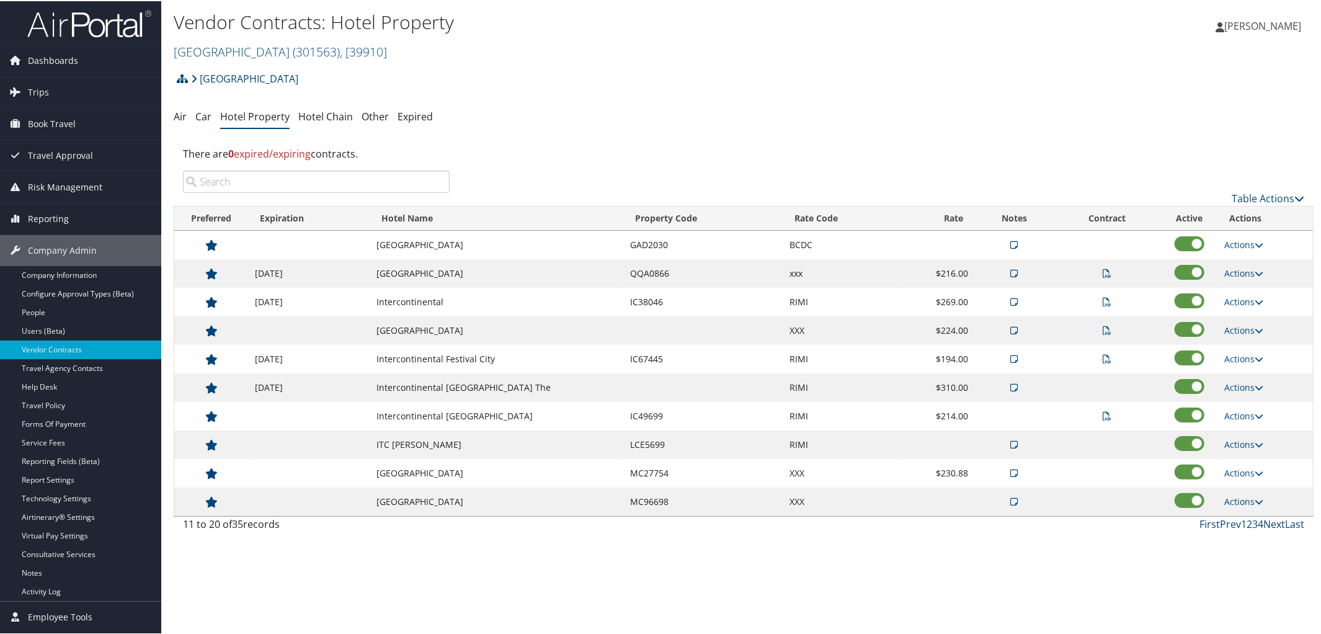
click at [1264, 524] on link "Next" at bounding box center [1275, 523] width 22 height 14
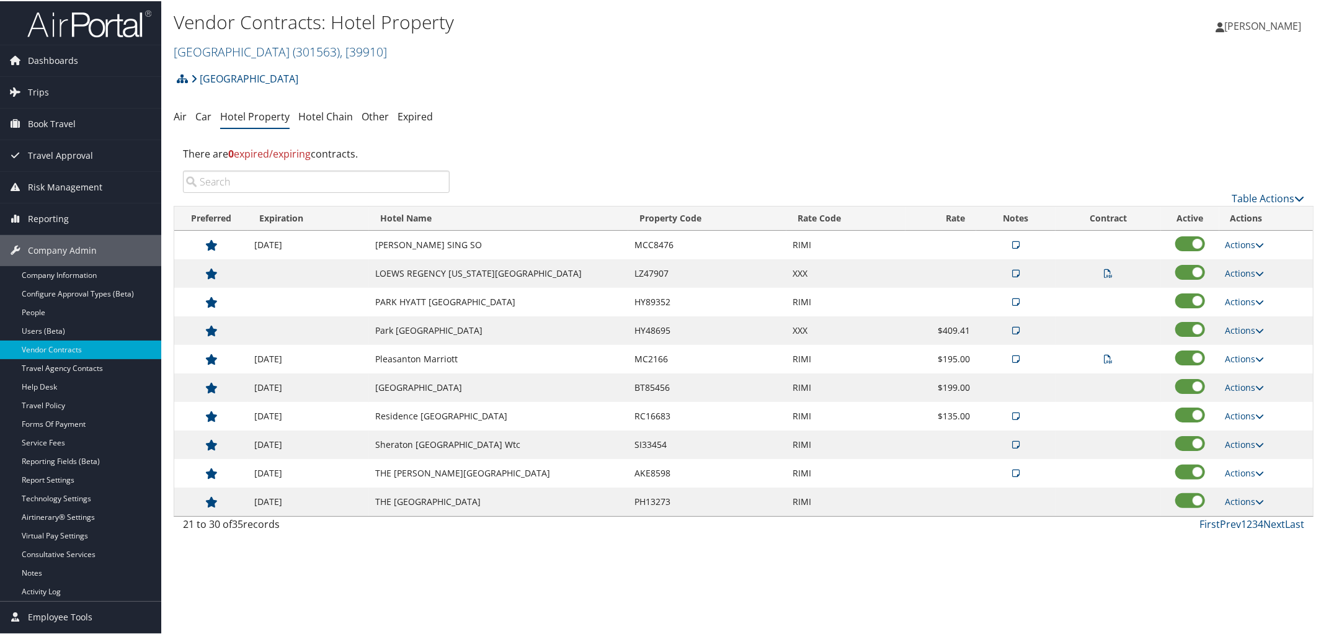
click at [1013, 476] on icon at bounding box center [1015, 472] width 7 height 9
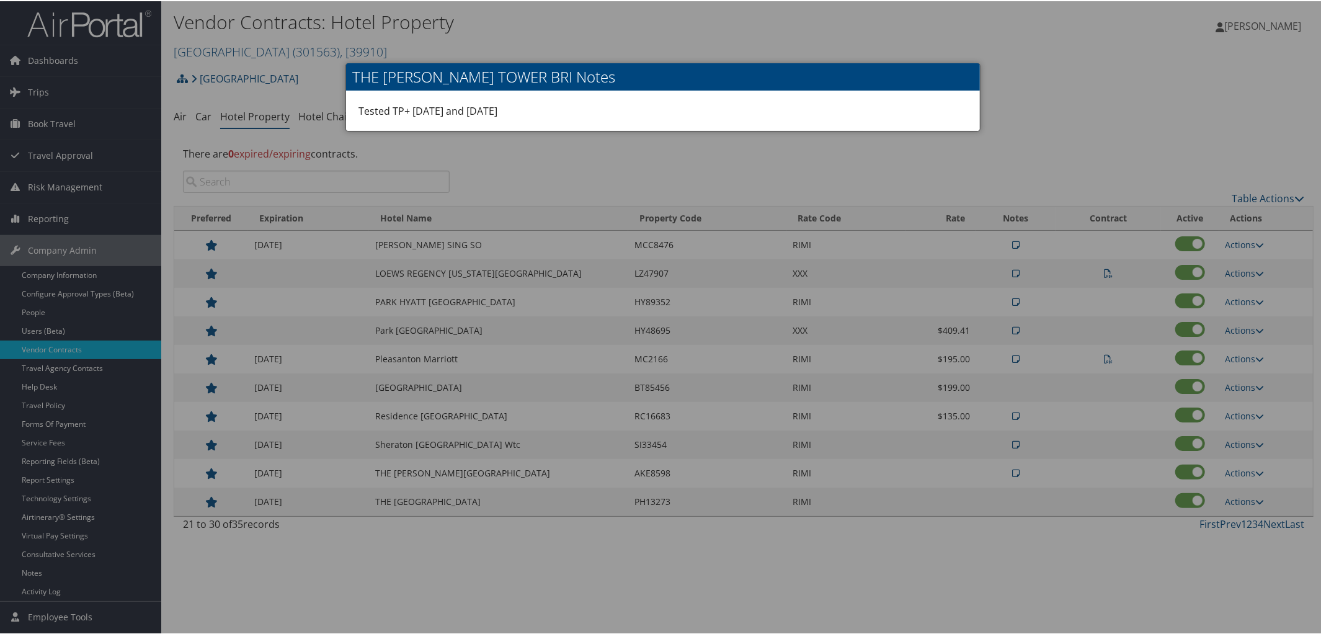
click at [1012, 91] on div at bounding box center [663, 317] width 1326 height 634
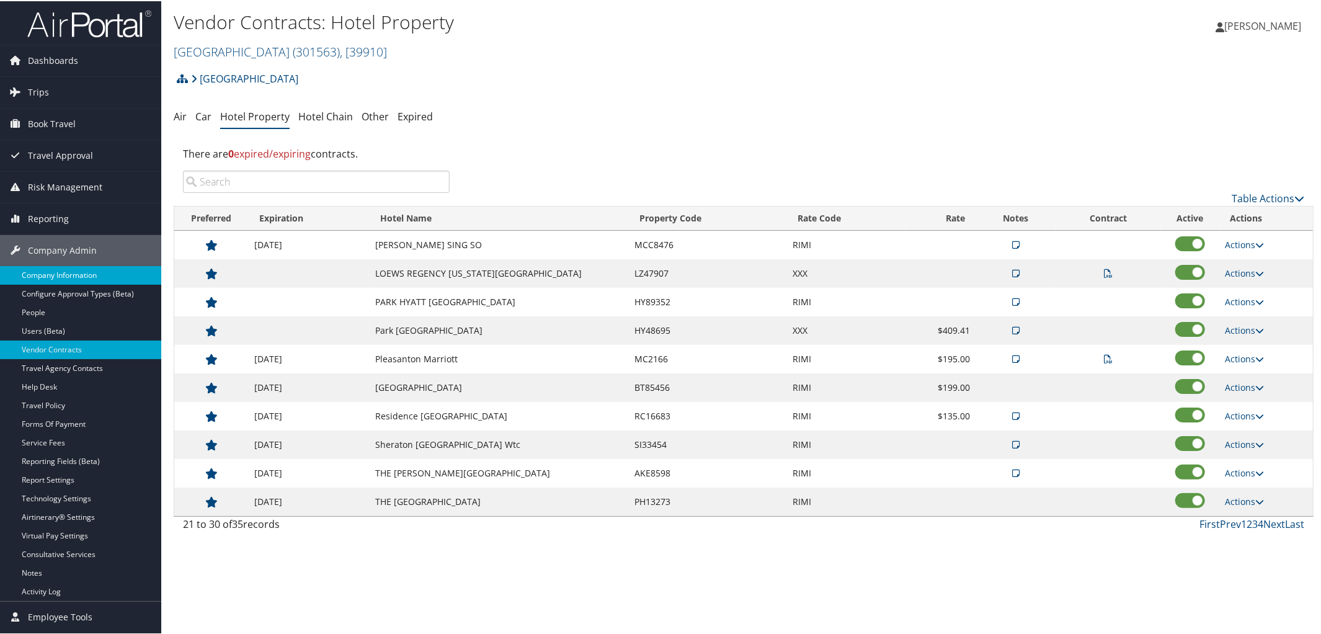
click at [86, 269] on link "Company Information" at bounding box center [80, 274] width 161 height 19
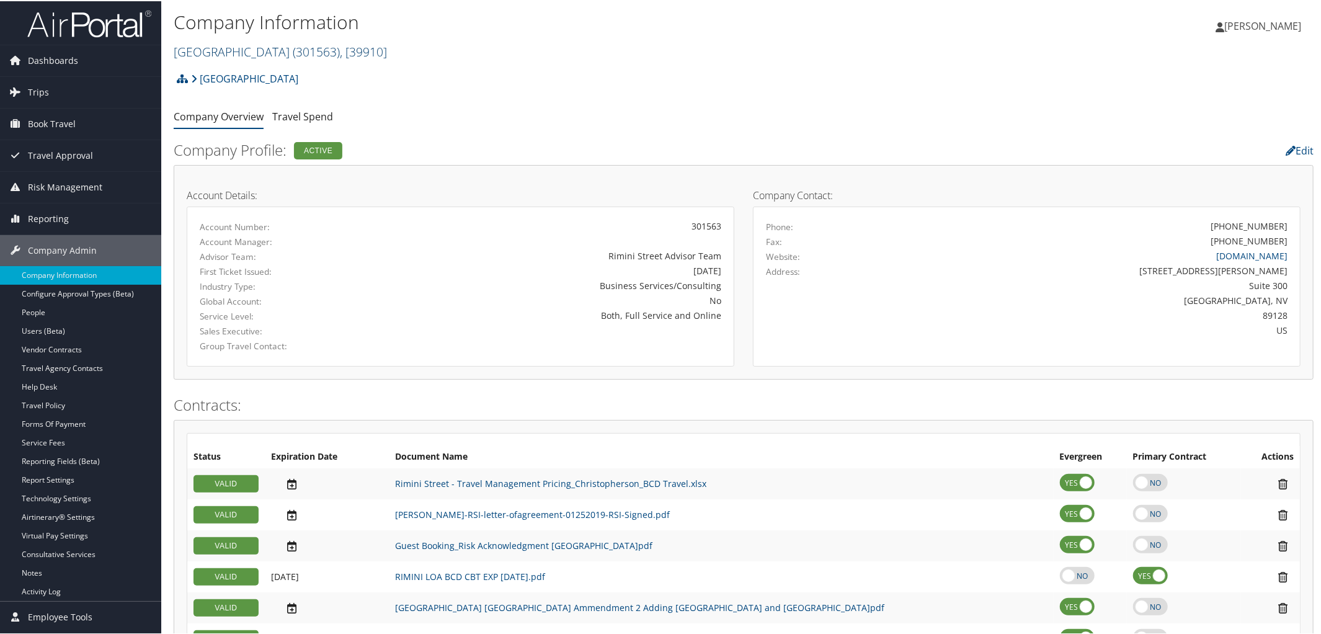
click at [293, 43] on span "( 301563 )" at bounding box center [316, 50] width 47 height 17
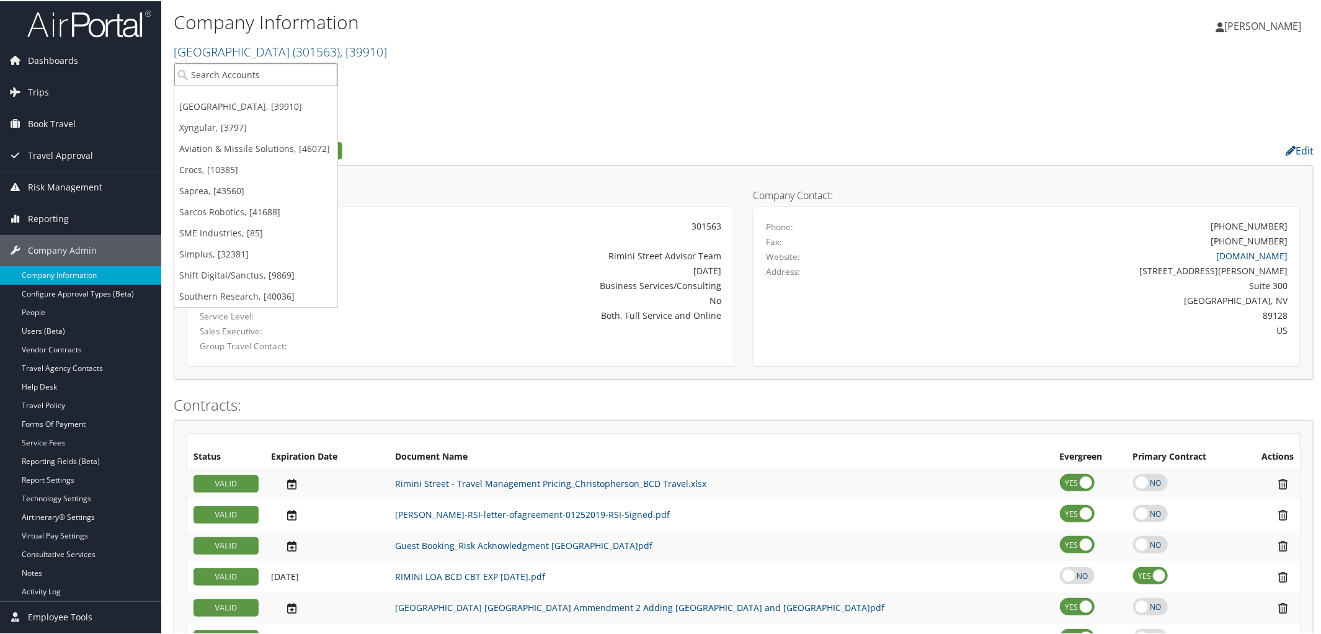
click at [253, 63] on input "search" at bounding box center [255, 73] width 163 height 23
type input "Osmola"
click at [257, 94] on div "The Osmolality Lab (301973), [45228]" at bounding box center [274, 96] width 215 height 11
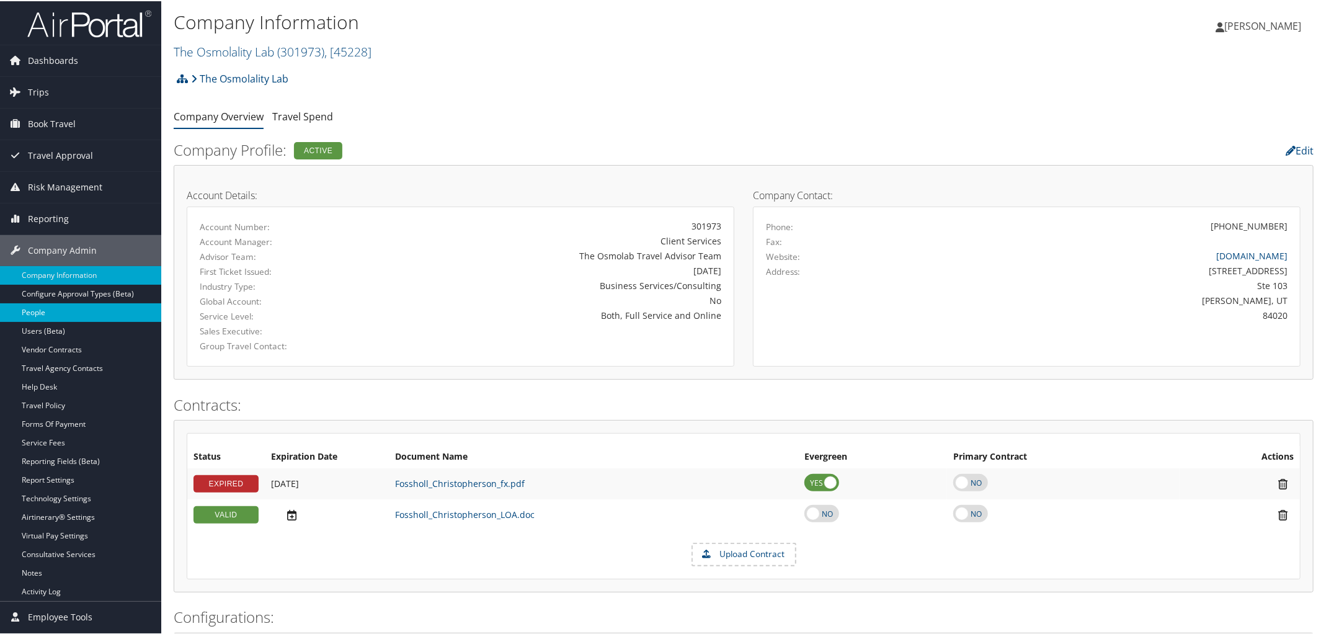
click at [50, 310] on link "People" at bounding box center [80, 311] width 161 height 19
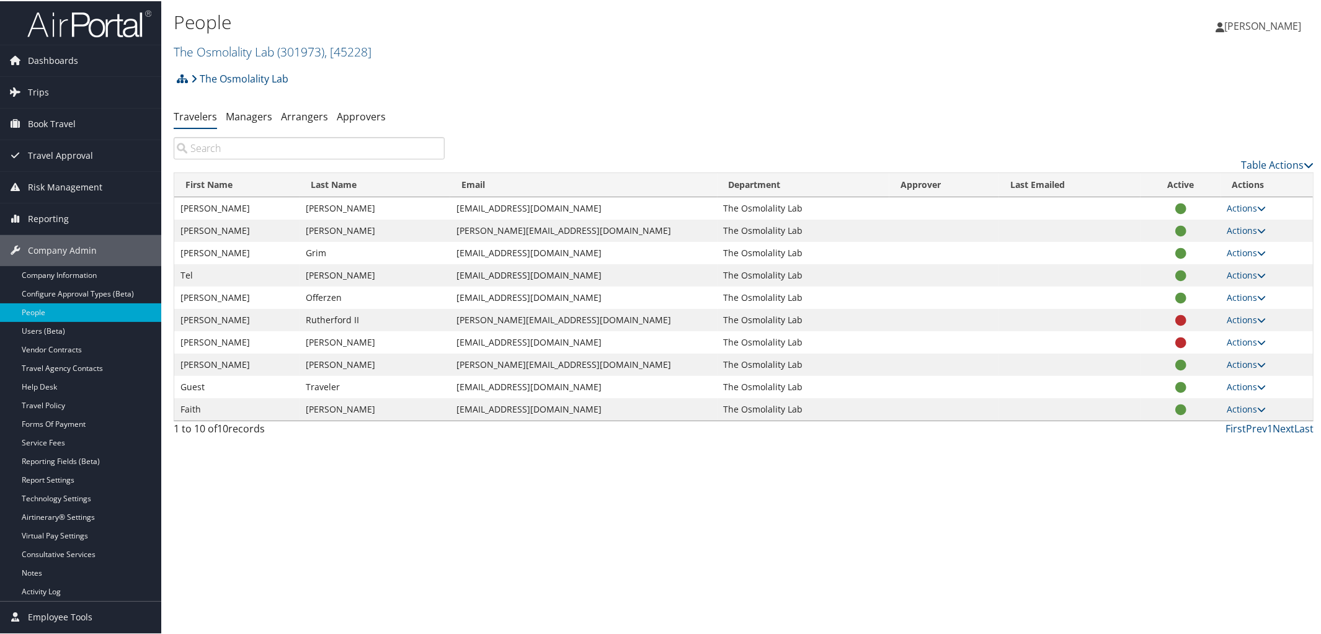
click at [210, 158] on input "search" at bounding box center [309, 147] width 271 height 22
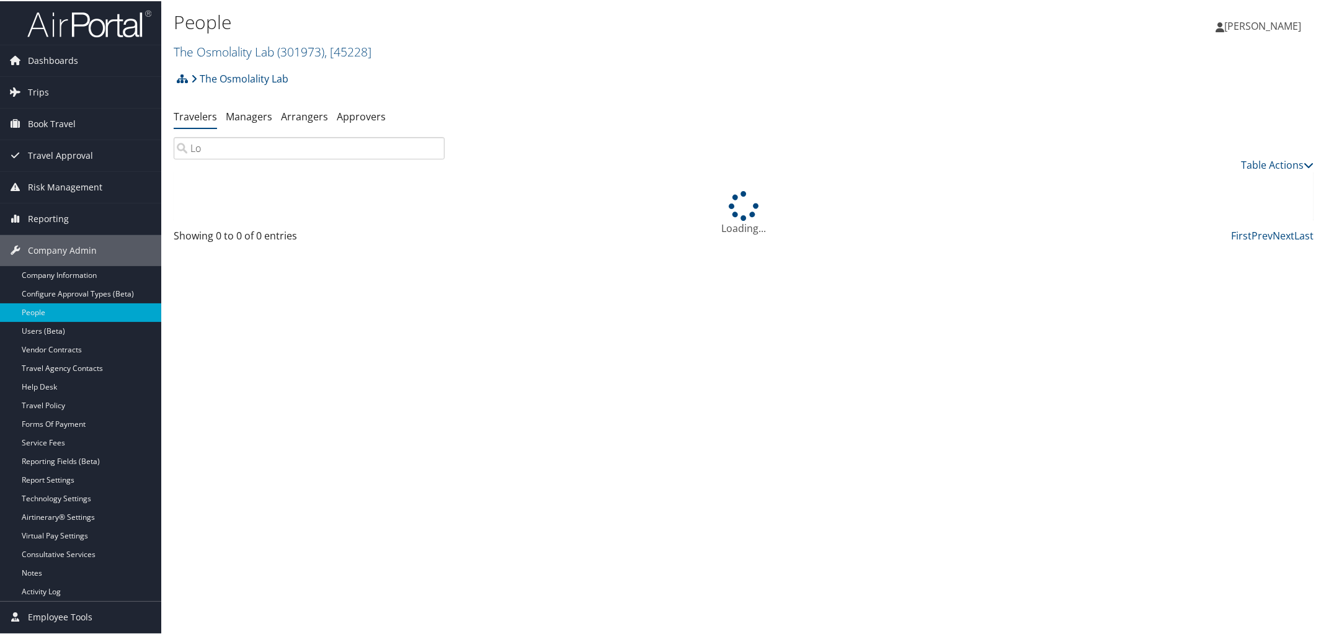
type input "L"
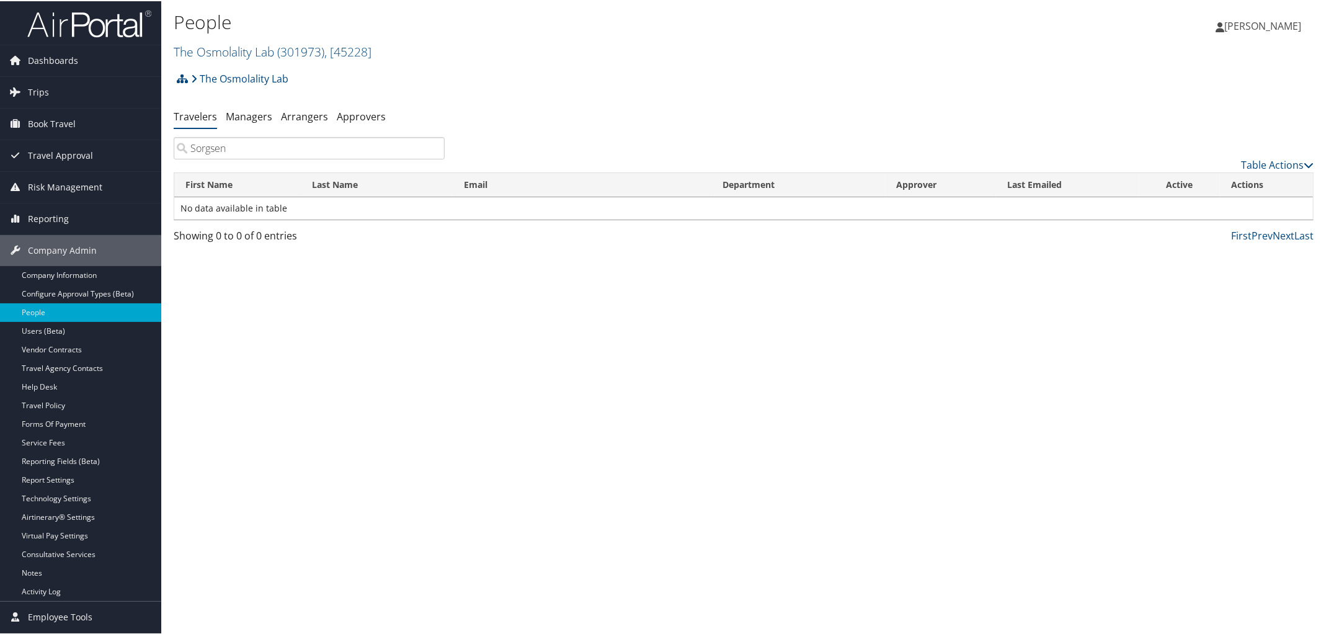
type input "Sorgsen"
click at [91, 277] on link "Company Information" at bounding box center [80, 274] width 161 height 19
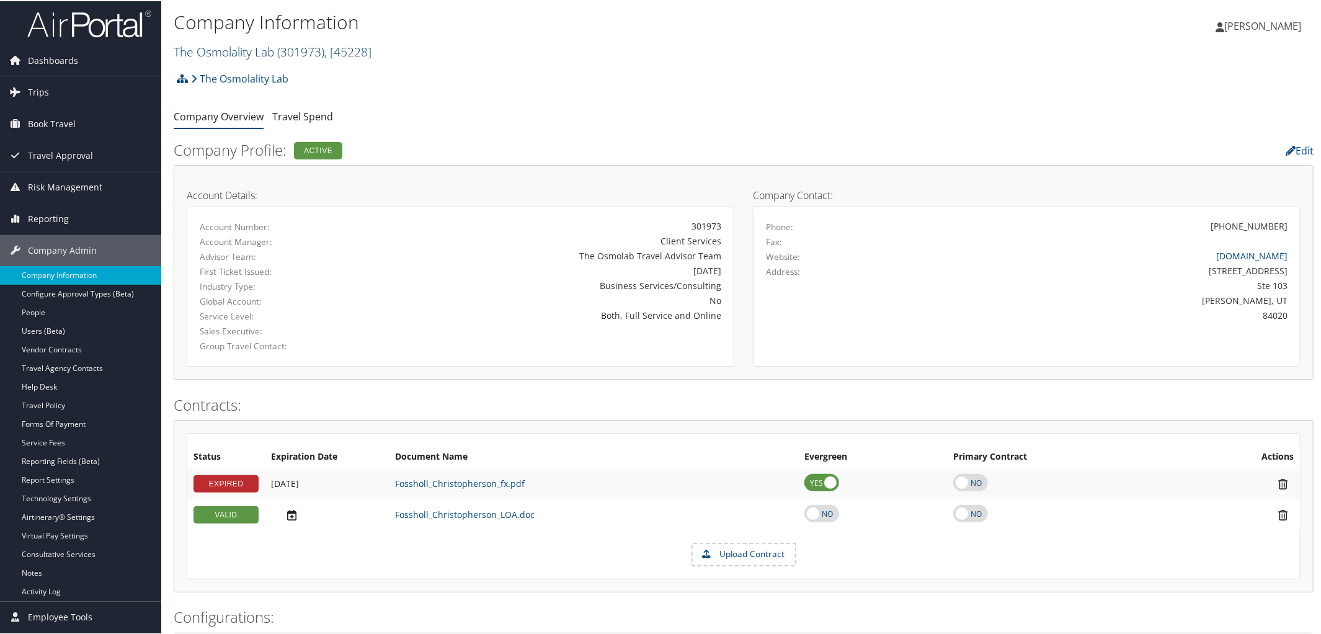
click at [296, 53] on span "( 301973 )" at bounding box center [300, 50] width 47 height 17
click at [233, 104] on link "[GEOGRAPHIC_DATA], [39910]" at bounding box center [255, 105] width 163 height 21
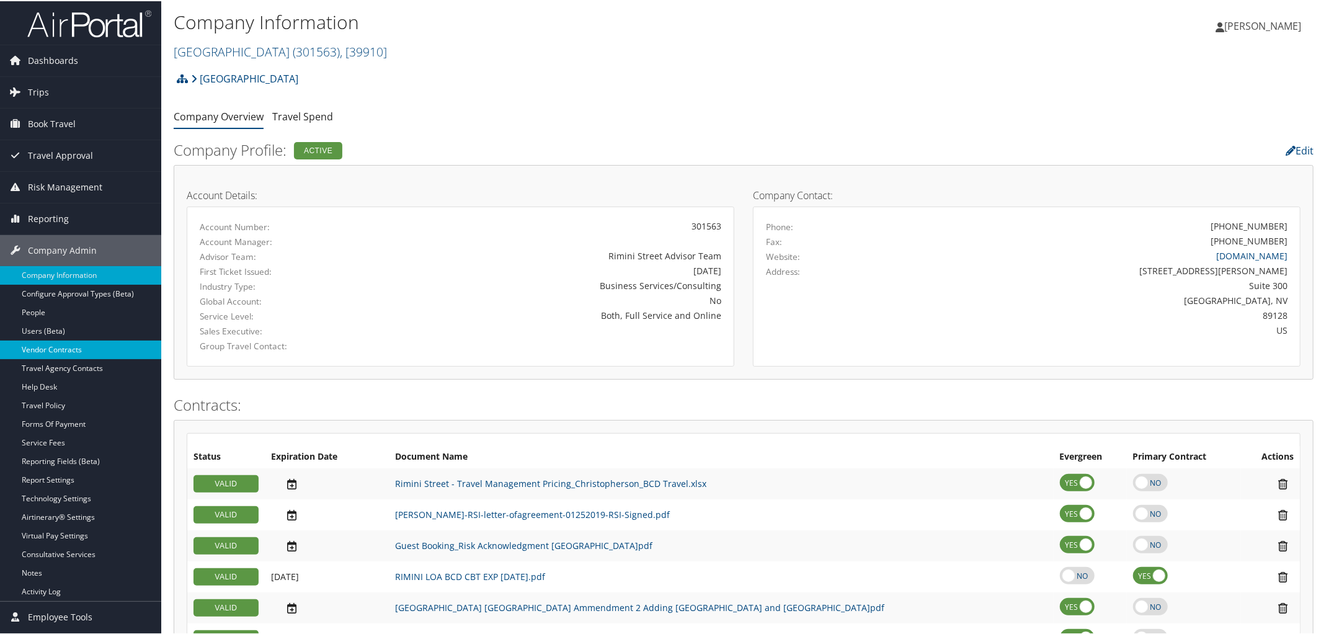
click at [48, 350] on link "Vendor Contracts" at bounding box center [80, 348] width 161 height 19
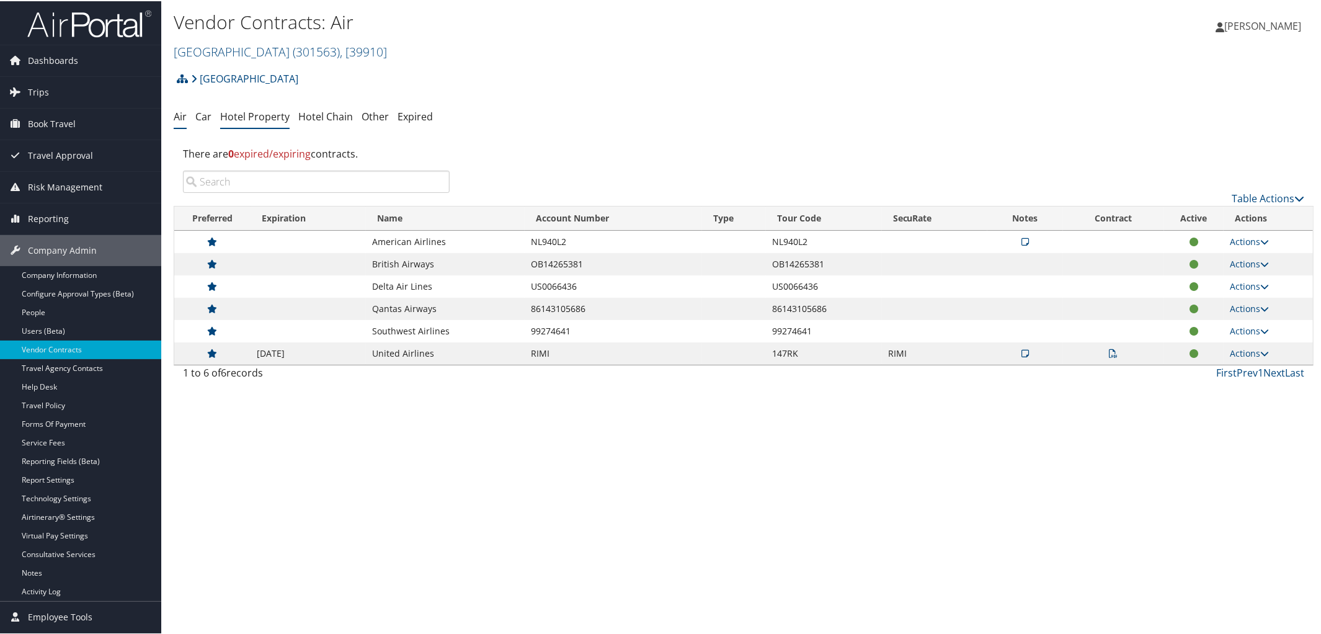
click at [261, 113] on link "Hotel Property" at bounding box center [254, 116] width 69 height 14
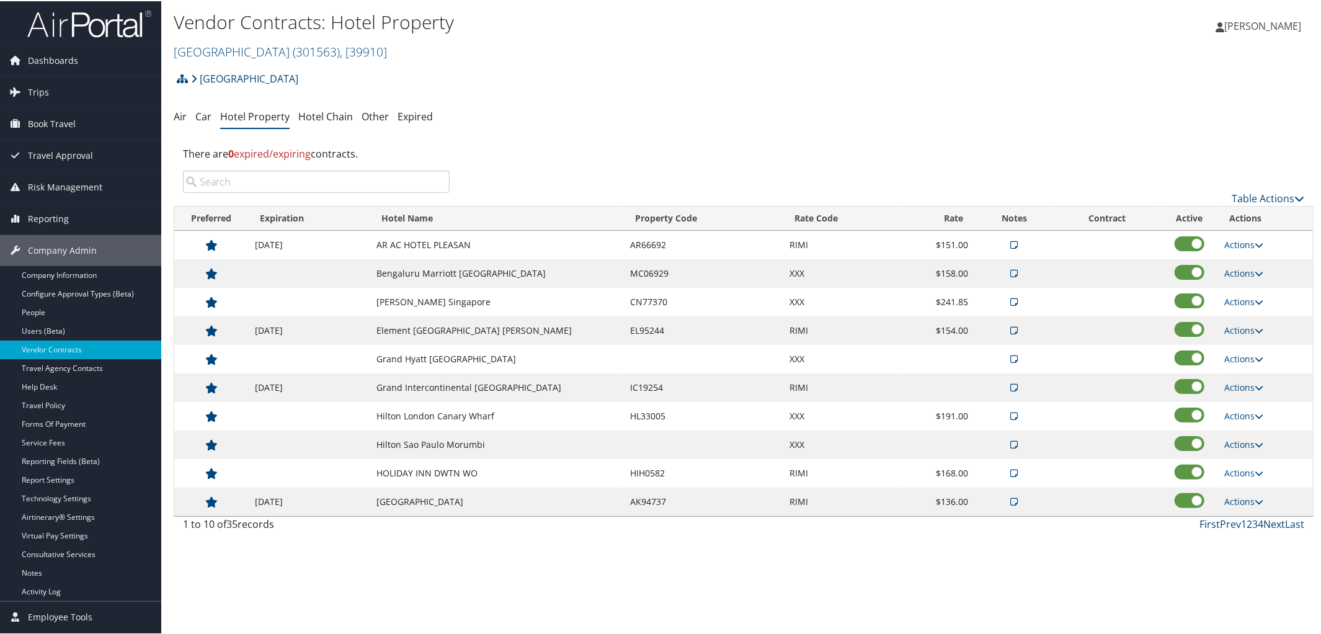
click at [1274, 524] on link "Next" at bounding box center [1275, 523] width 22 height 14
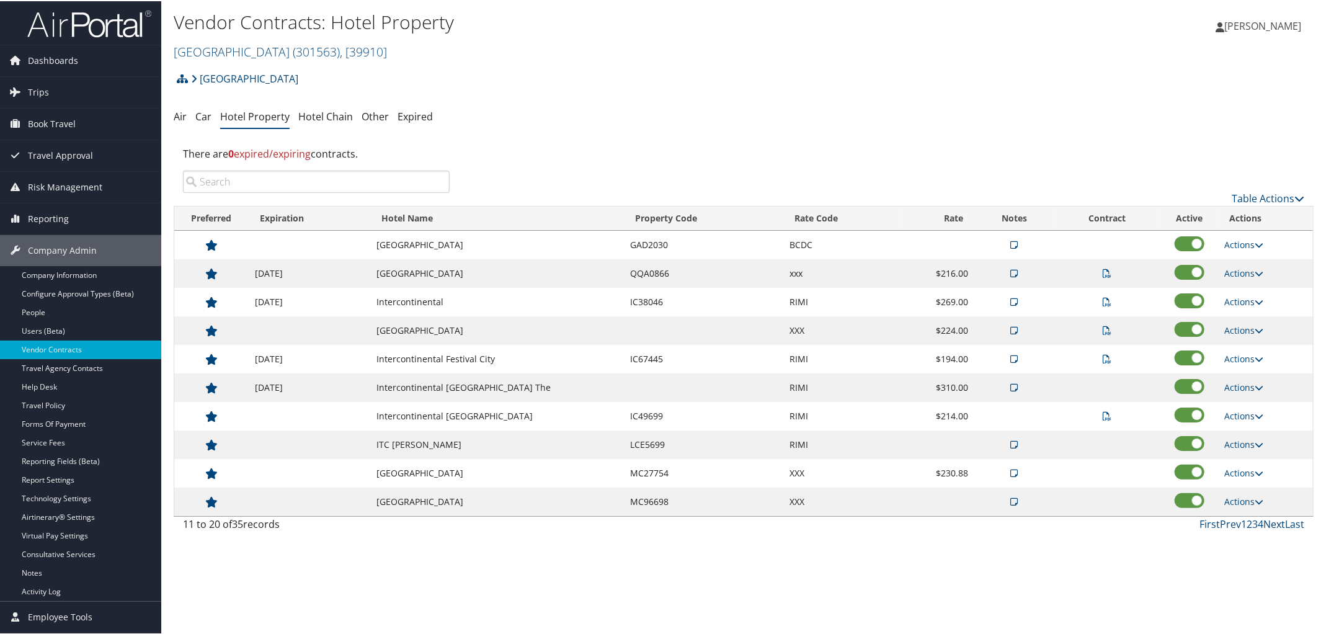
click at [1274, 524] on link "Next" at bounding box center [1275, 523] width 22 height 14
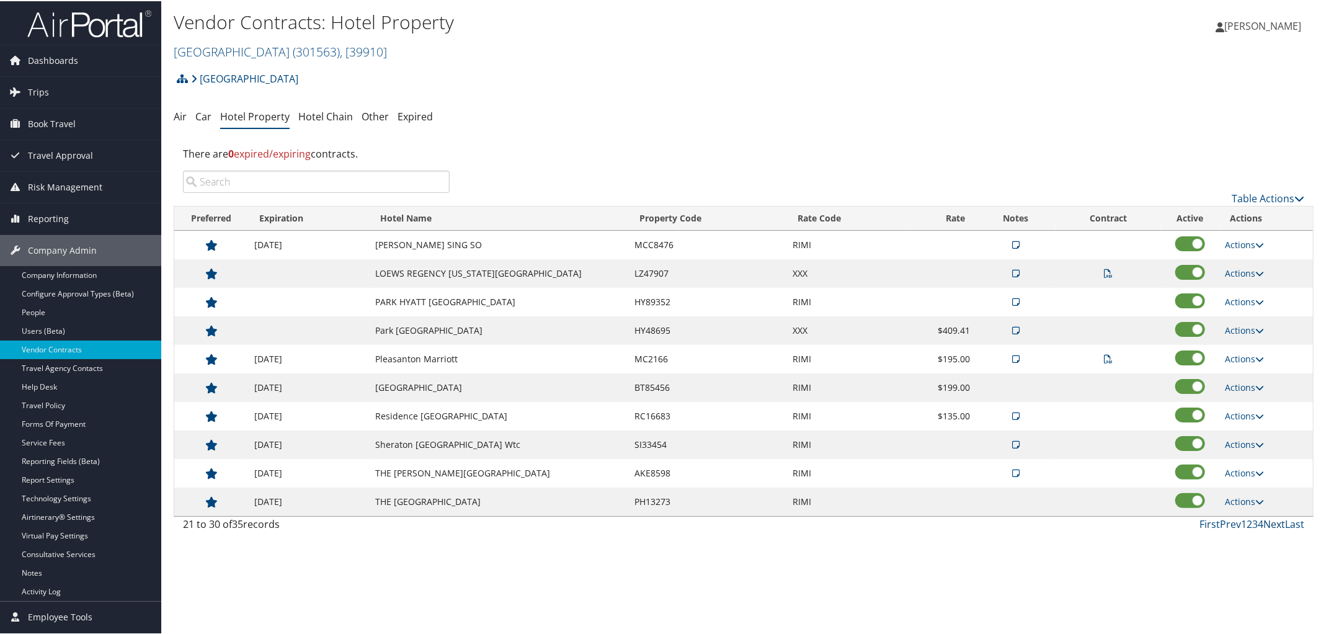
click at [1274, 524] on link "Next" at bounding box center [1275, 523] width 22 height 14
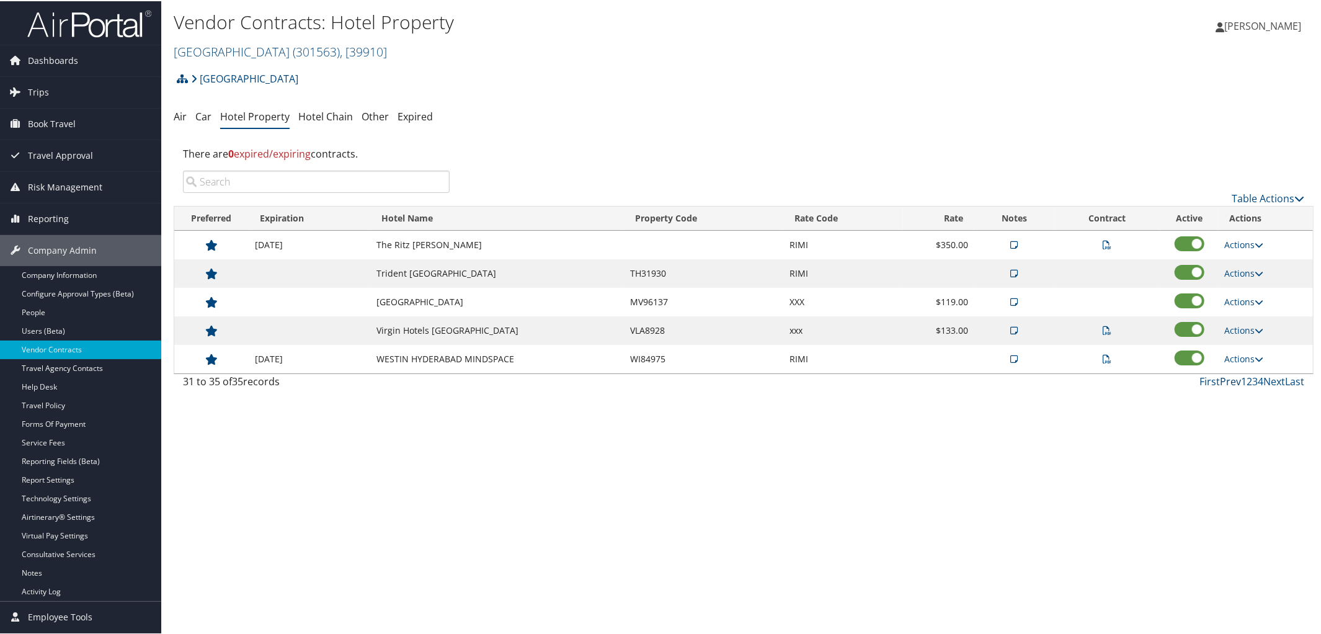
click at [1230, 382] on link "Prev" at bounding box center [1230, 380] width 21 height 14
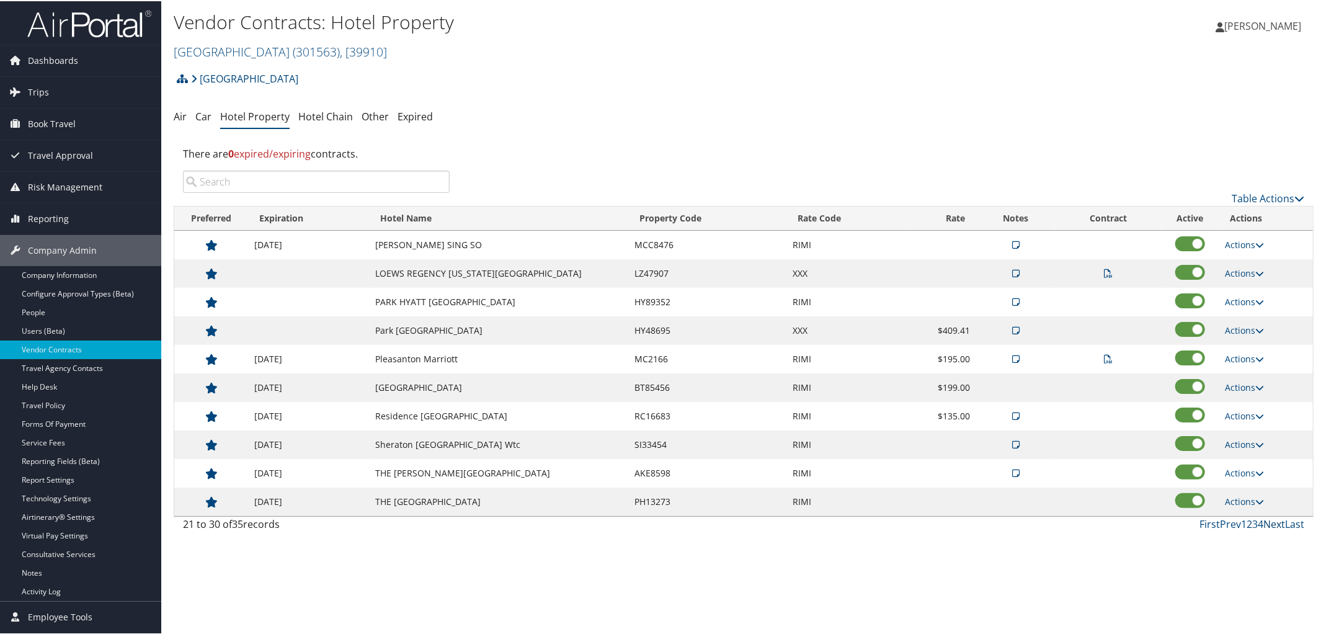
click at [1269, 528] on link "Next" at bounding box center [1275, 523] width 22 height 14
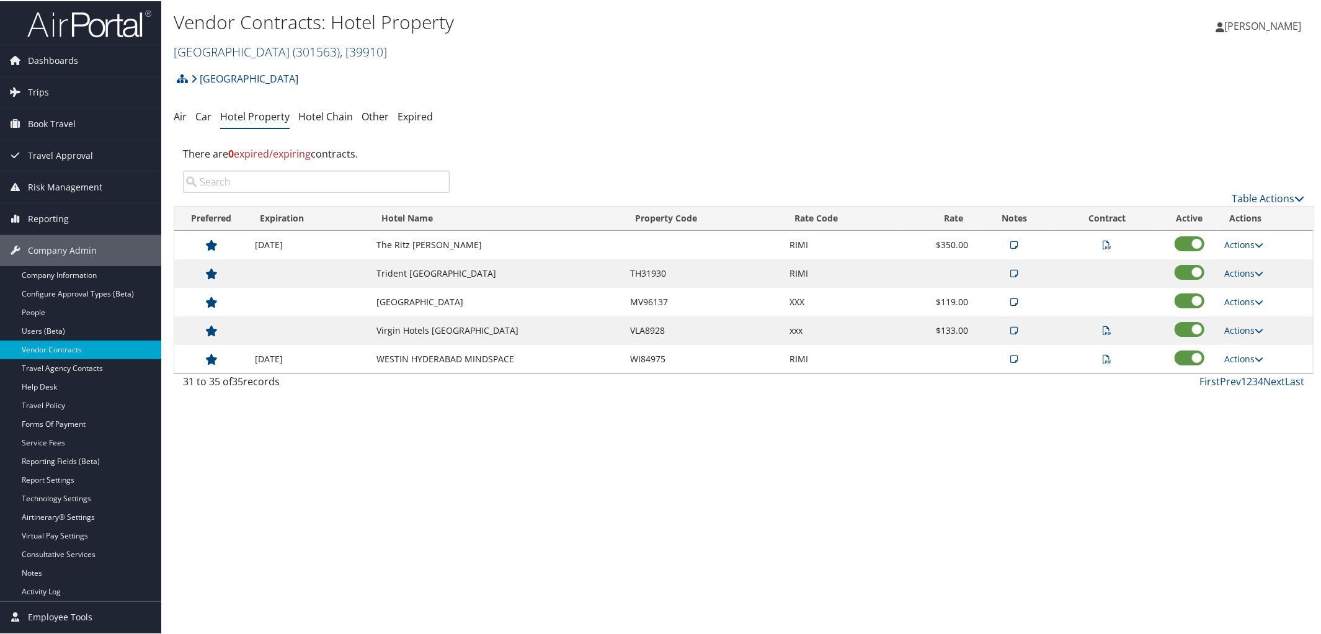
click at [224, 48] on link "Rimini Street ( 301563 ) , [ 39910 ]" at bounding box center [280, 50] width 213 height 17
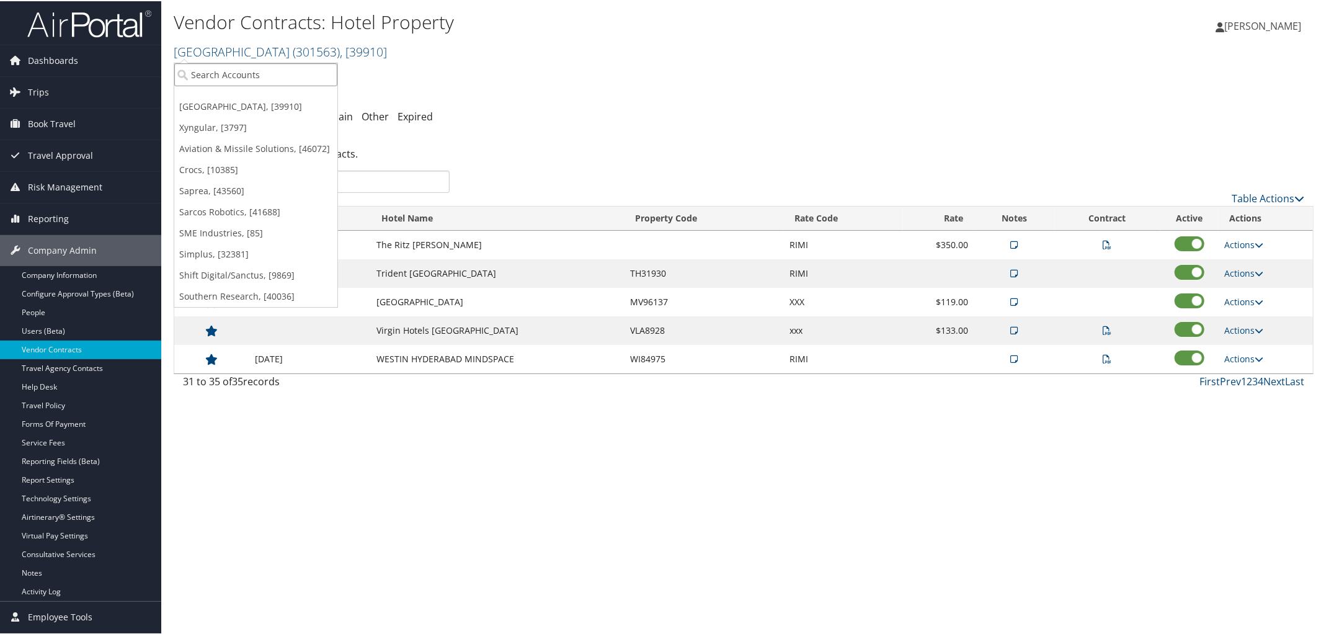
click at [235, 72] on input "search" at bounding box center [255, 73] width 163 height 23
type input "2394"
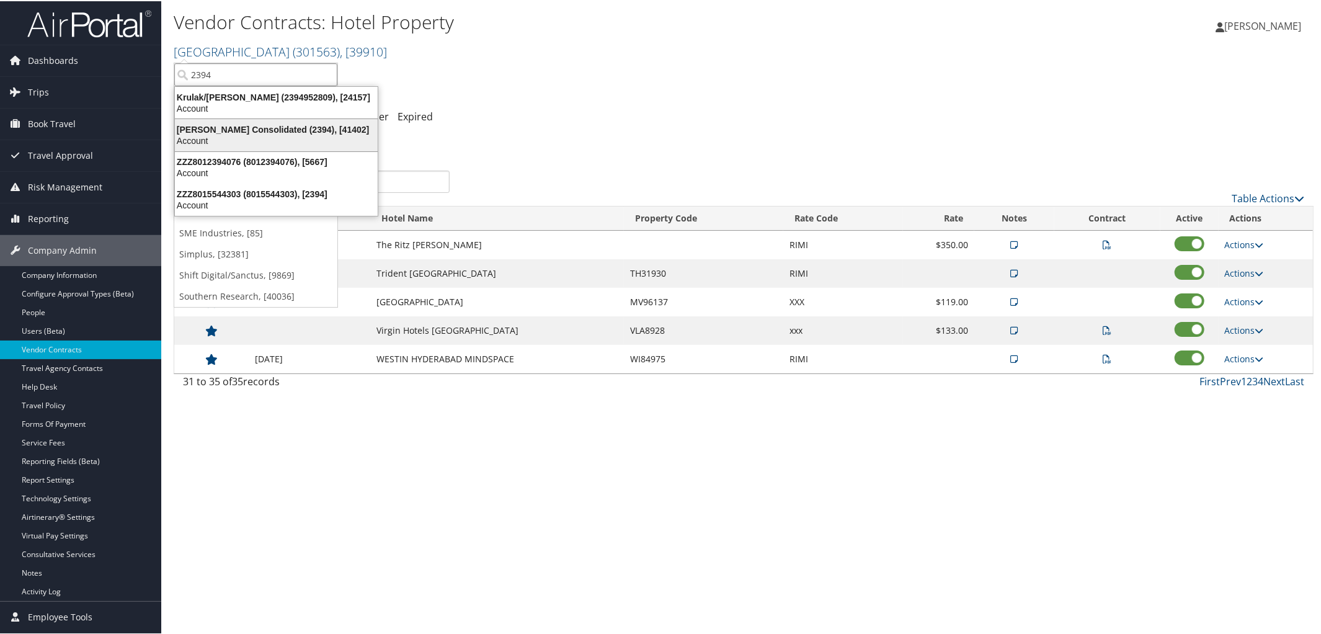
click at [234, 128] on div "Roush Consolidated (2394), [41402]" at bounding box center [276, 128] width 218 height 11
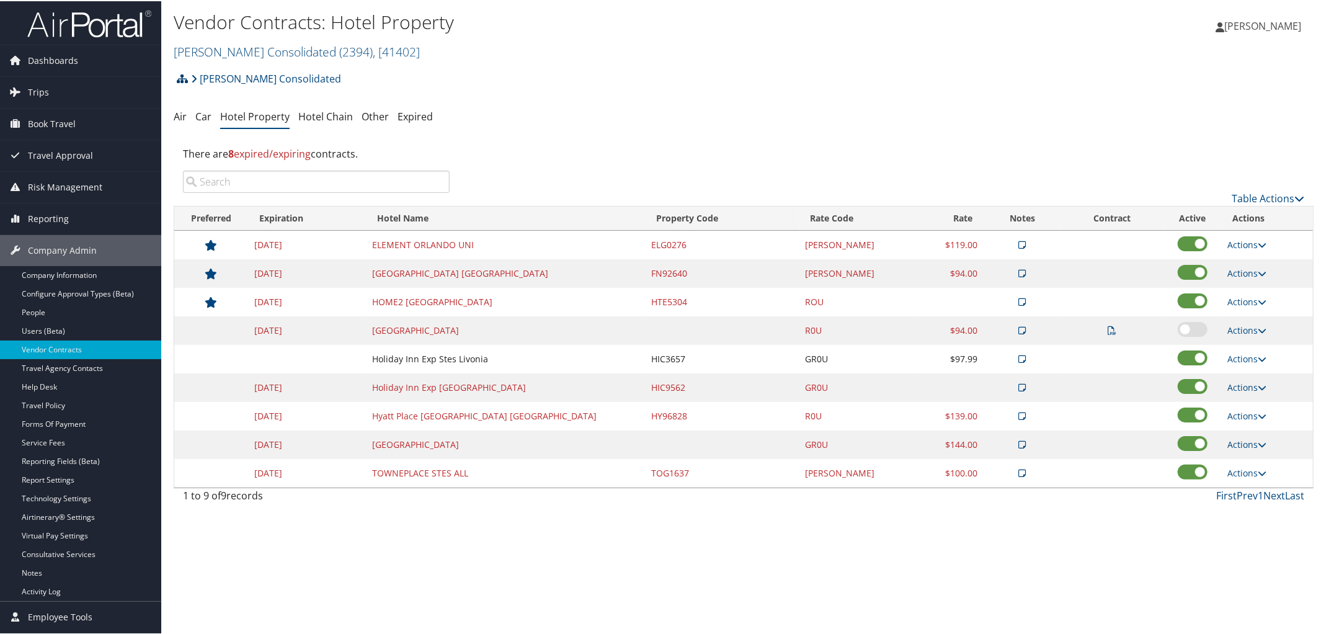
click at [185, 79] on icon at bounding box center [182, 78] width 11 height 10
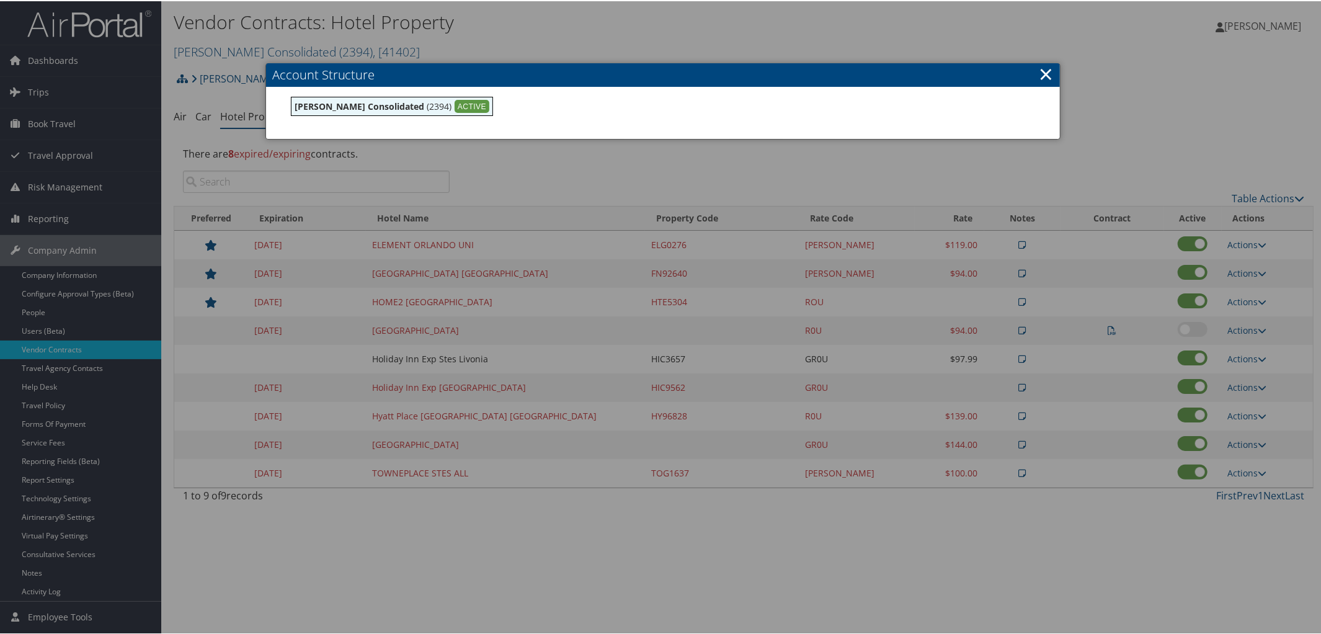
click at [1045, 71] on link "×" at bounding box center [1046, 72] width 14 height 25
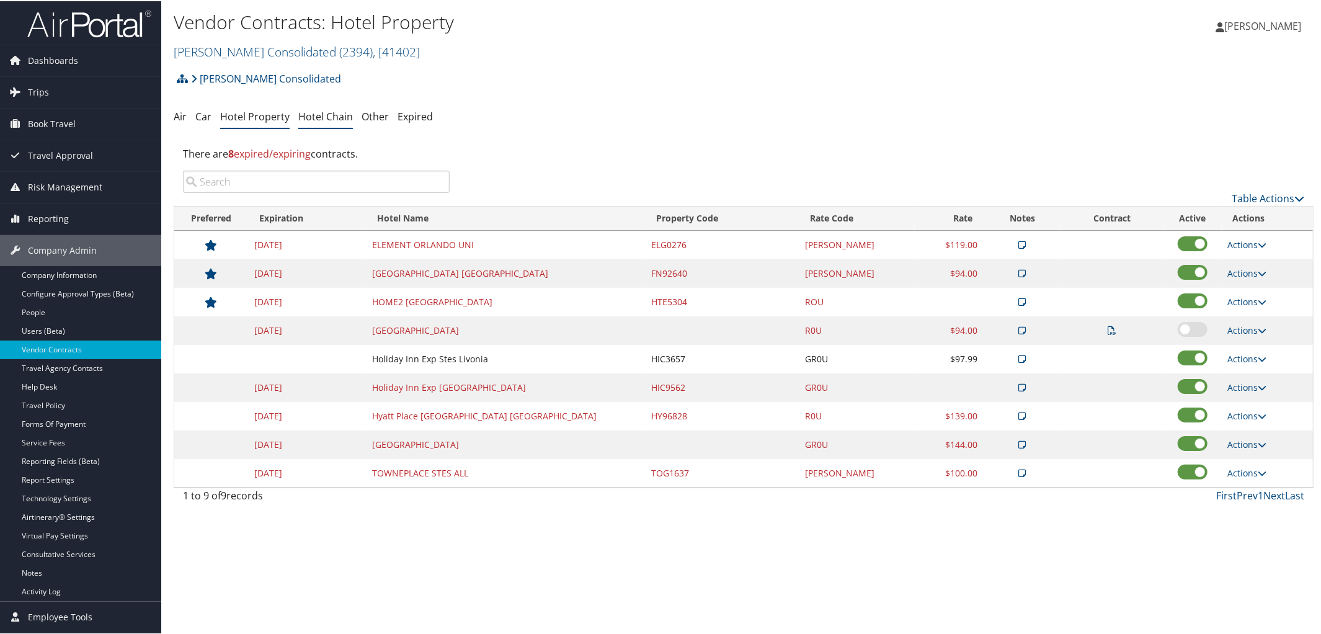
click at [321, 112] on link "Hotel Chain" at bounding box center [325, 116] width 55 height 14
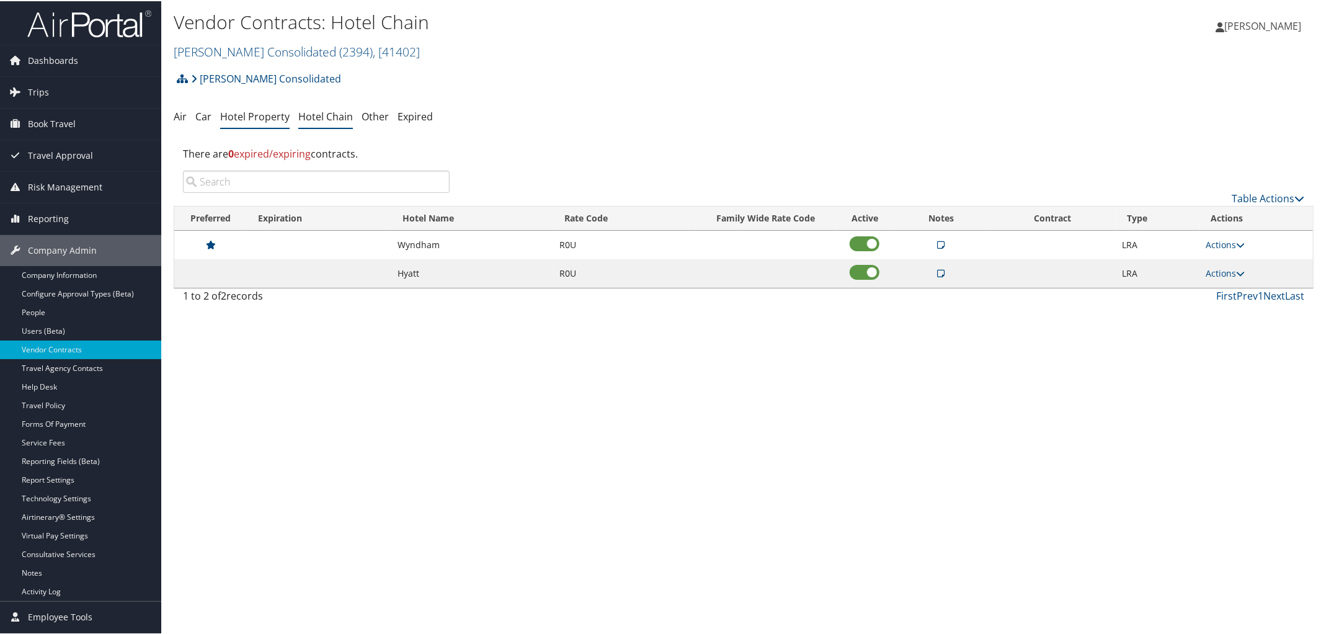
click at [261, 109] on link "Hotel Property" at bounding box center [254, 116] width 69 height 14
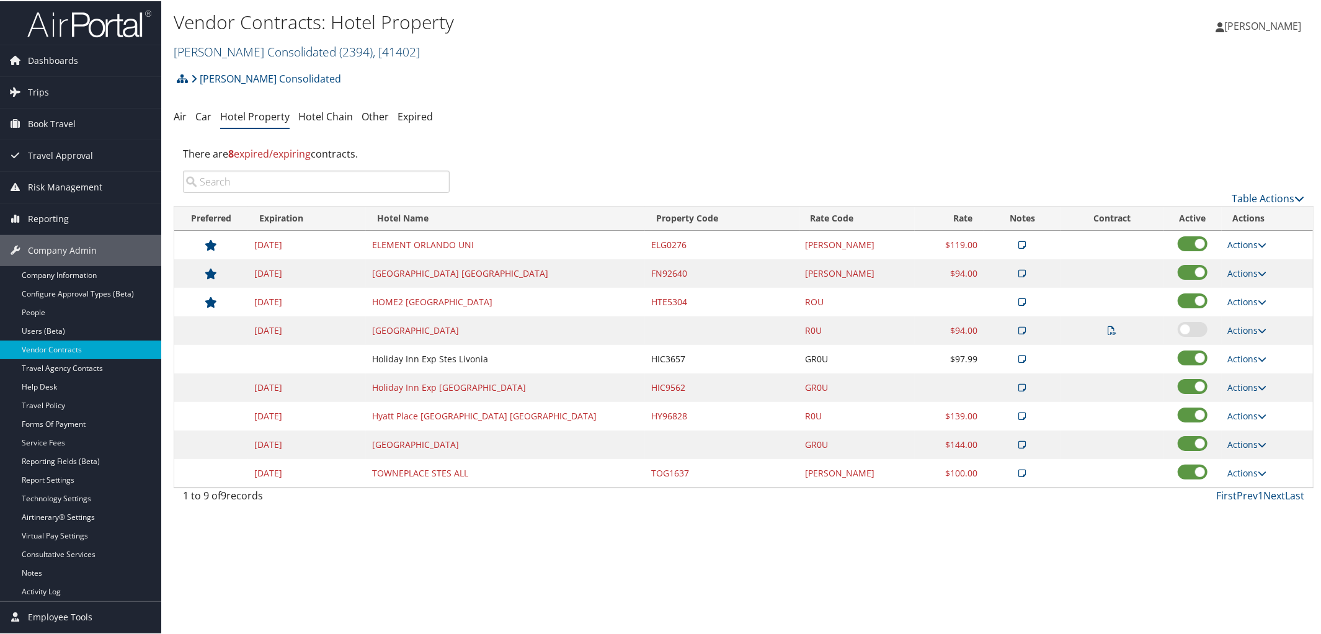
click at [263, 49] on link "[PERSON_NAME] Consolidated ( 2394 ) , [ 41402 ]" at bounding box center [297, 50] width 246 height 17
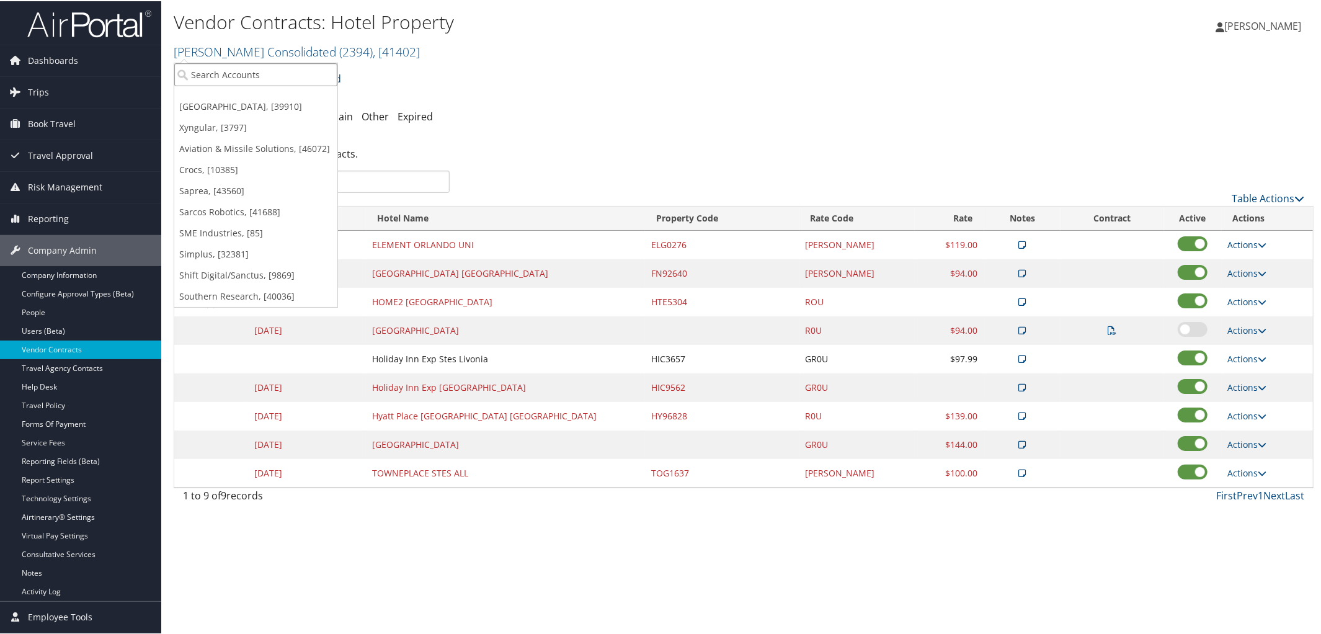
click at [262, 73] on input "search" at bounding box center [255, 73] width 163 height 23
type input "Rust"
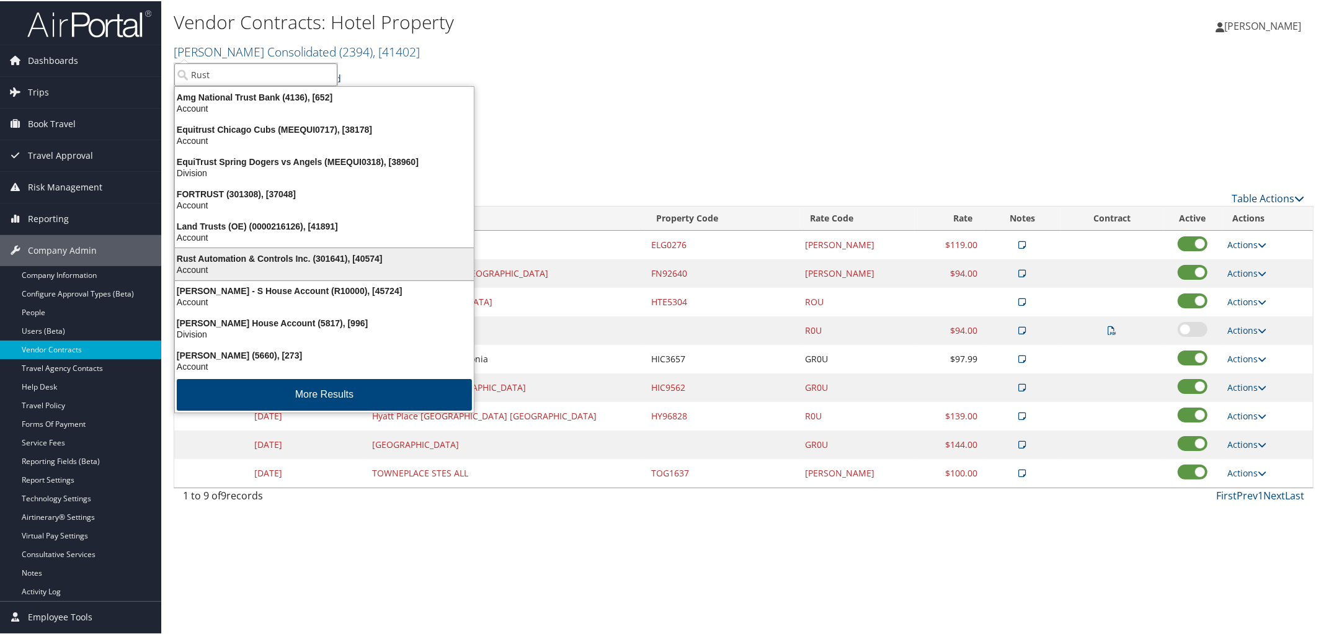
click at [284, 256] on div "Rust Automation & Controls Inc. (301641), [40574]" at bounding box center [324, 257] width 314 height 11
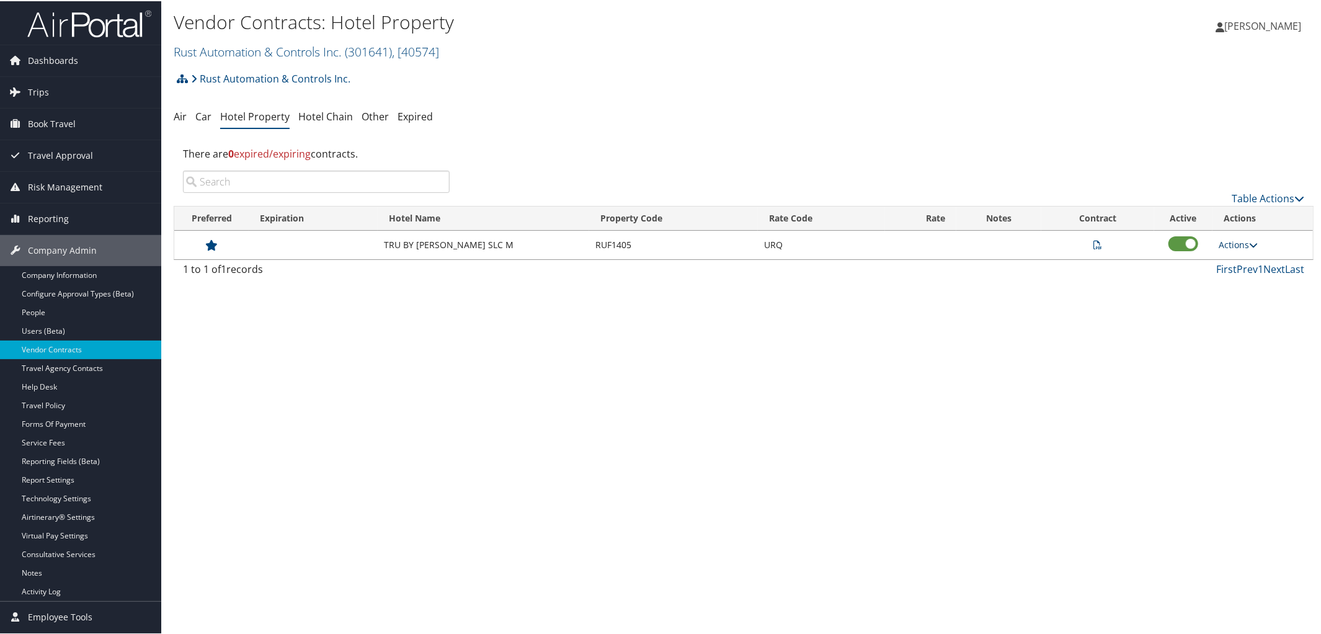
click at [1254, 242] on icon at bounding box center [1253, 243] width 9 height 9
click at [1208, 280] on link "Edit" at bounding box center [1211, 283] width 78 height 21
select select "NLRA"
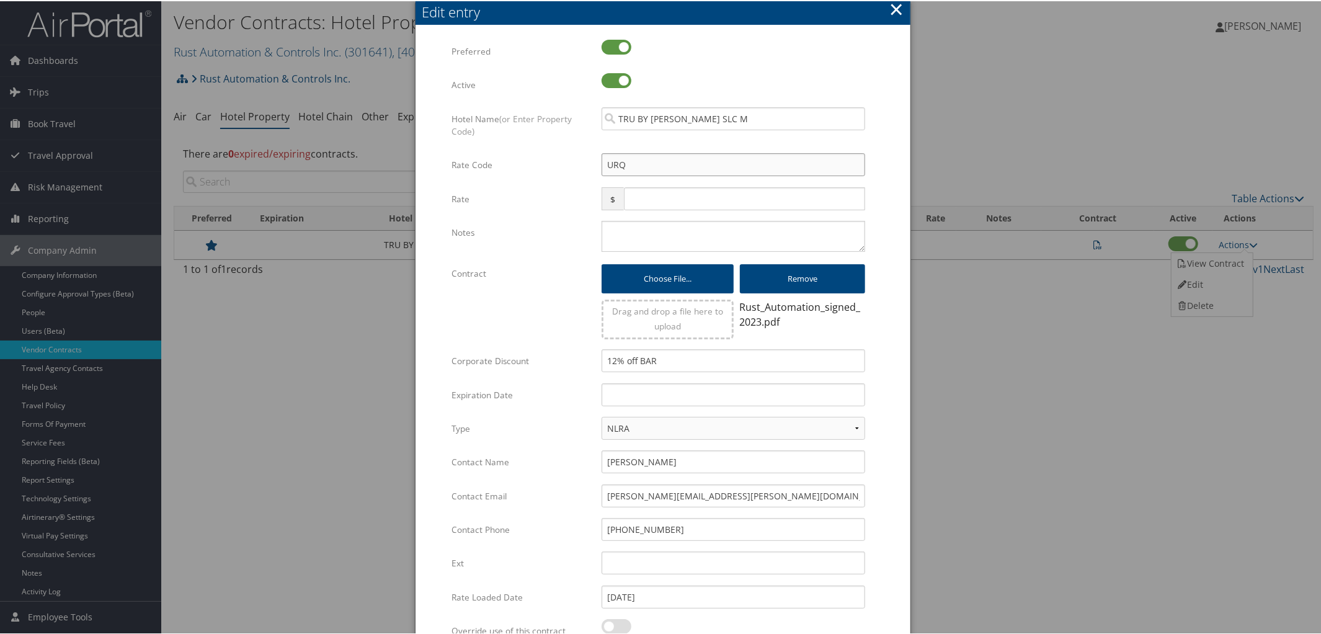
drag, startPoint x: 640, startPoint y: 167, endPoint x: 516, endPoint y: 167, distance: 124.7
click at [516, 167] on div "Rate Code URQ Multiple values The selected items contain different values for t…" at bounding box center [663, 168] width 423 height 33
type input "G"
checkbox input "true"
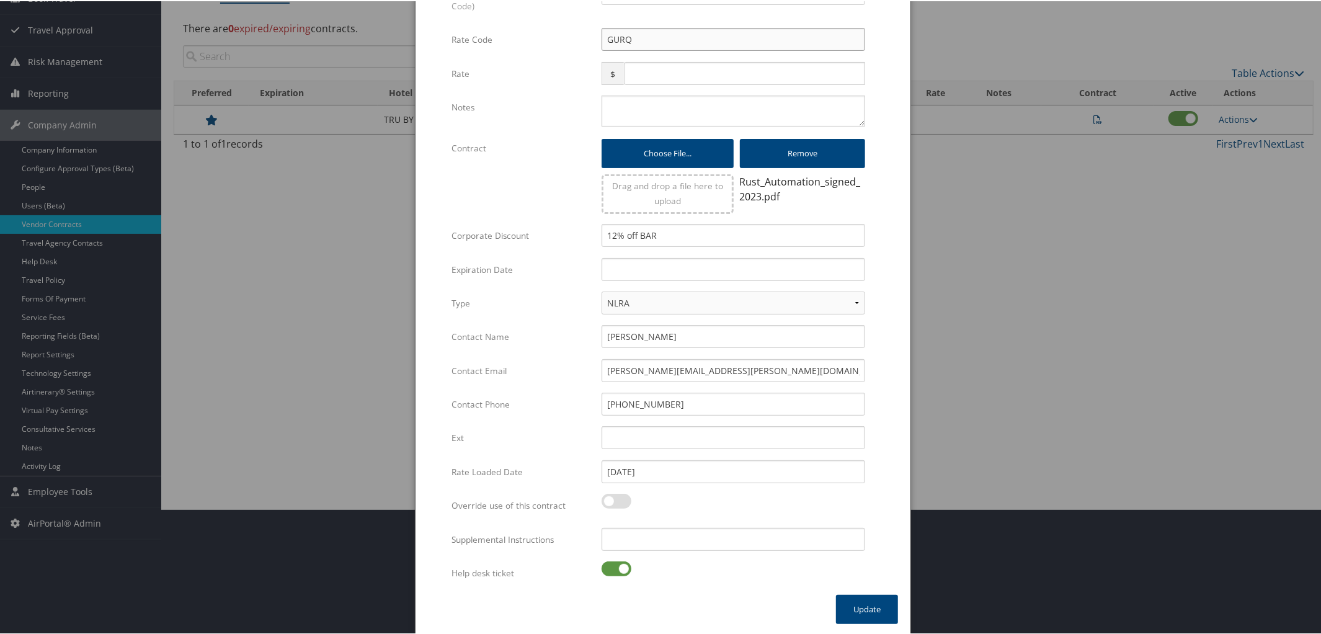
type input "GURQ"
click at [602, 563] on label at bounding box center [617, 567] width 30 height 15
click at [608, 566] on input "checkbox" at bounding box center [612, 570] width 8 height 8
checkbox input "false"
click at [839, 607] on button "Update" at bounding box center [867, 608] width 62 height 29
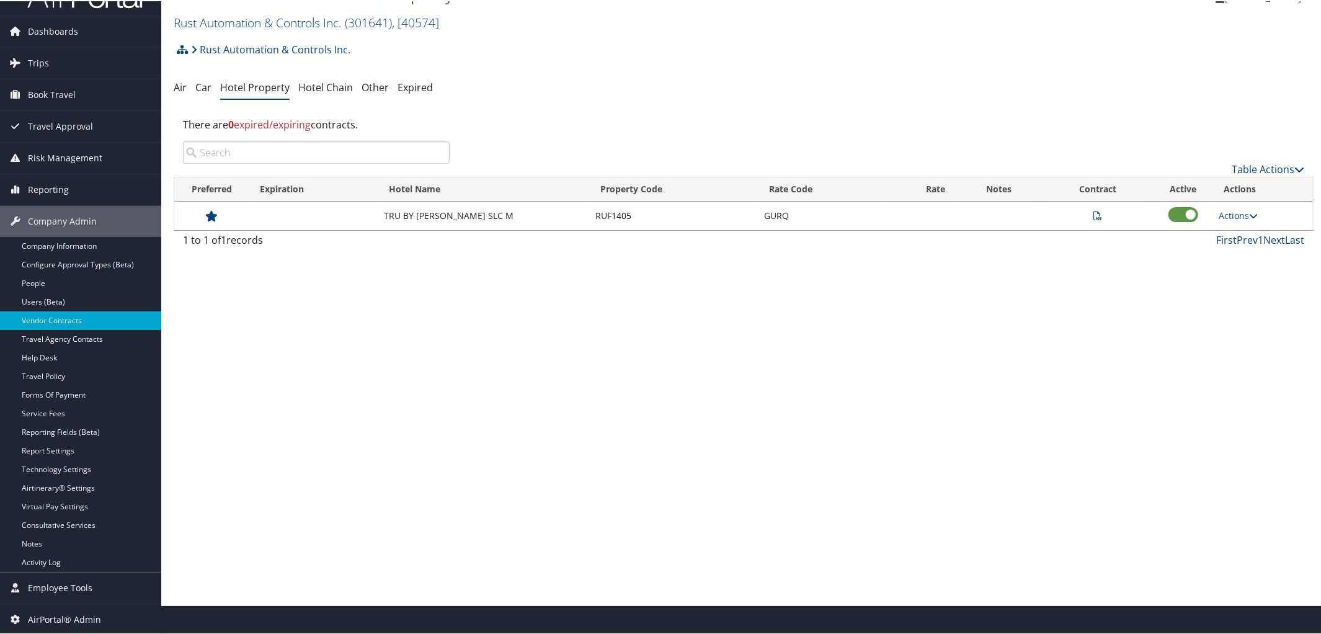
scroll to position [0, 0]
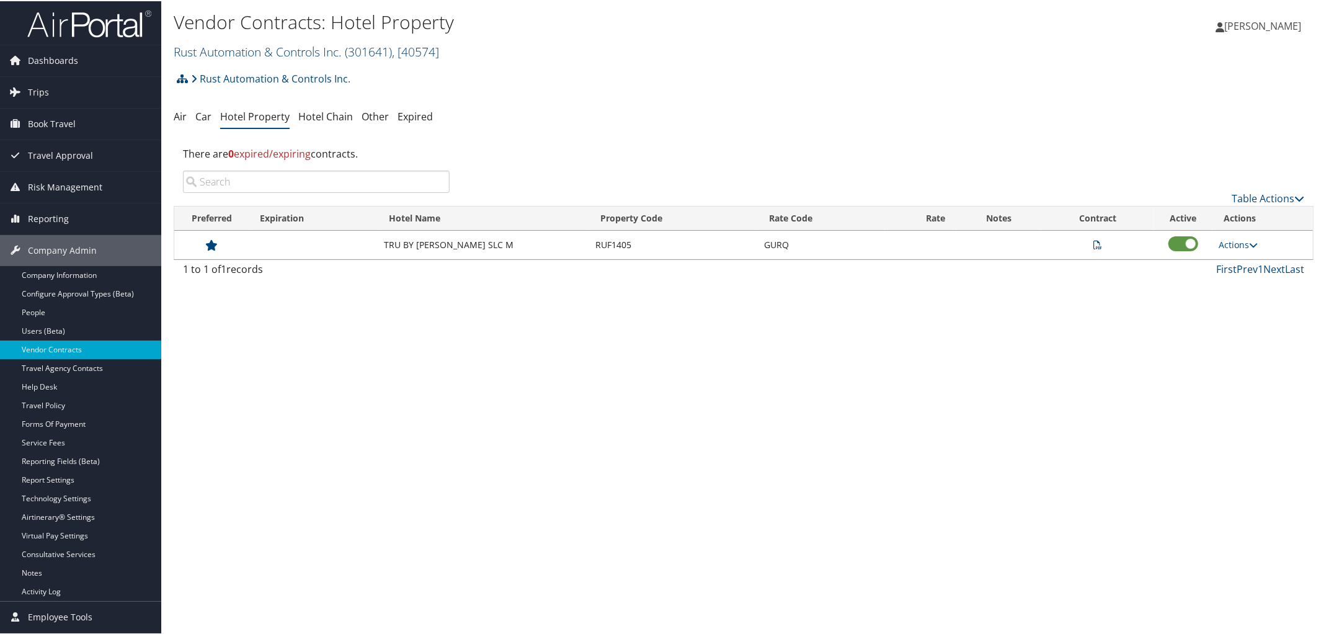
click at [256, 49] on link "Rust Automation & Controls Inc. ( 301641 ) , [ 40574 ]" at bounding box center [307, 50] width 266 height 17
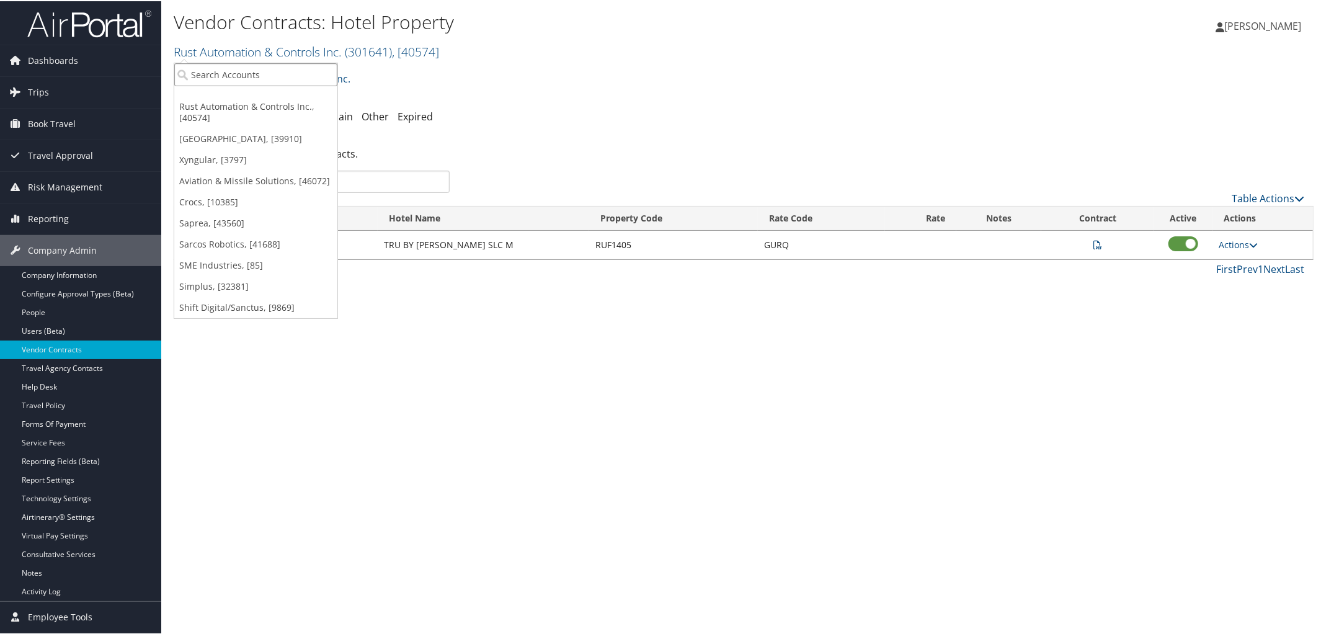
click at [259, 71] on input "search" at bounding box center [255, 73] width 163 height 23
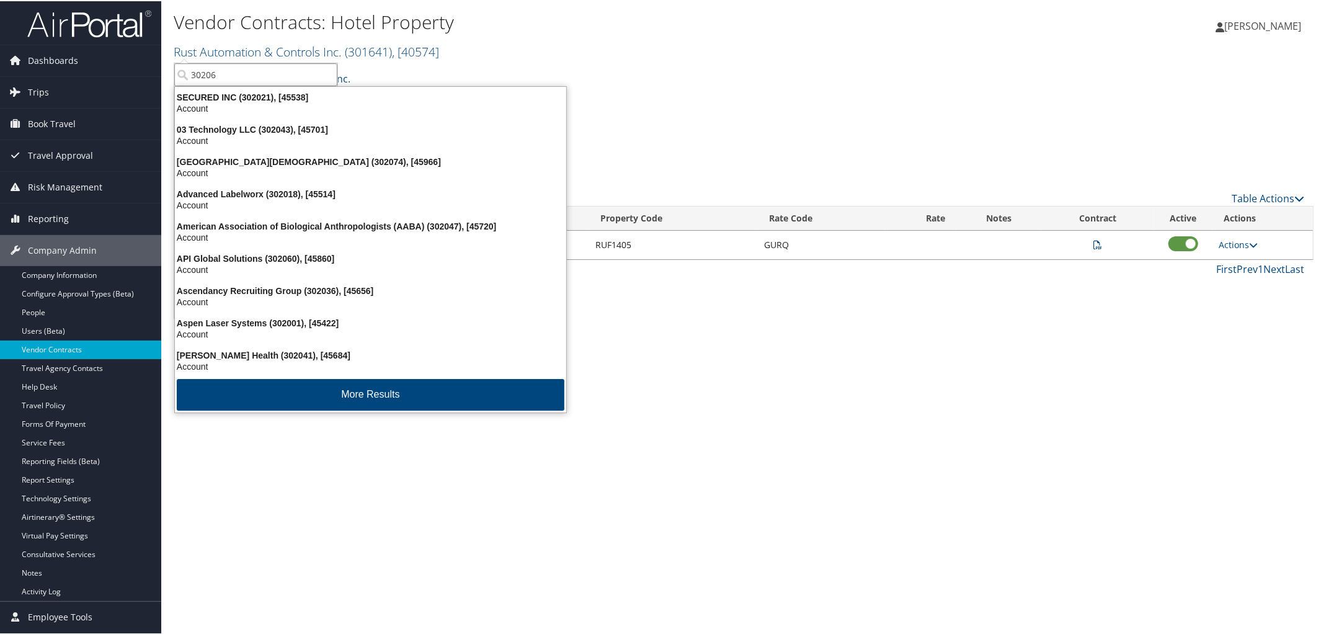
type input "302068"
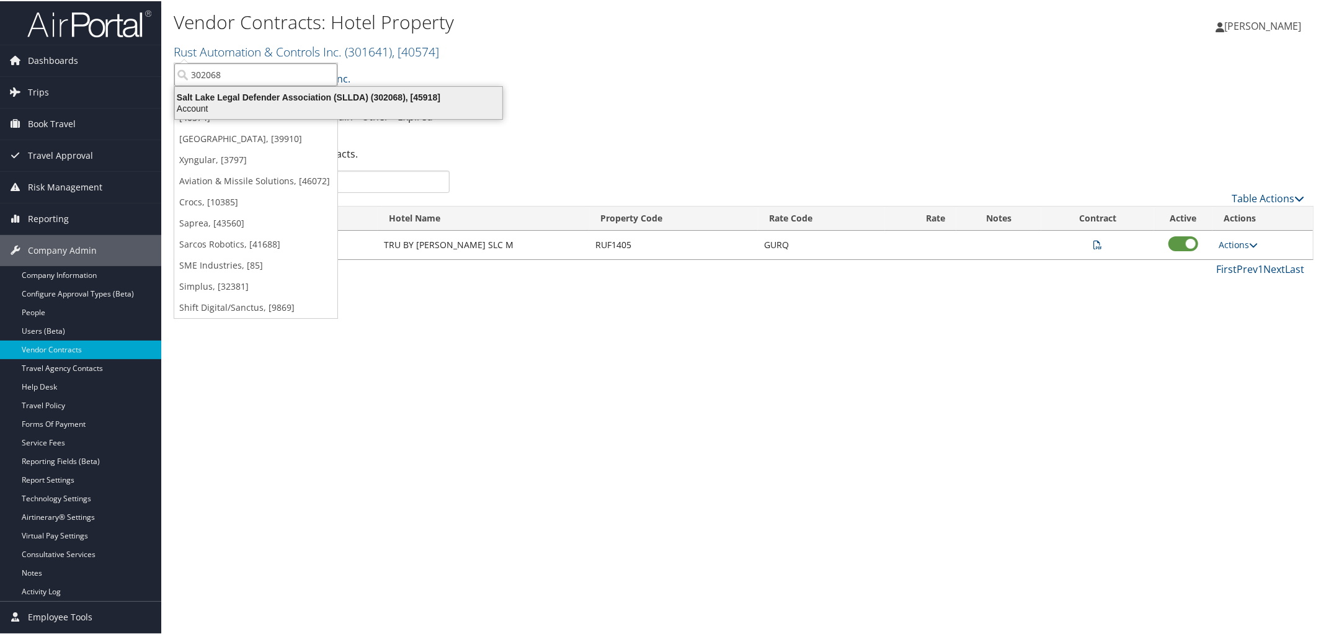
click at [267, 99] on div "Salt Lake Legal Defender Association (SLLDA) (302068), [45918]" at bounding box center [338, 96] width 342 height 11
